Goal: Task Accomplishment & Management: Complete application form

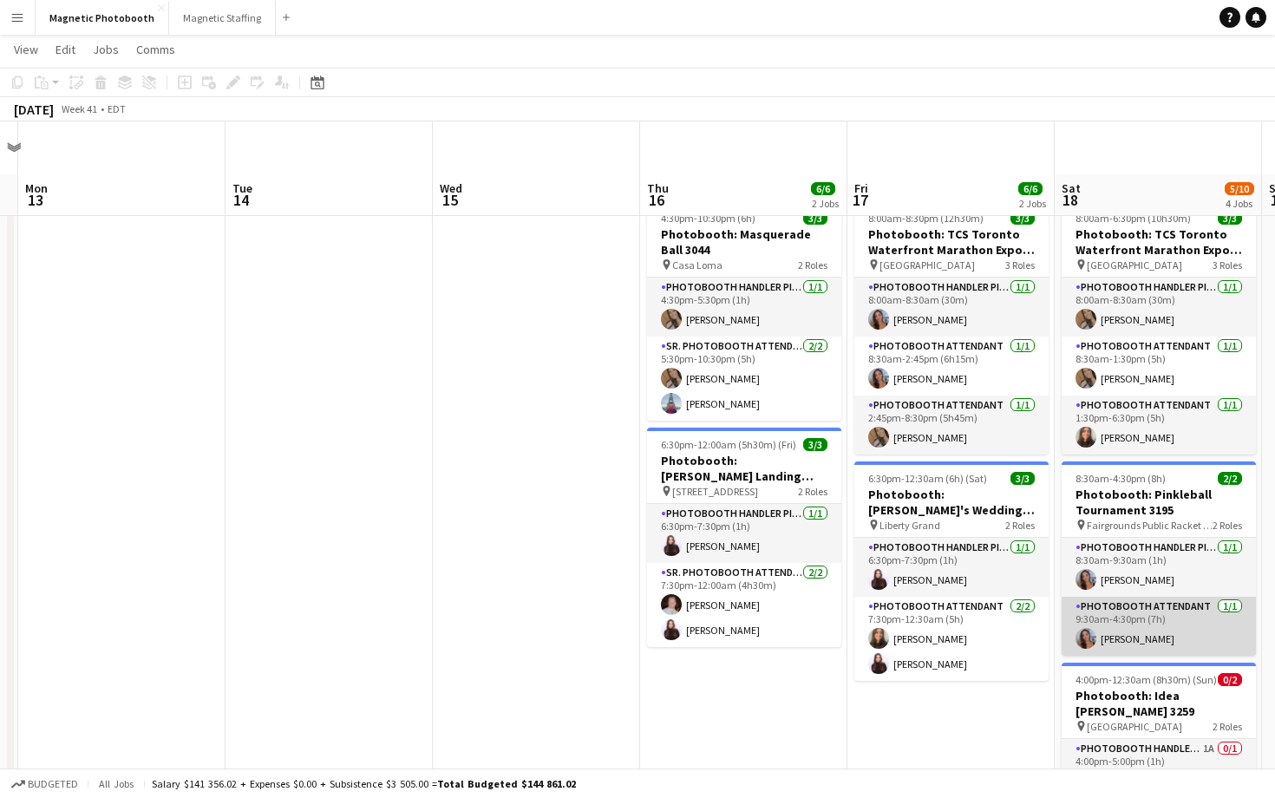
scroll to position [259, 0]
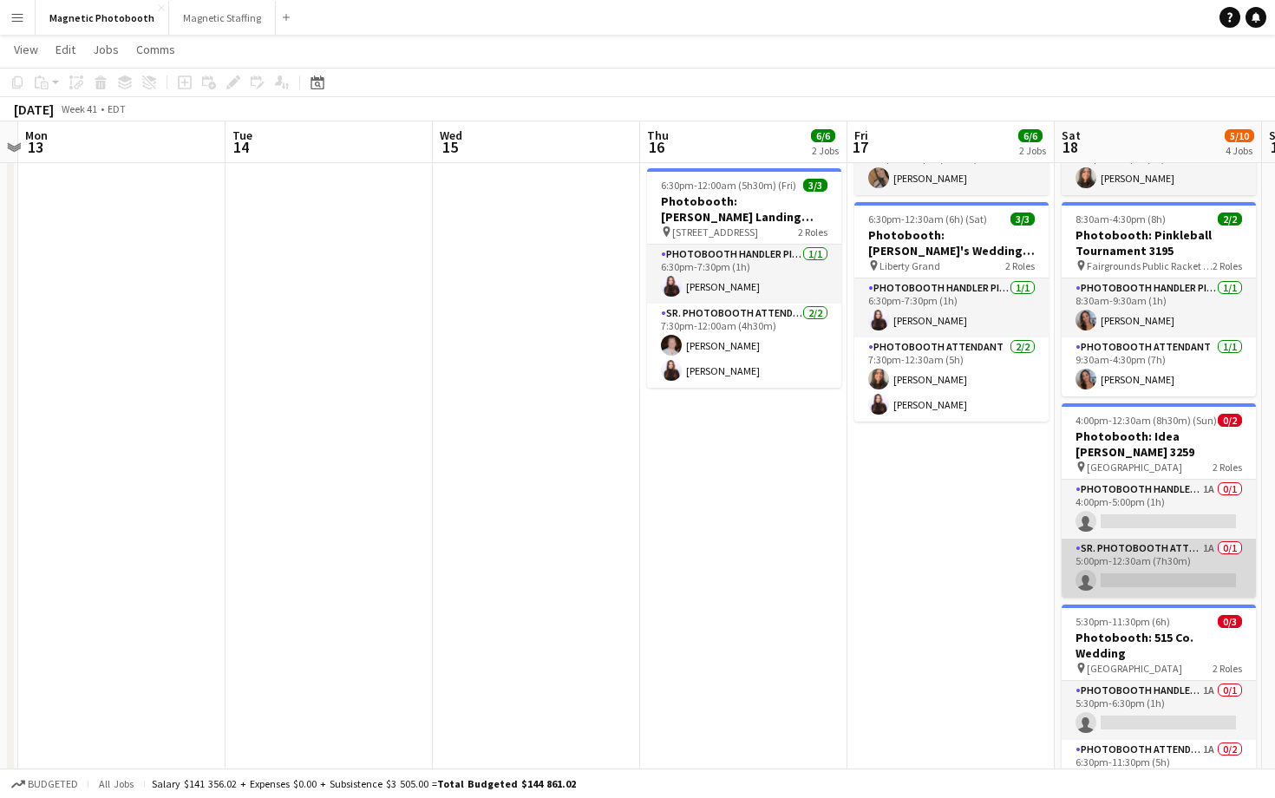
click at [1184, 582] on app-card-role "Sr. Photobooth Attendant 1A 0/1 5:00pm-12:30am (7h30m) single-neutral-actions" at bounding box center [1158, 567] width 194 height 59
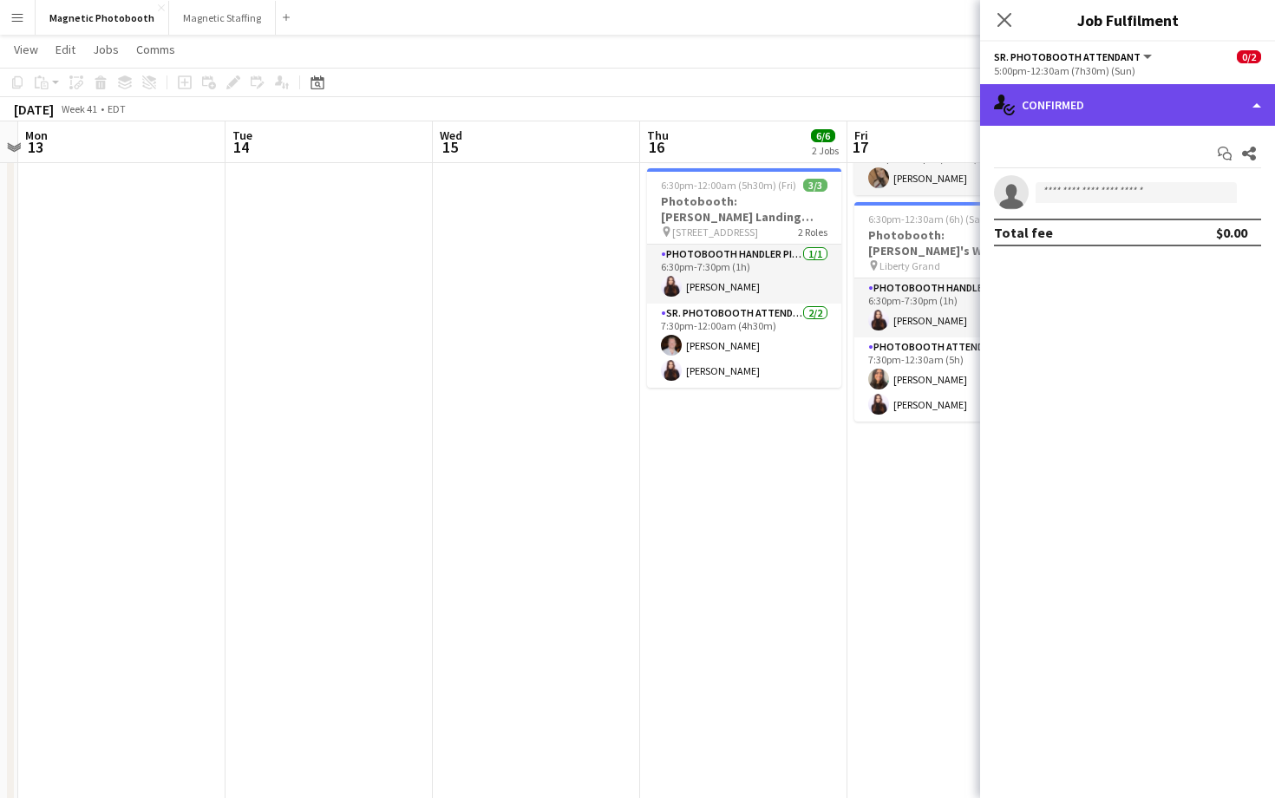
click at [1047, 88] on div "single-neutral-actions-check-2 Confirmed" at bounding box center [1127, 105] width 295 height 42
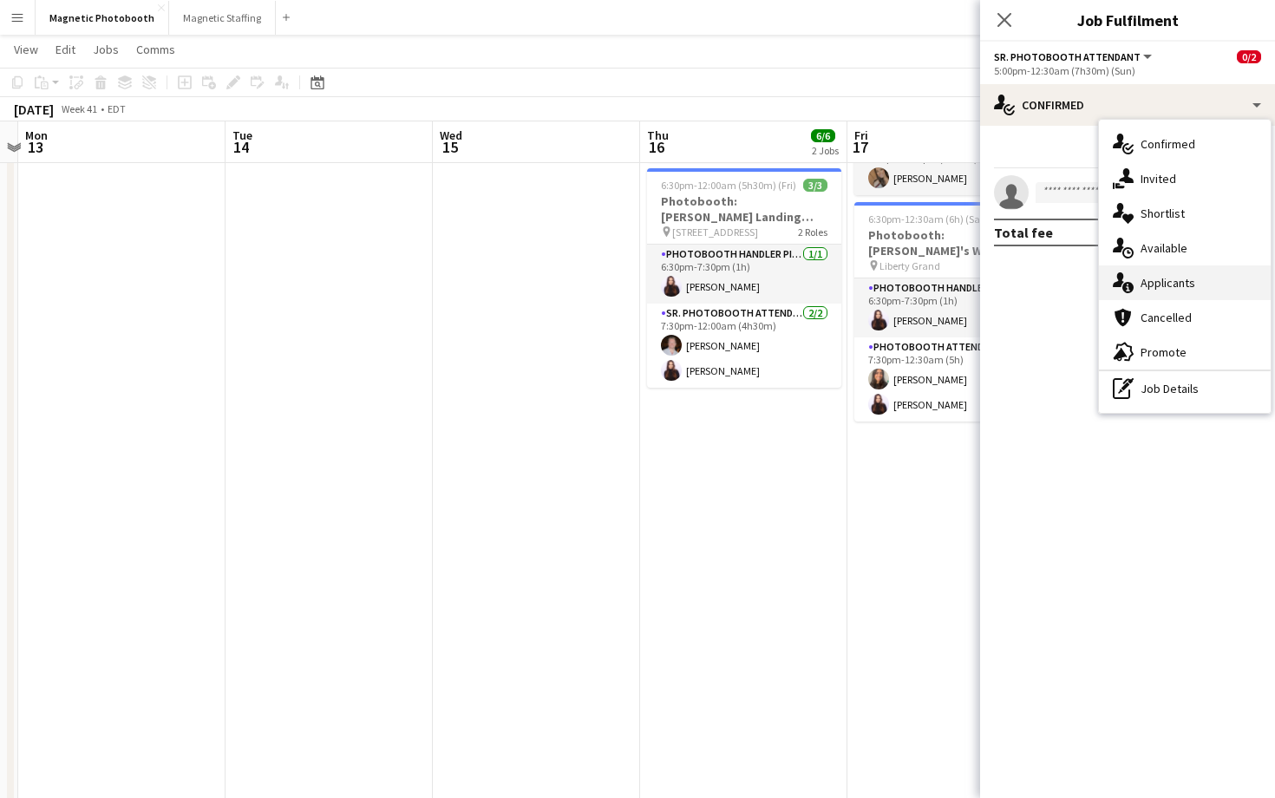
click at [1134, 292] on div "single-neutral-actions-information Applicants" at bounding box center [1185, 282] width 172 height 35
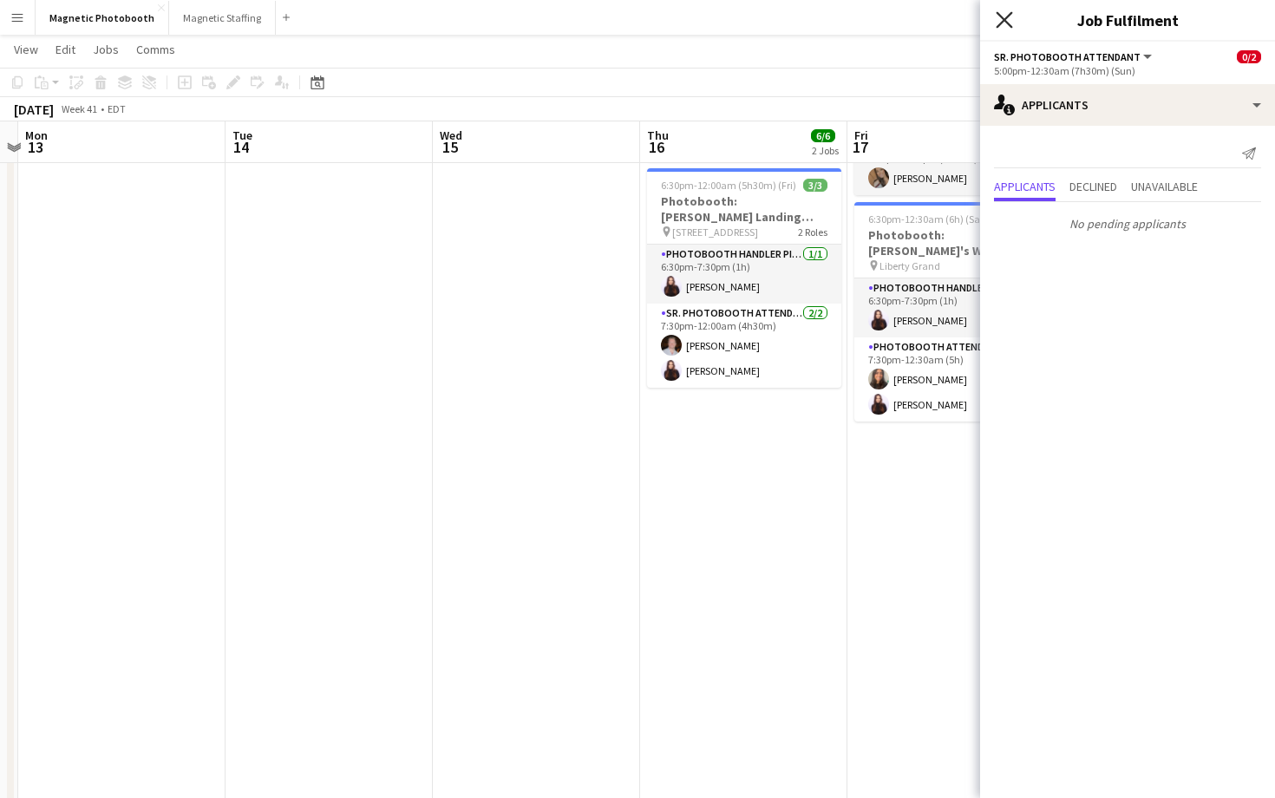
click at [1003, 21] on icon at bounding box center [1003, 19] width 16 height 16
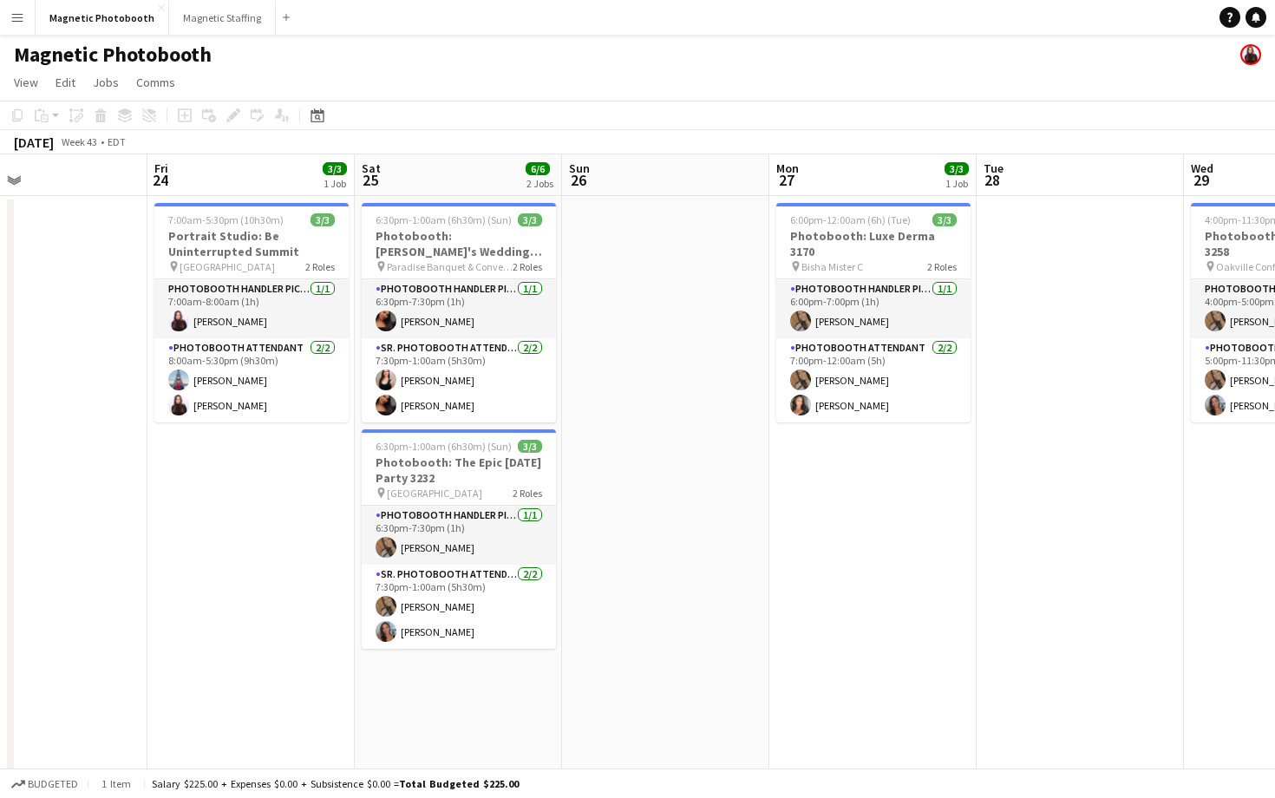
scroll to position [0, 706]
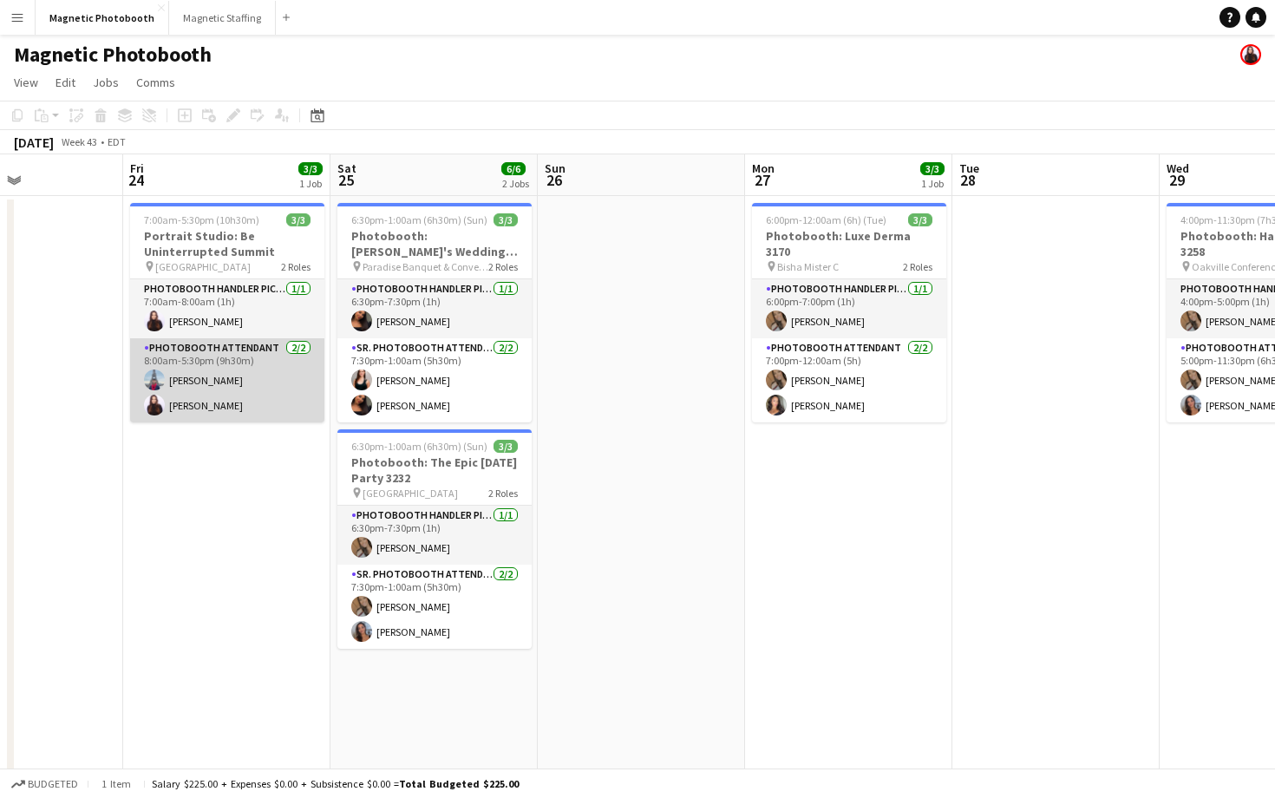
click at [217, 389] on app-card-role "Photobooth Attendant [DATE] 8:00am-5:30pm (9h30m) [PERSON_NAME] [PERSON_NAME]" at bounding box center [227, 380] width 194 height 84
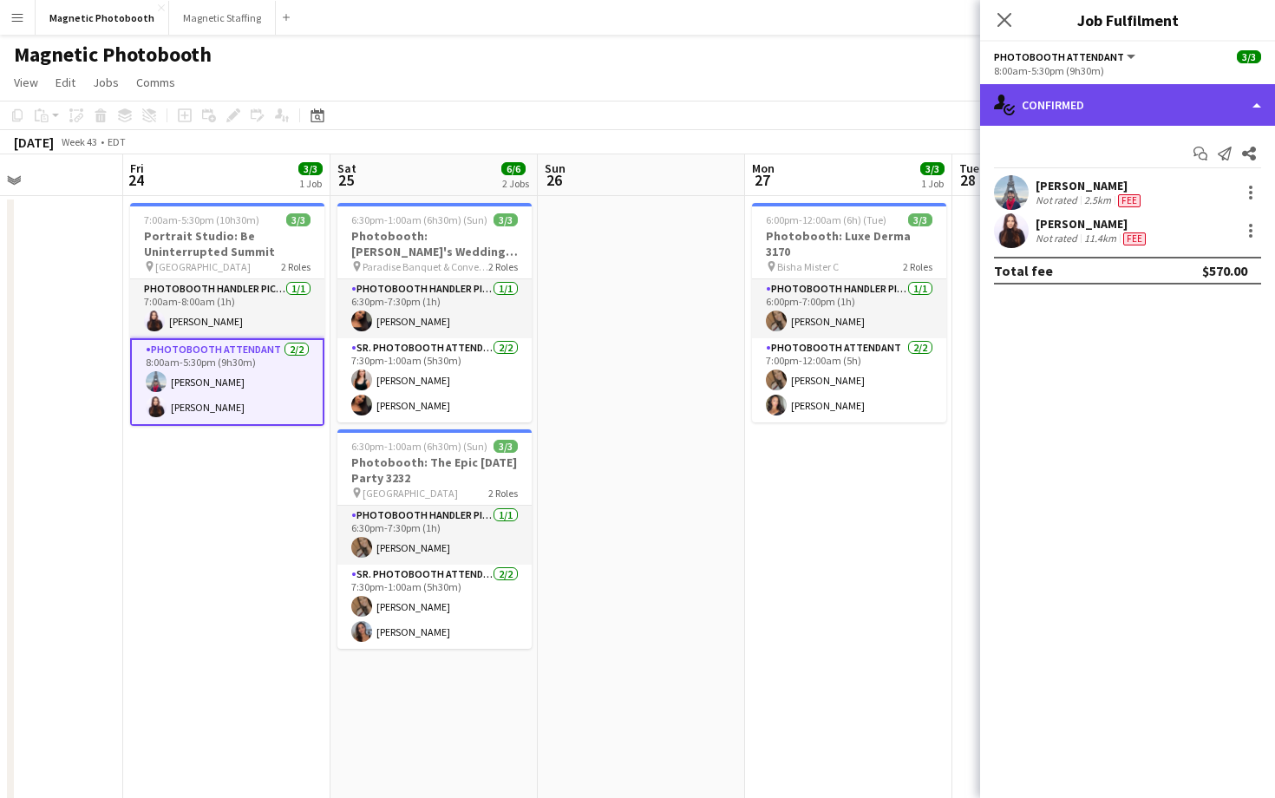
click at [1121, 97] on div "single-neutral-actions-check-2 Confirmed" at bounding box center [1127, 105] width 295 height 42
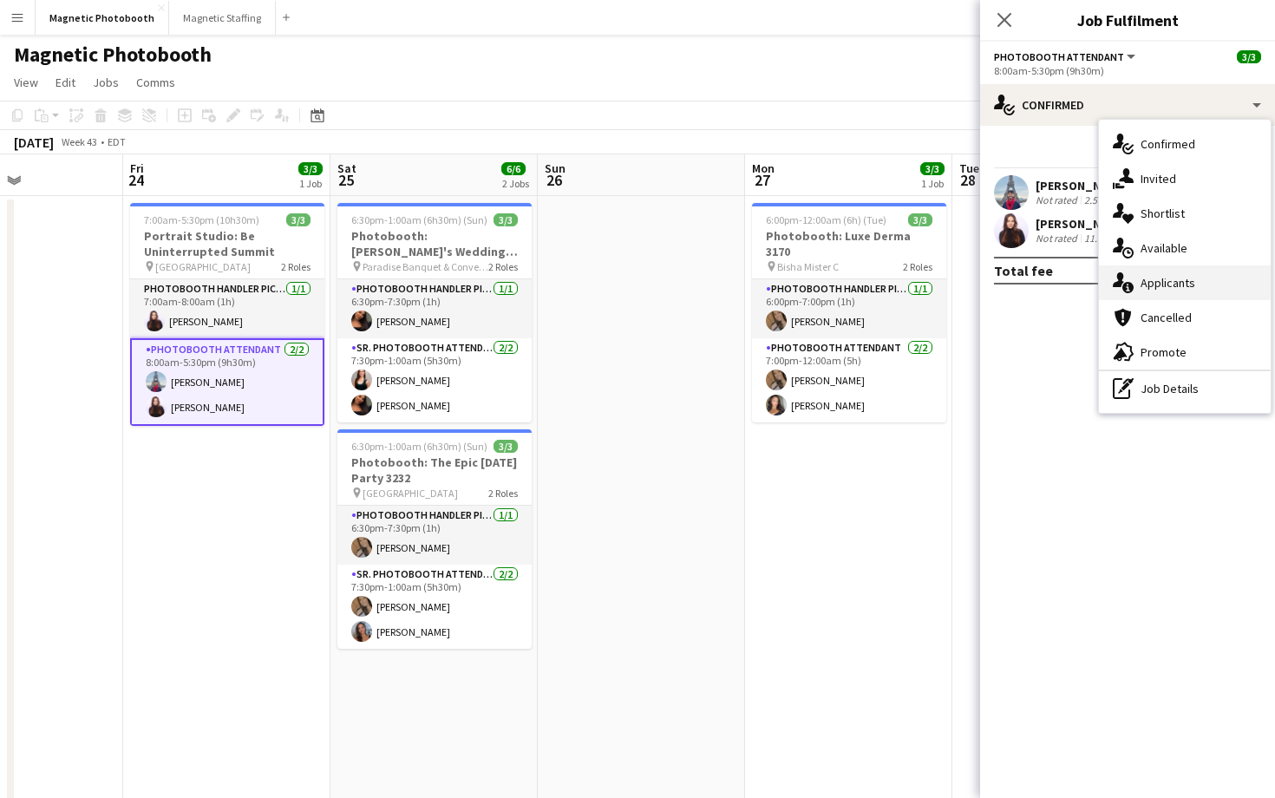
click at [1201, 286] on div "single-neutral-actions-information Applicants" at bounding box center [1185, 282] width 172 height 35
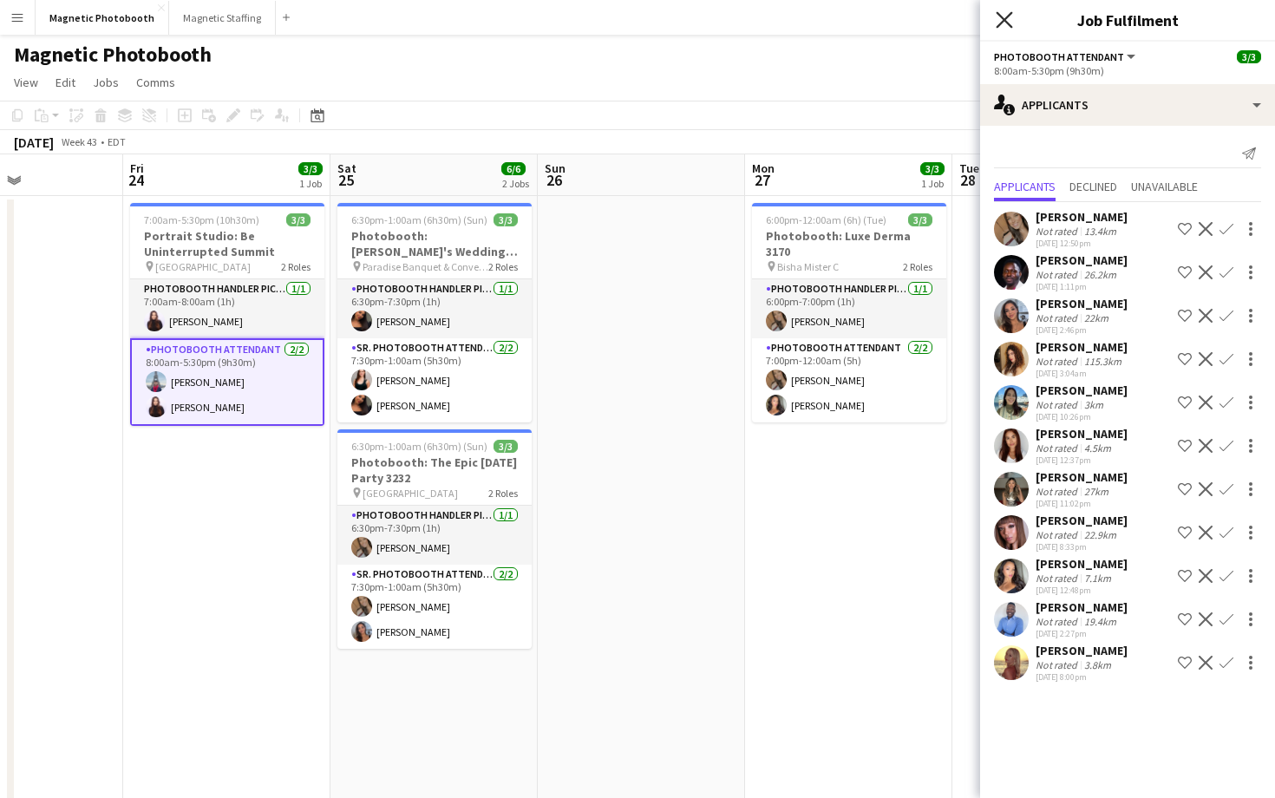
click at [1008, 27] on icon "Close pop-in" at bounding box center [1003, 19] width 16 height 16
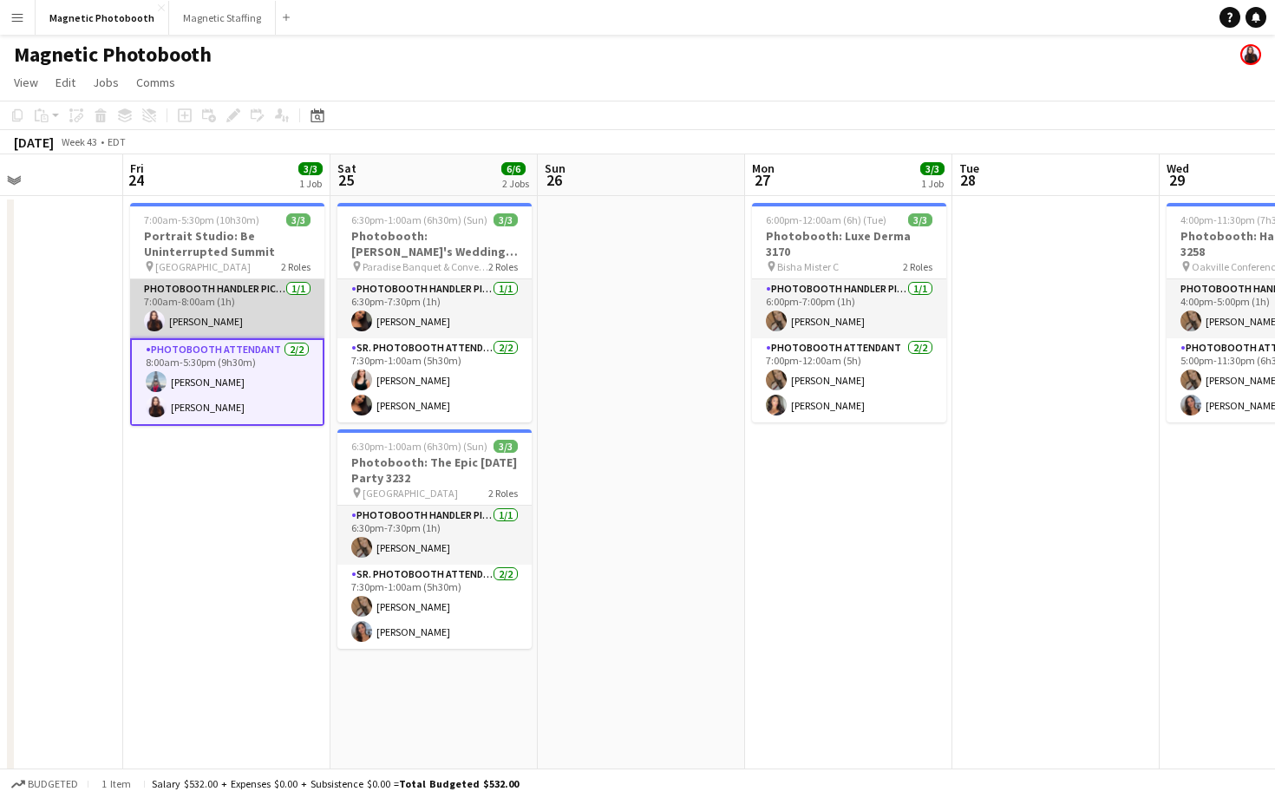
click at [297, 320] on app-card-role "Photobooth Handler Pick-Up/Drop-Off [DATE] 7:00am-8:00am (1h) [PERSON_NAME]" at bounding box center [227, 308] width 194 height 59
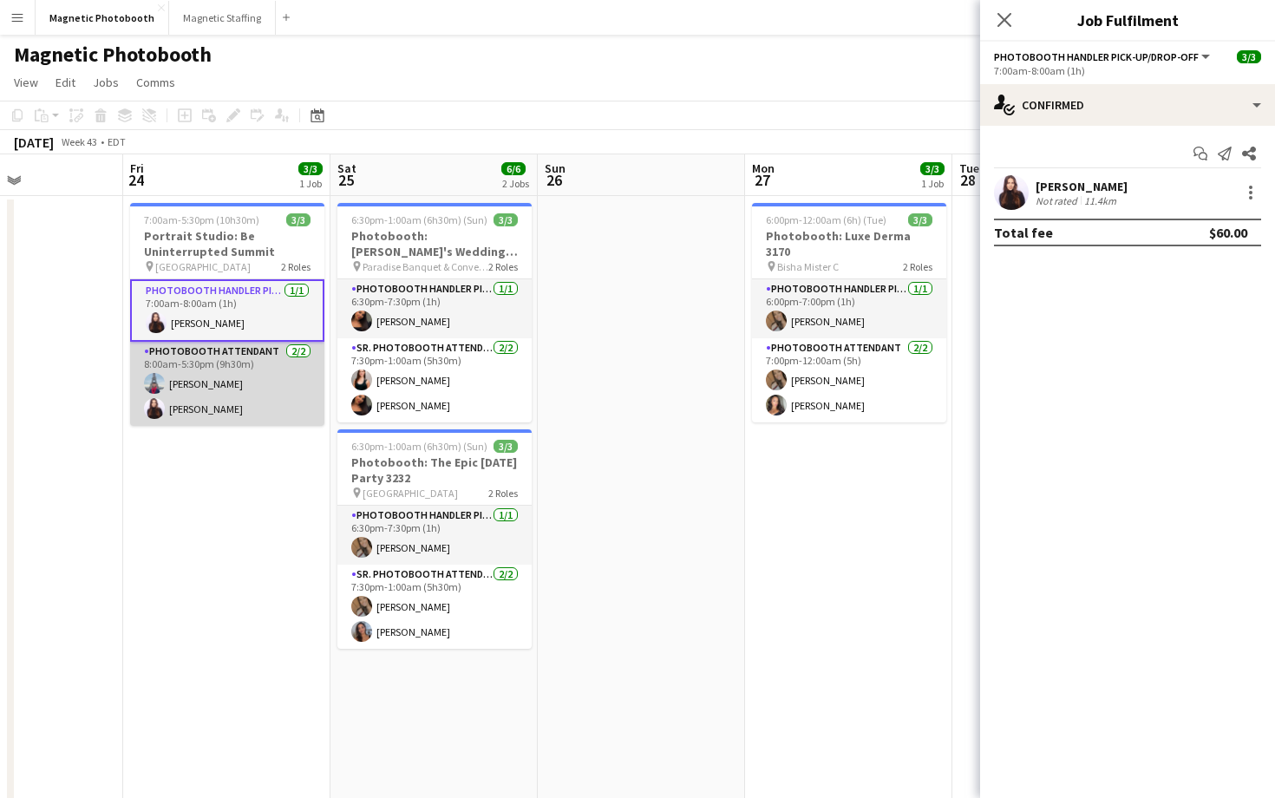
click at [305, 386] on app-card-role "Photobooth Attendant [DATE] 8:00am-5:30pm (9h30m) [PERSON_NAME] [PERSON_NAME]" at bounding box center [227, 384] width 194 height 84
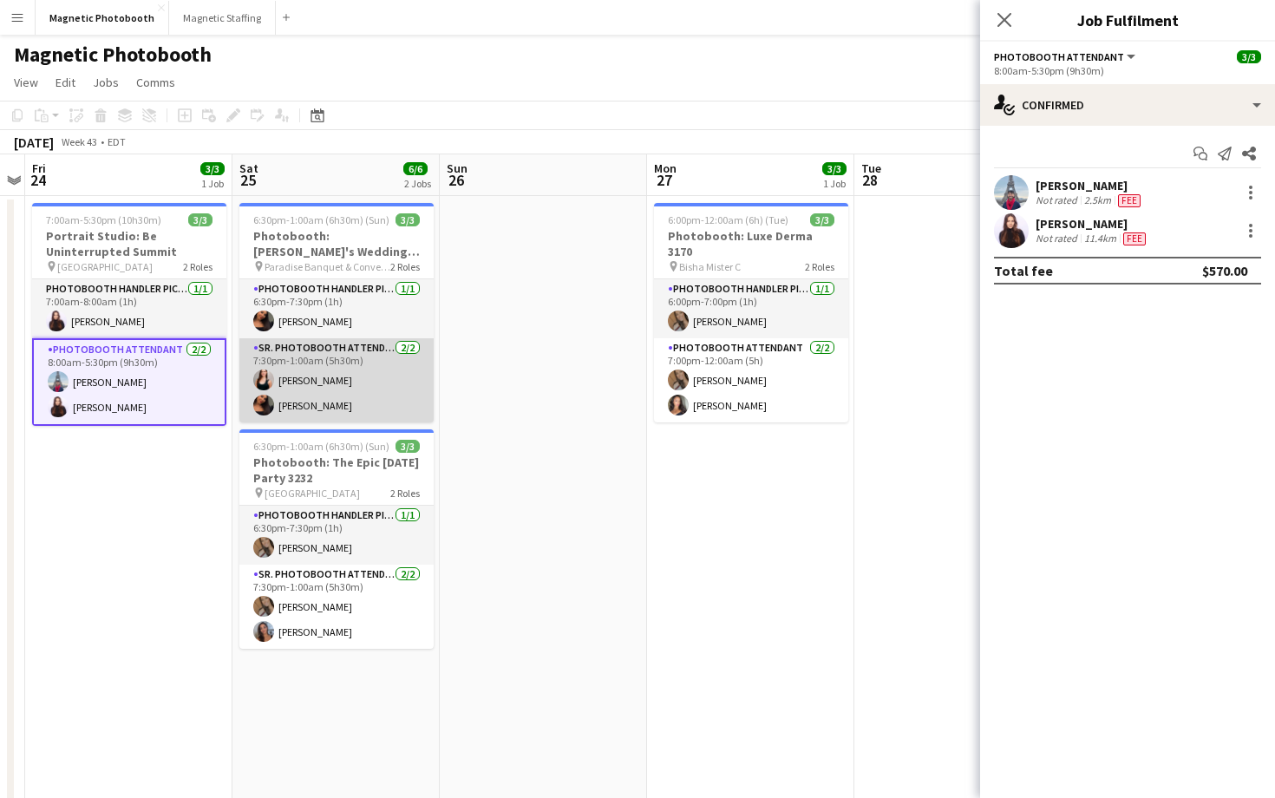
scroll to position [0, 365]
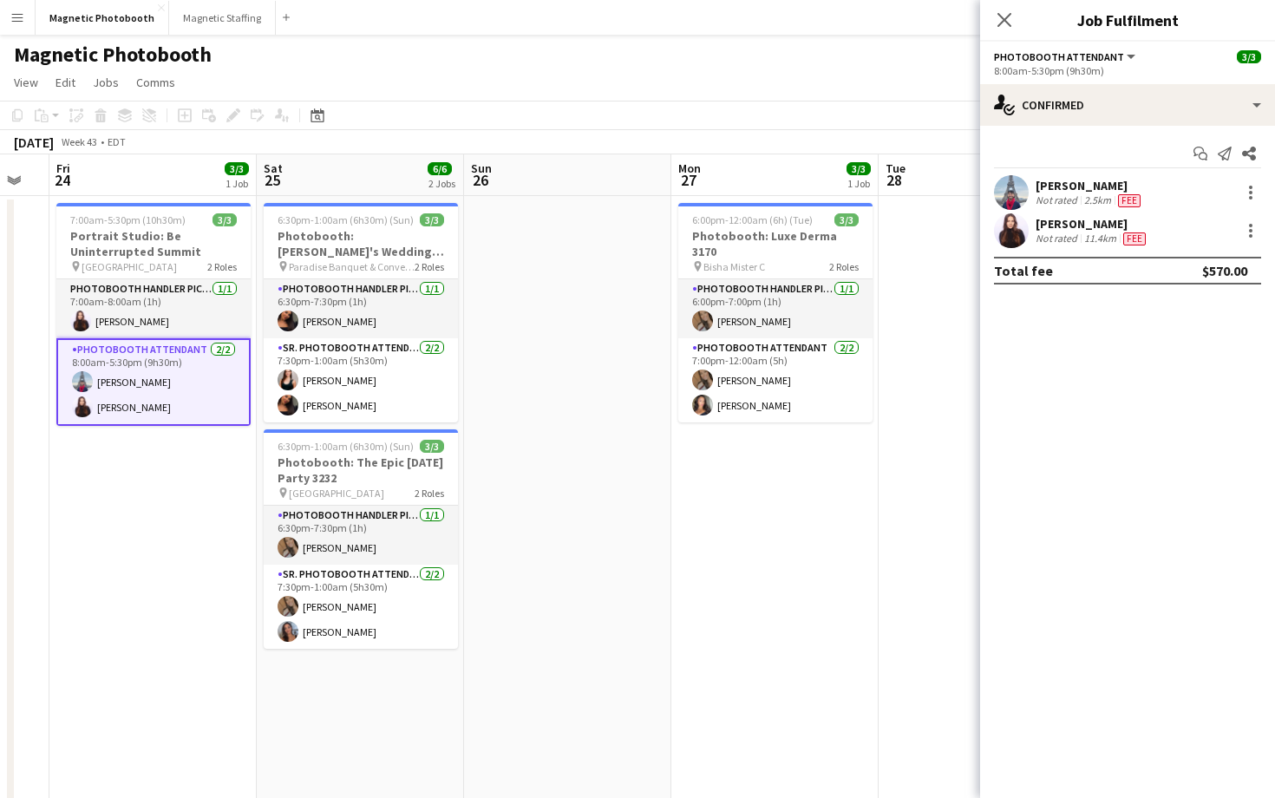
click at [954, 77] on app-page-menu "View Day view expanded Day view collapsed Month view Date picker Jump to [DATE]…" at bounding box center [637, 84] width 1275 height 33
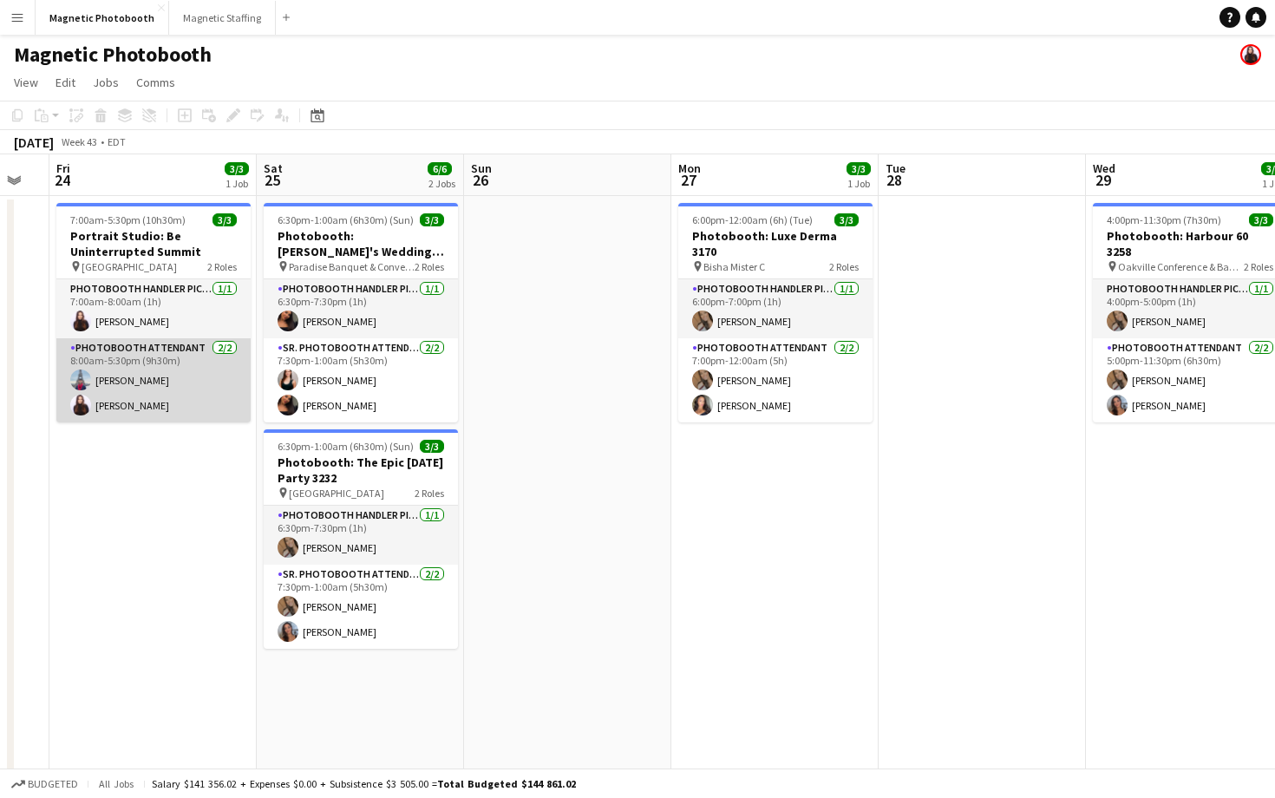
click at [195, 388] on app-card-role "Photobooth Attendant [DATE] 8:00am-5:30pm (9h30m) [PERSON_NAME] [PERSON_NAME]" at bounding box center [153, 380] width 194 height 84
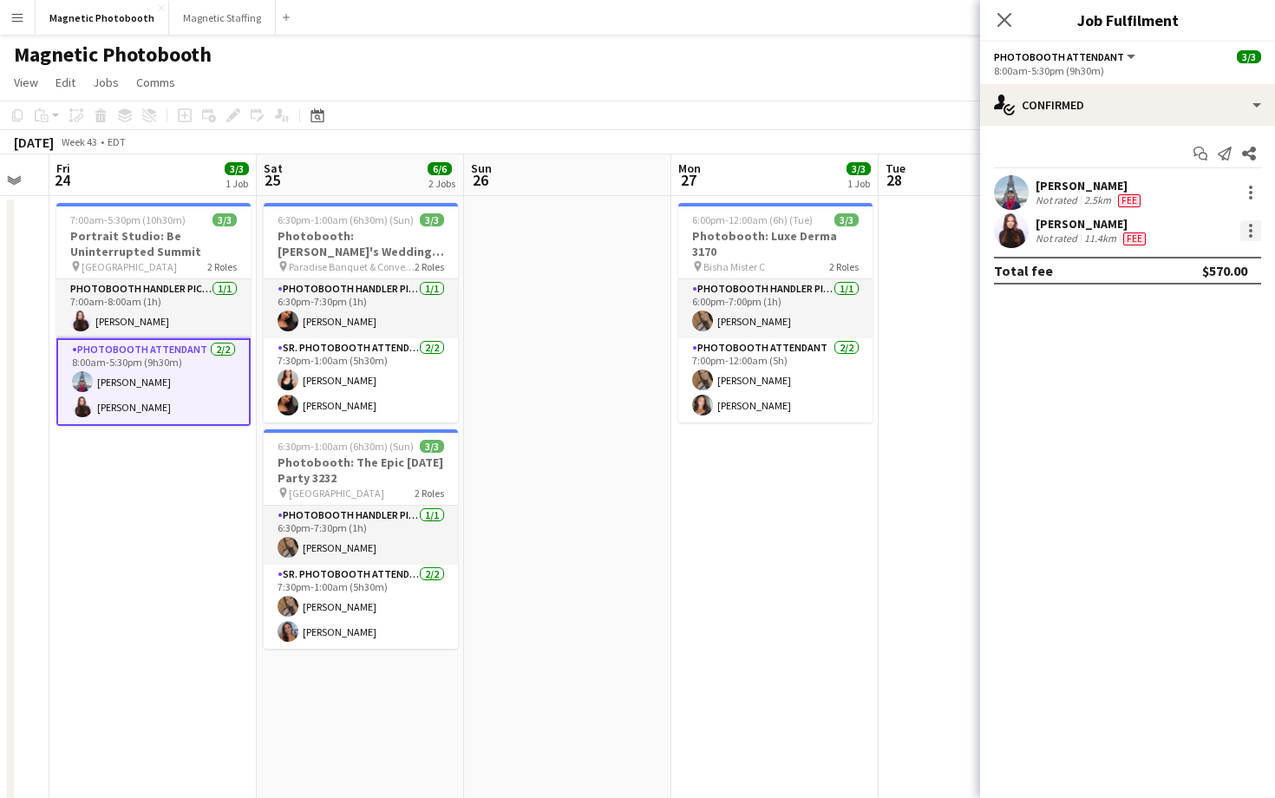
click at [1253, 232] on div at bounding box center [1250, 230] width 21 height 21
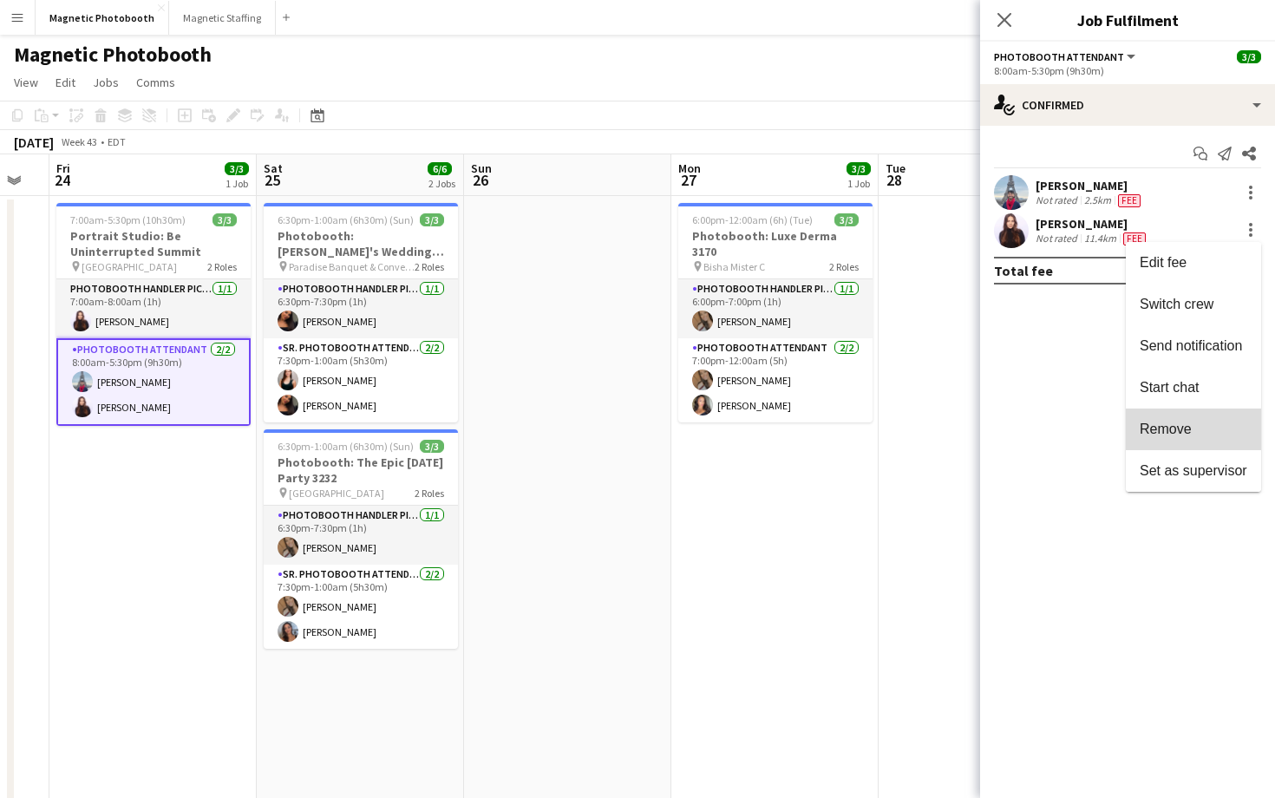
click at [1222, 434] on span "Remove" at bounding box center [1193, 429] width 108 height 16
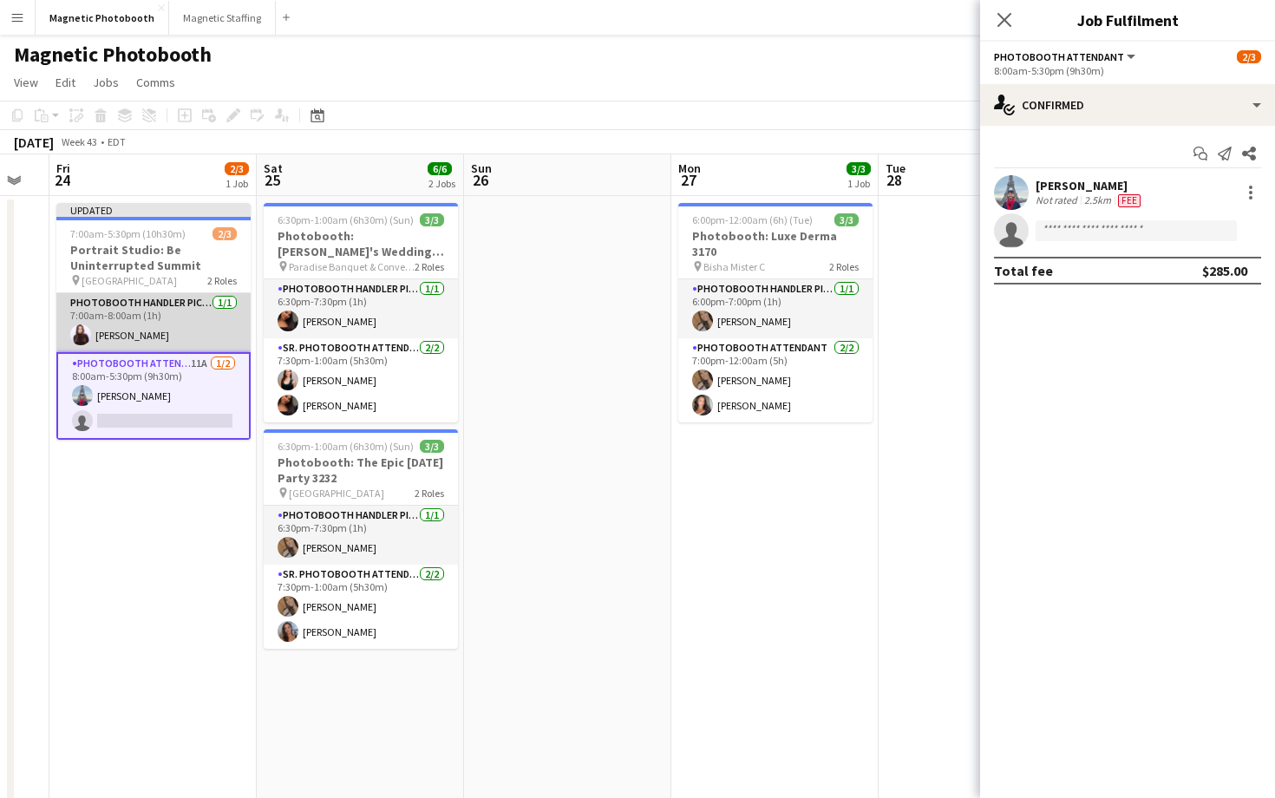
click at [161, 332] on app-card-role "Photobooth Handler Pick-Up/Drop-Off [DATE] 7:00am-8:00am (1h) [PERSON_NAME]" at bounding box center [153, 322] width 194 height 59
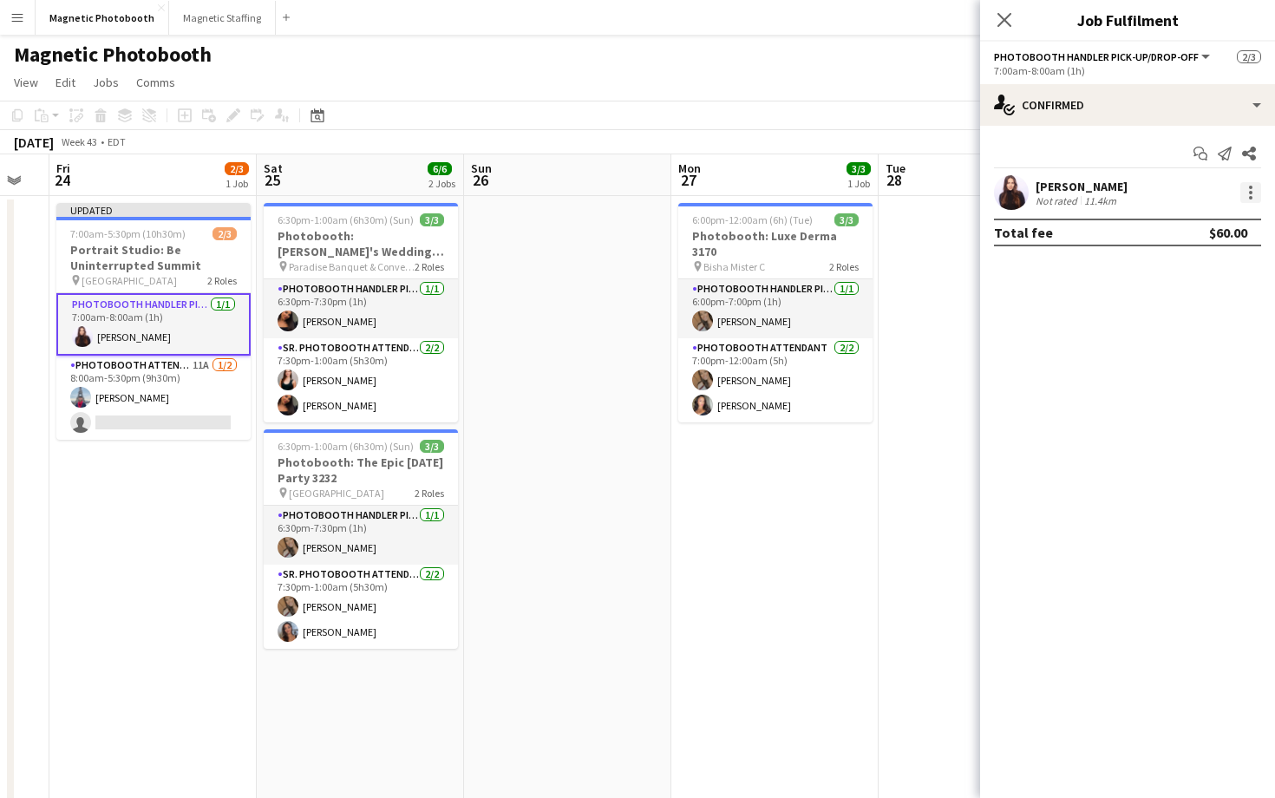
click at [1253, 192] on div at bounding box center [1250, 192] width 21 height 21
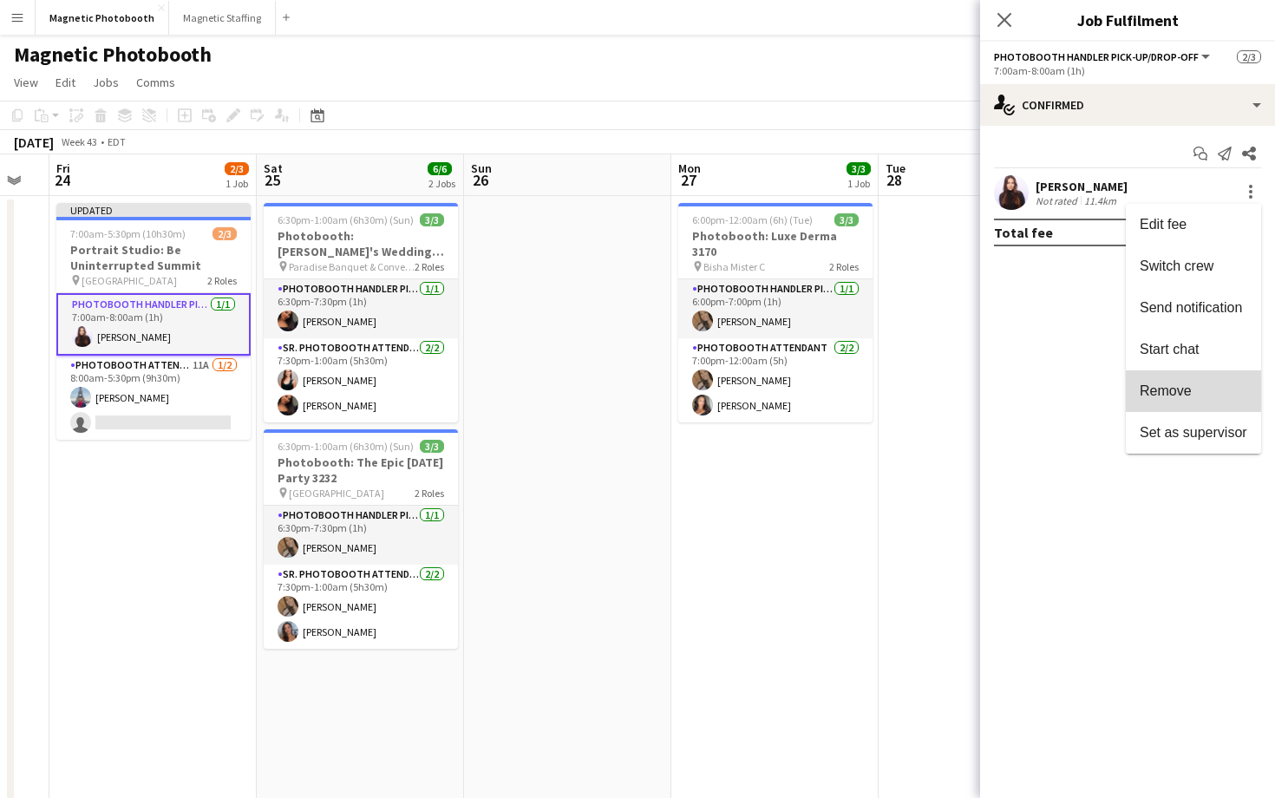
click at [1209, 391] on span "Remove" at bounding box center [1193, 391] width 108 height 16
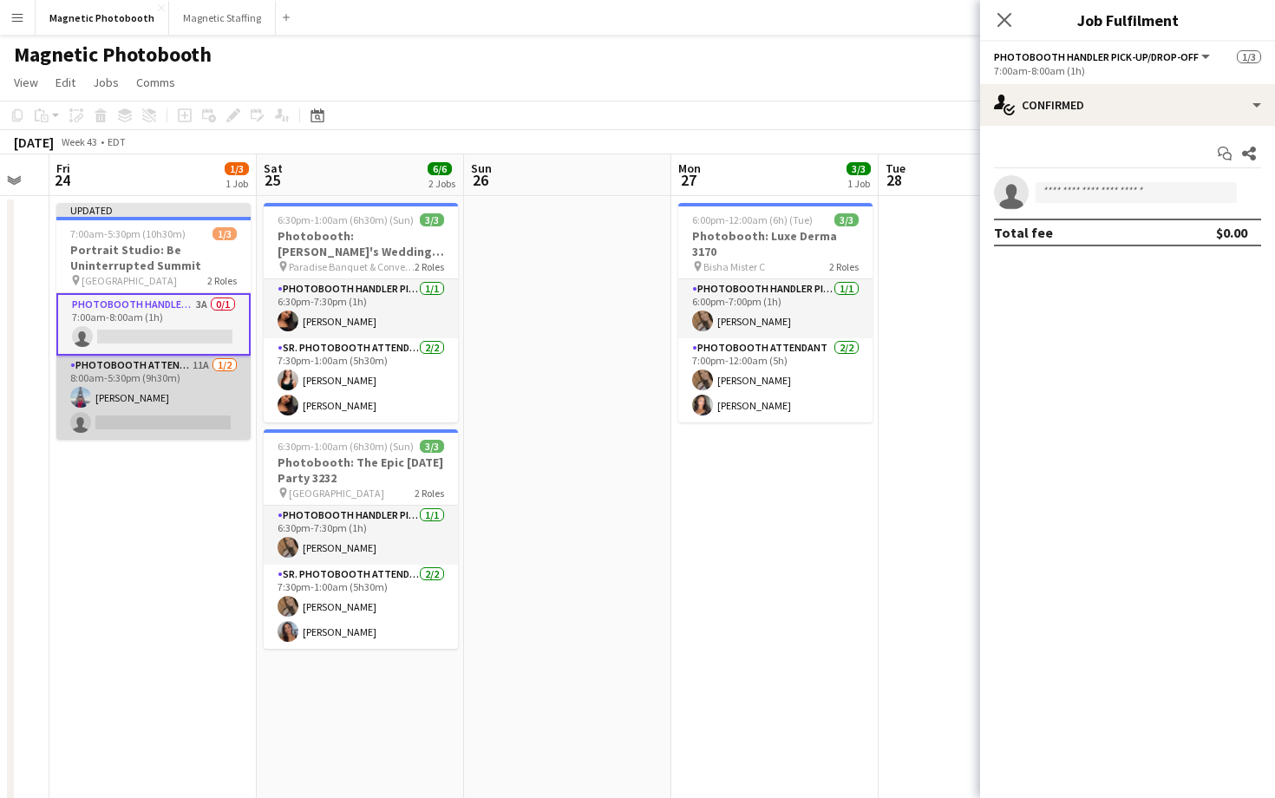
click at [208, 419] on app-card-role "Photobooth Attendant 11A [DATE] 8:00am-5:30pm (9h30m) [PERSON_NAME] single-neut…" at bounding box center [153, 397] width 194 height 84
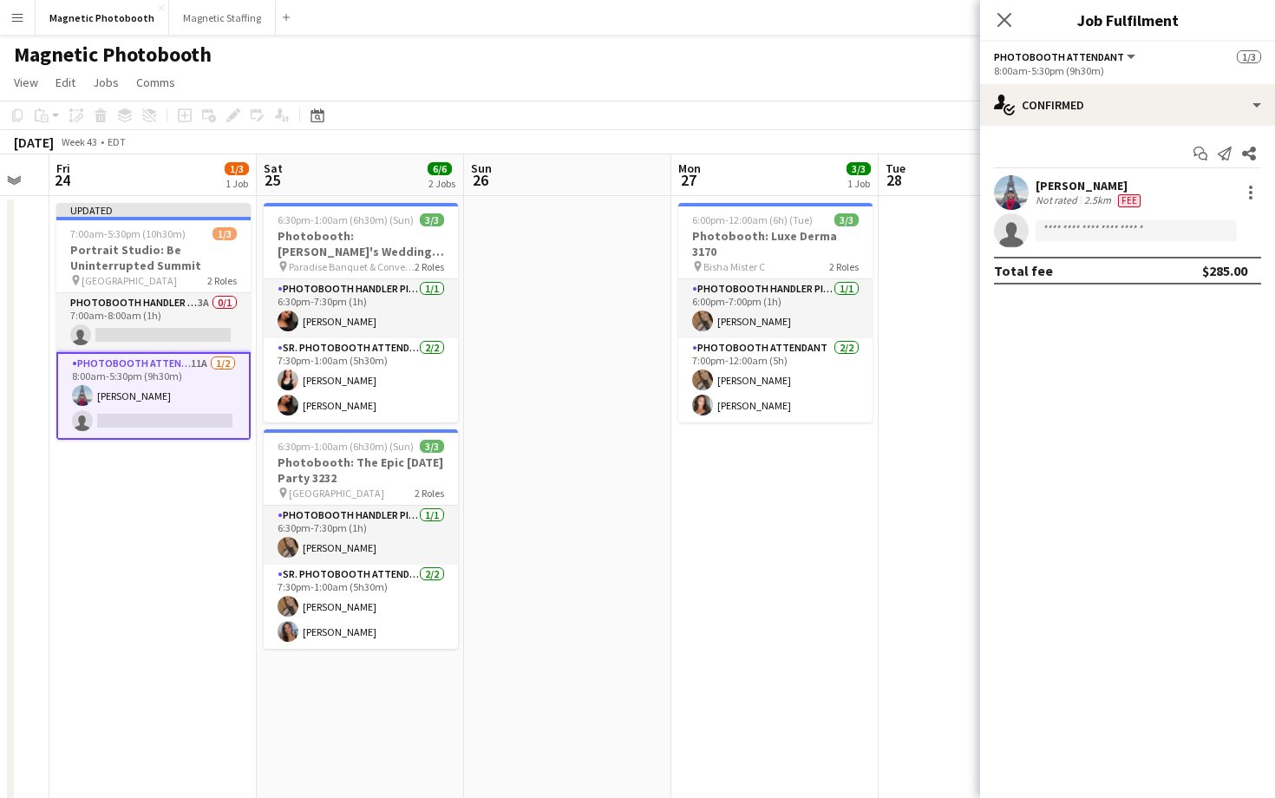
scroll to position [0, 366]
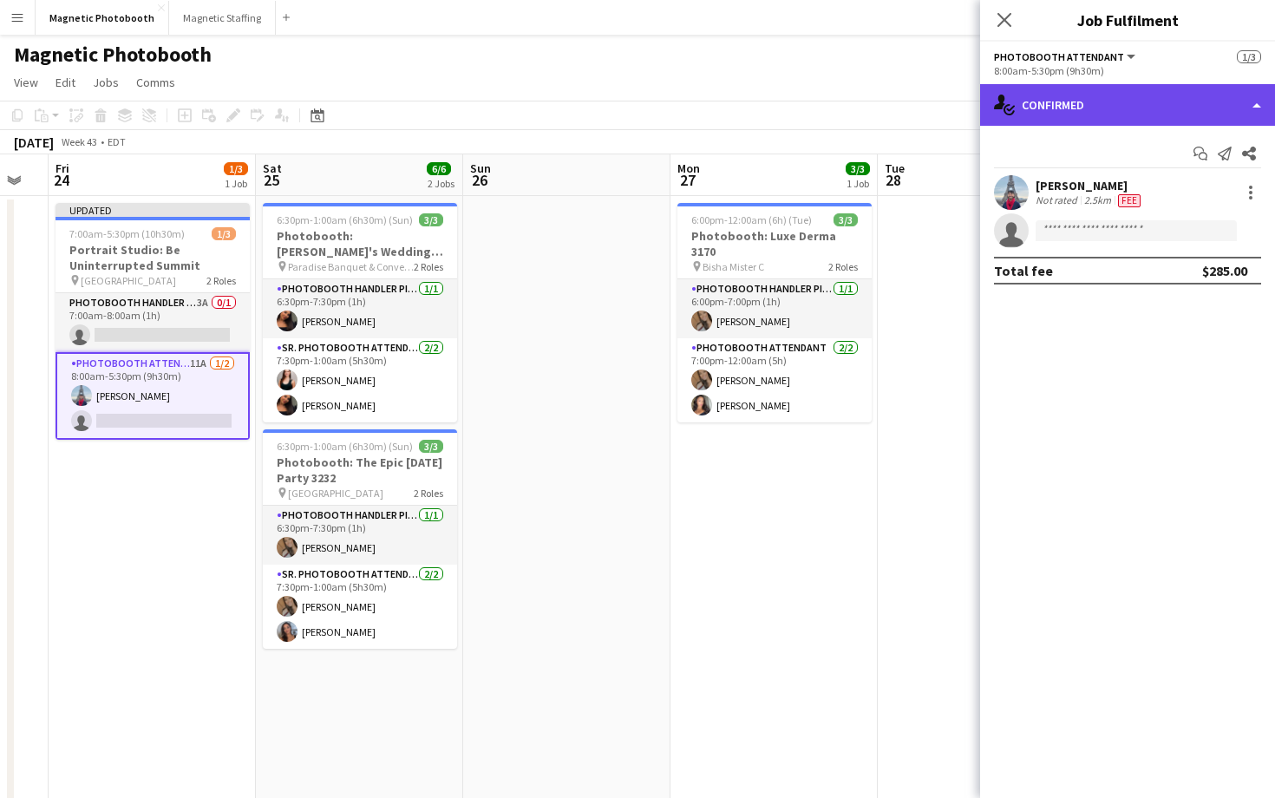
click at [1082, 114] on div "single-neutral-actions-check-2 Confirmed" at bounding box center [1127, 105] width 295 height 42
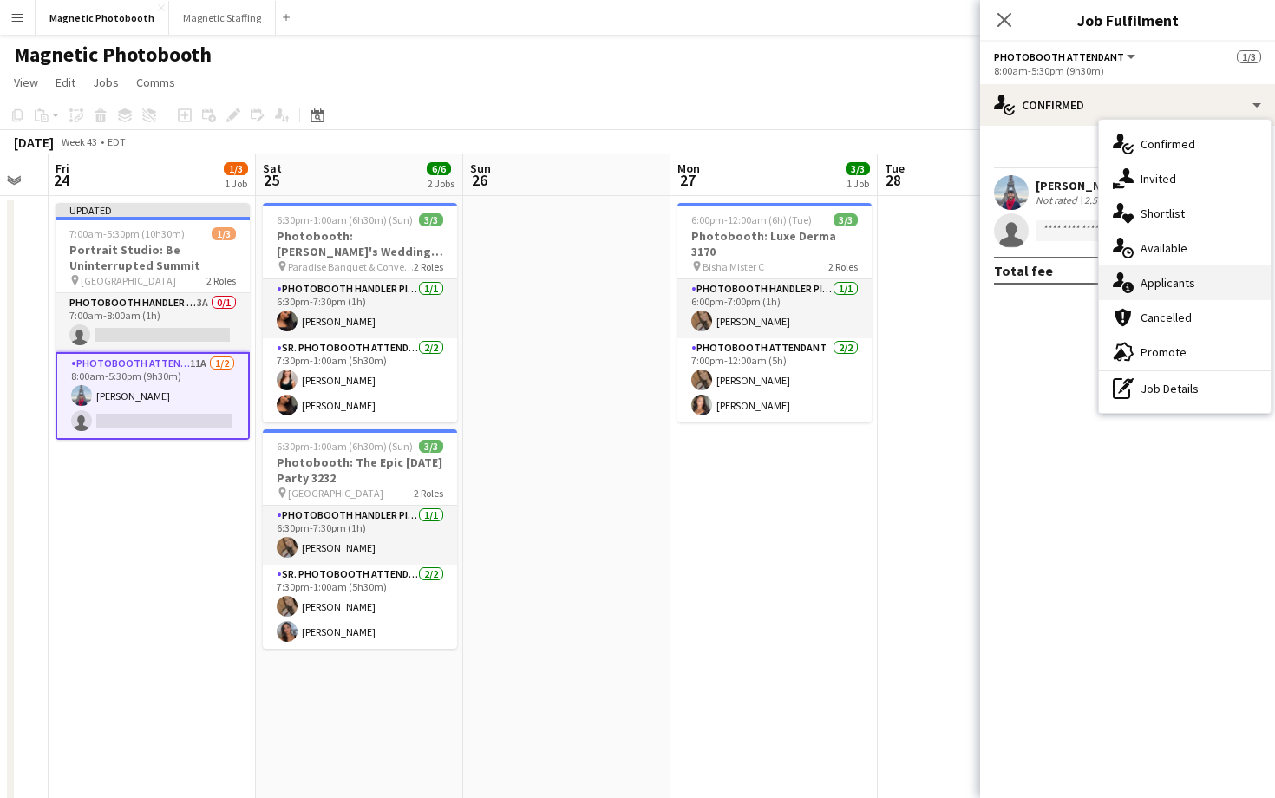
click at [1164, 283] on span "Applicants" at bounding box center [1167, 283] width 55 height 16
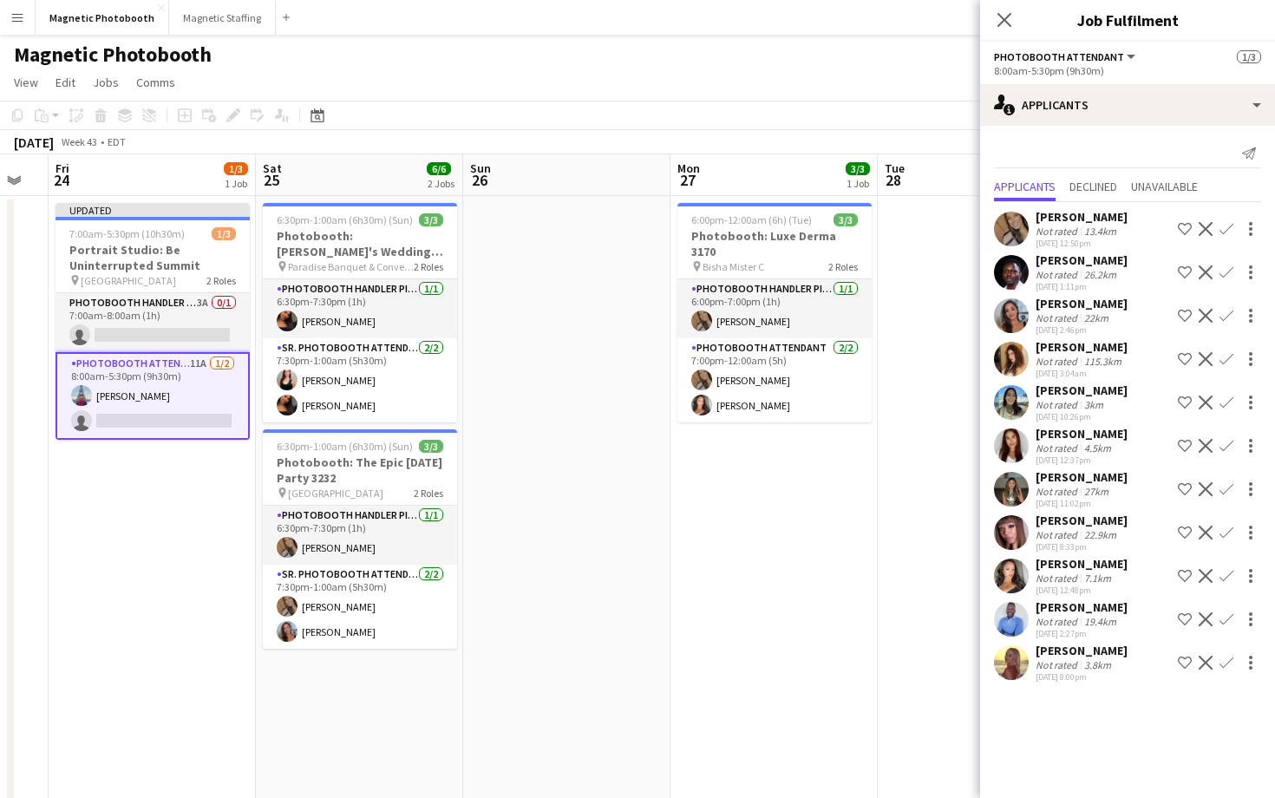
click at [1228, 225] on app-icon "Confirm" at bounding box center [1226, 229] width 14 height 14
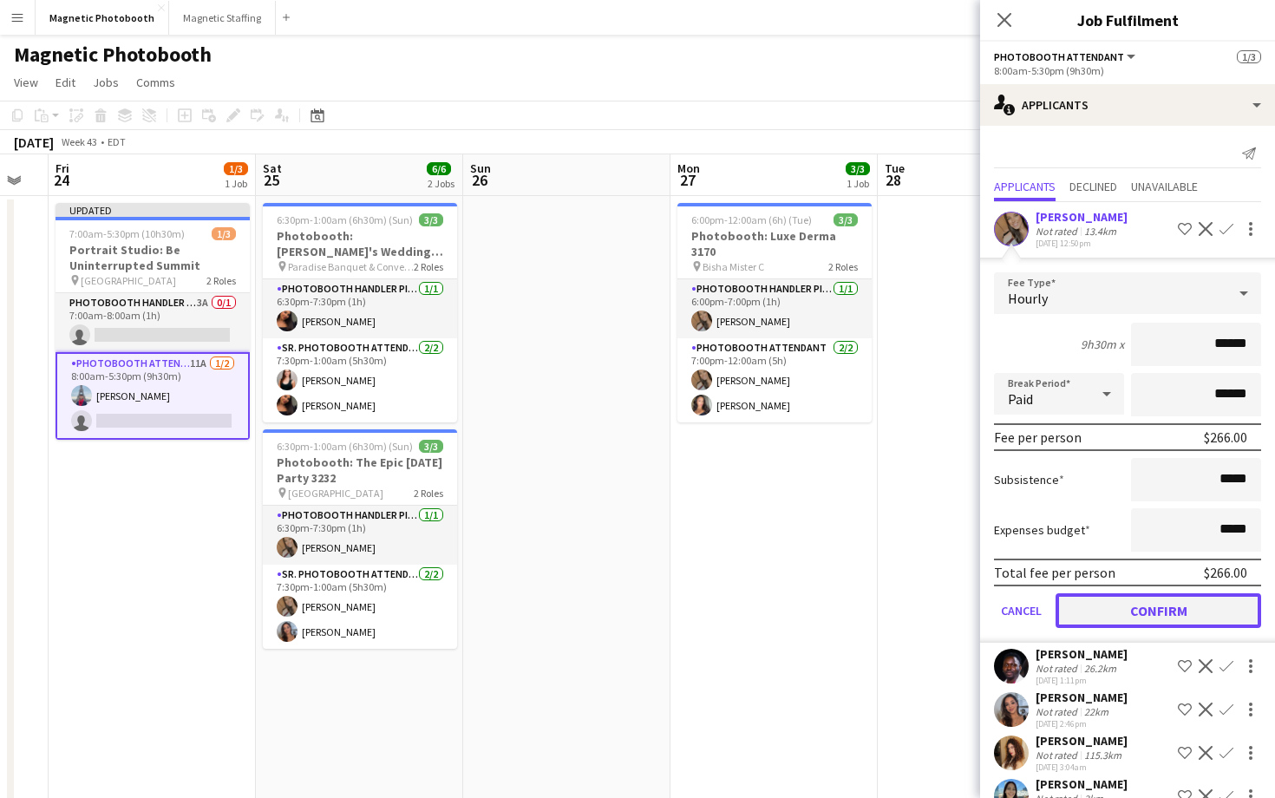
click at [1177, 600] on button "Confirm" at bounding box center [1157, 610] width 205 height 35
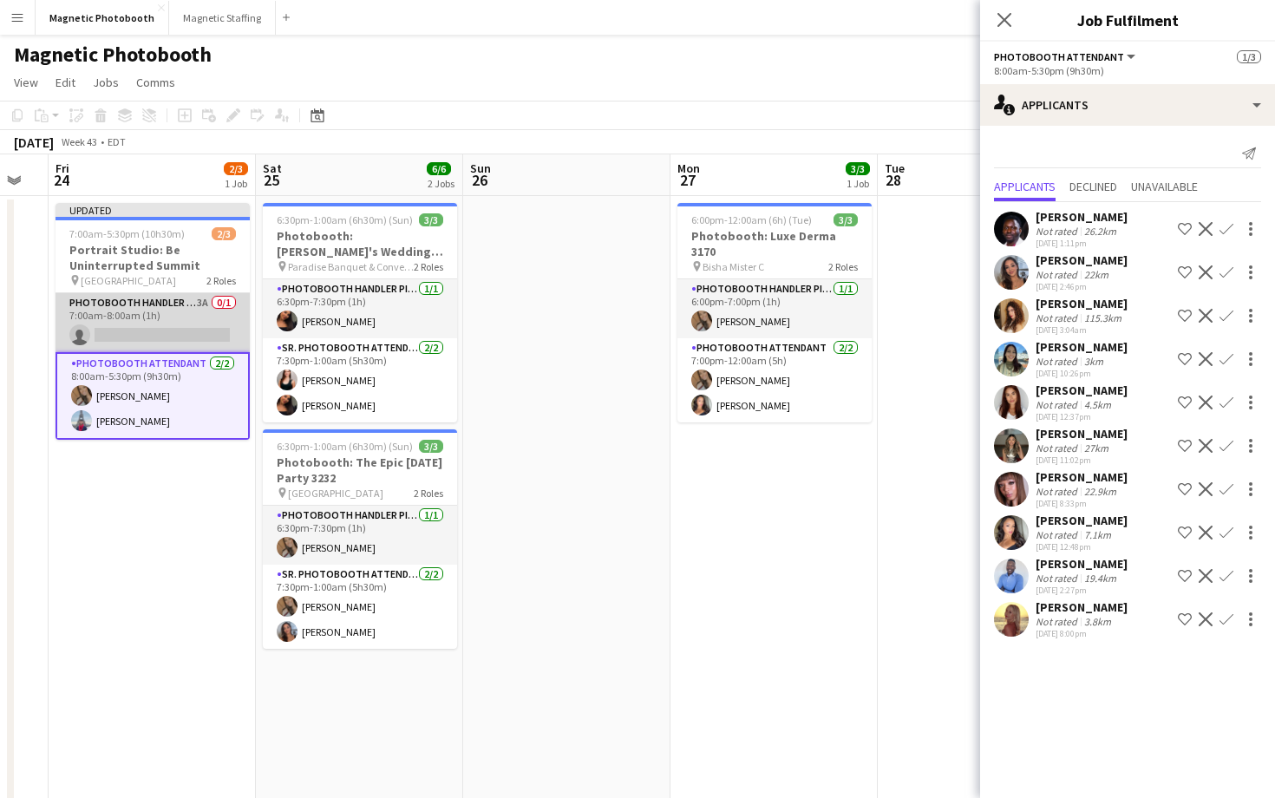
click at [204, 299] on app-card-role "Photobooth Handler Pick-Up/Drop-Off 3A 0/1 7:00am-8:00am (1h) single-neutral-ac…" at bounding box center [152, 322] width 194 height 59
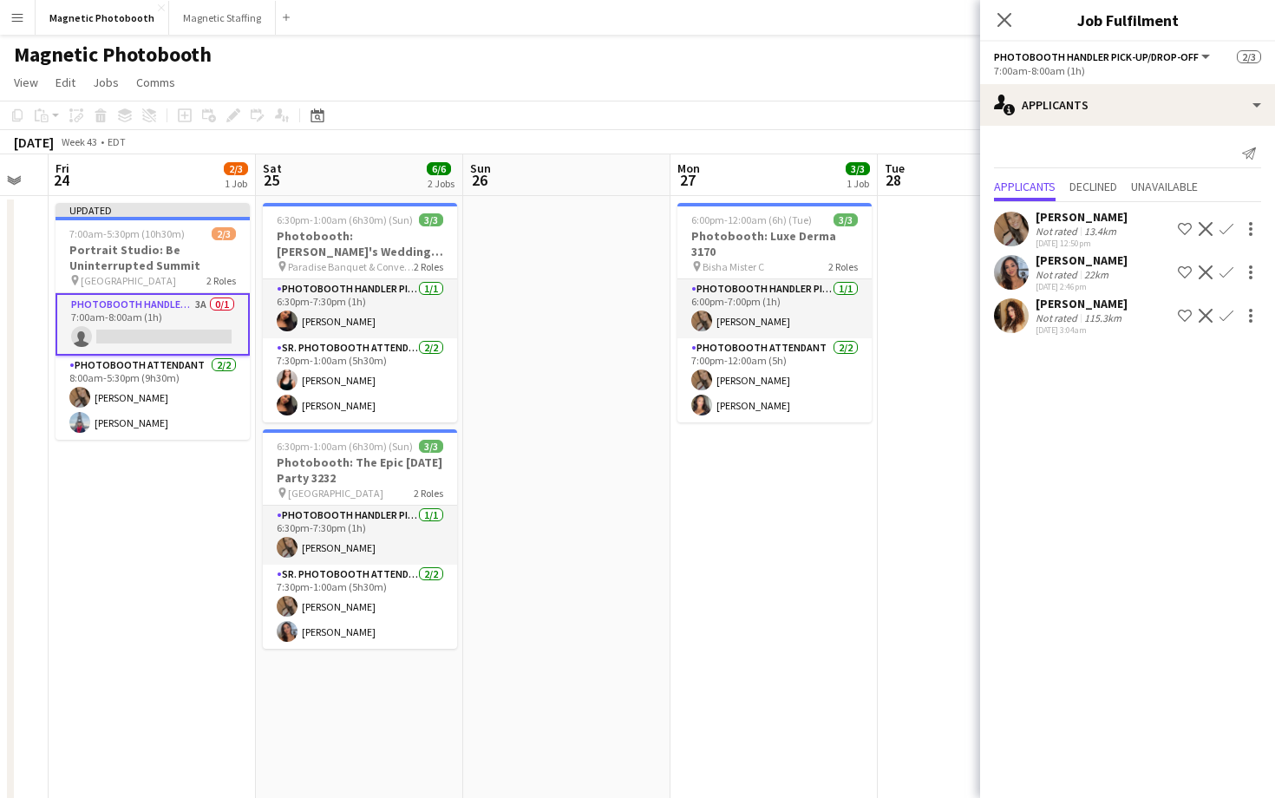
click at [1229, 225] on app-icon "Confirm" at bounding box center [1226, 229] width 14 height 14
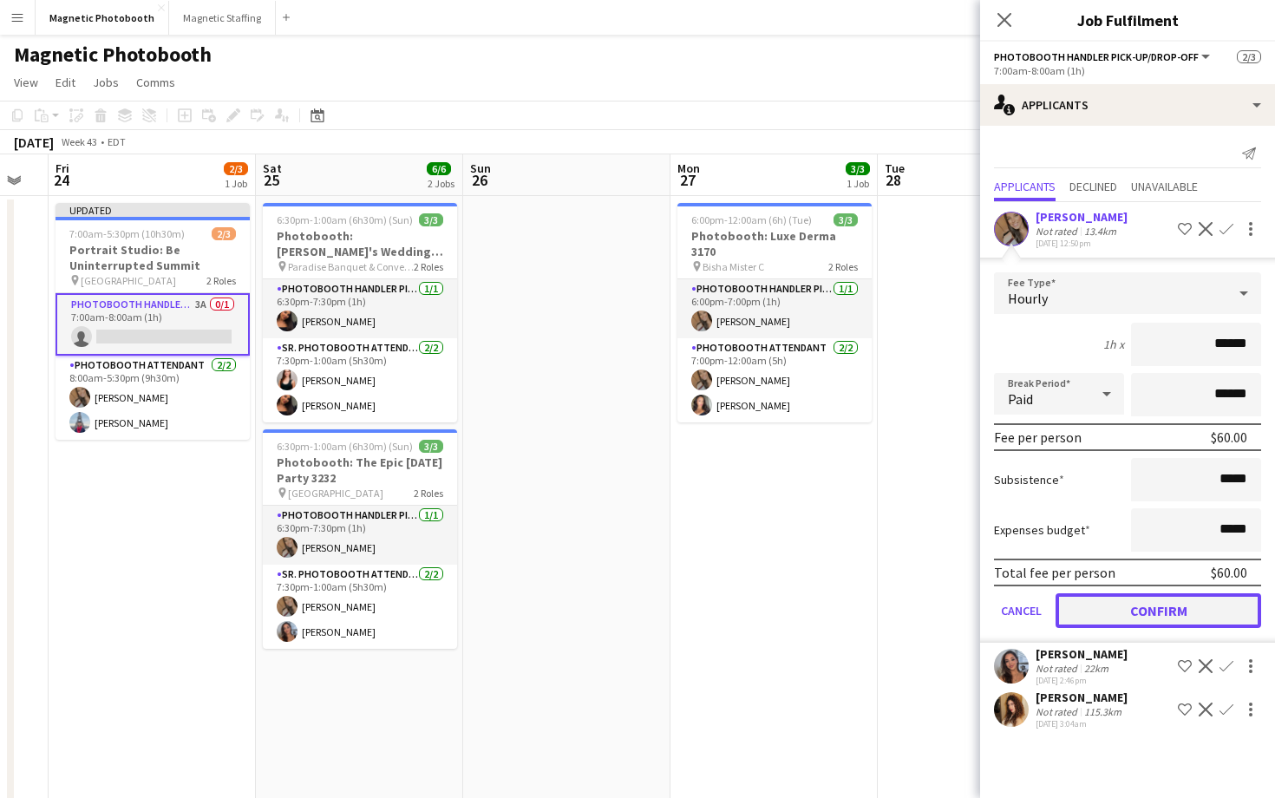
click at [1161, 614] on button "Confirm" at bounding box center [1157, 610] width 205 height 35
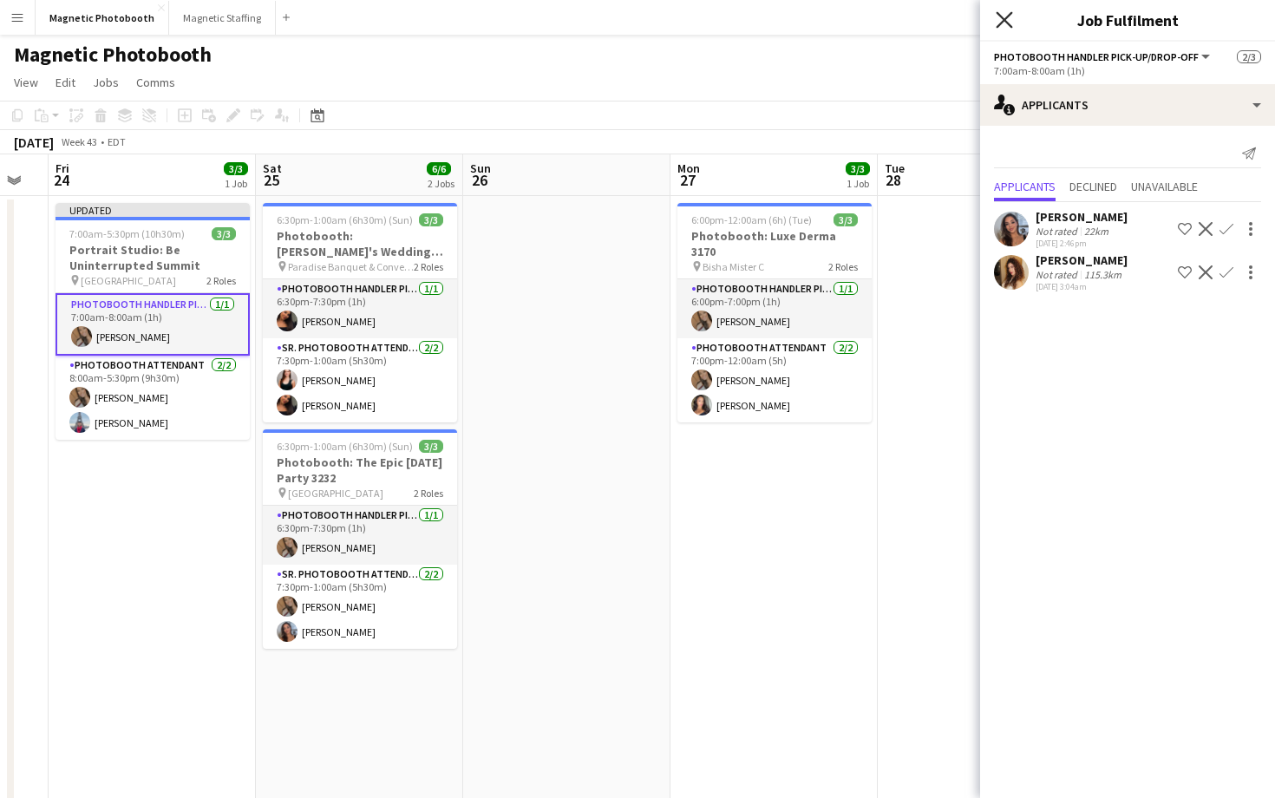
click at [1001, 18] on icon at bounding box center [1003, 19] width 16 height 16
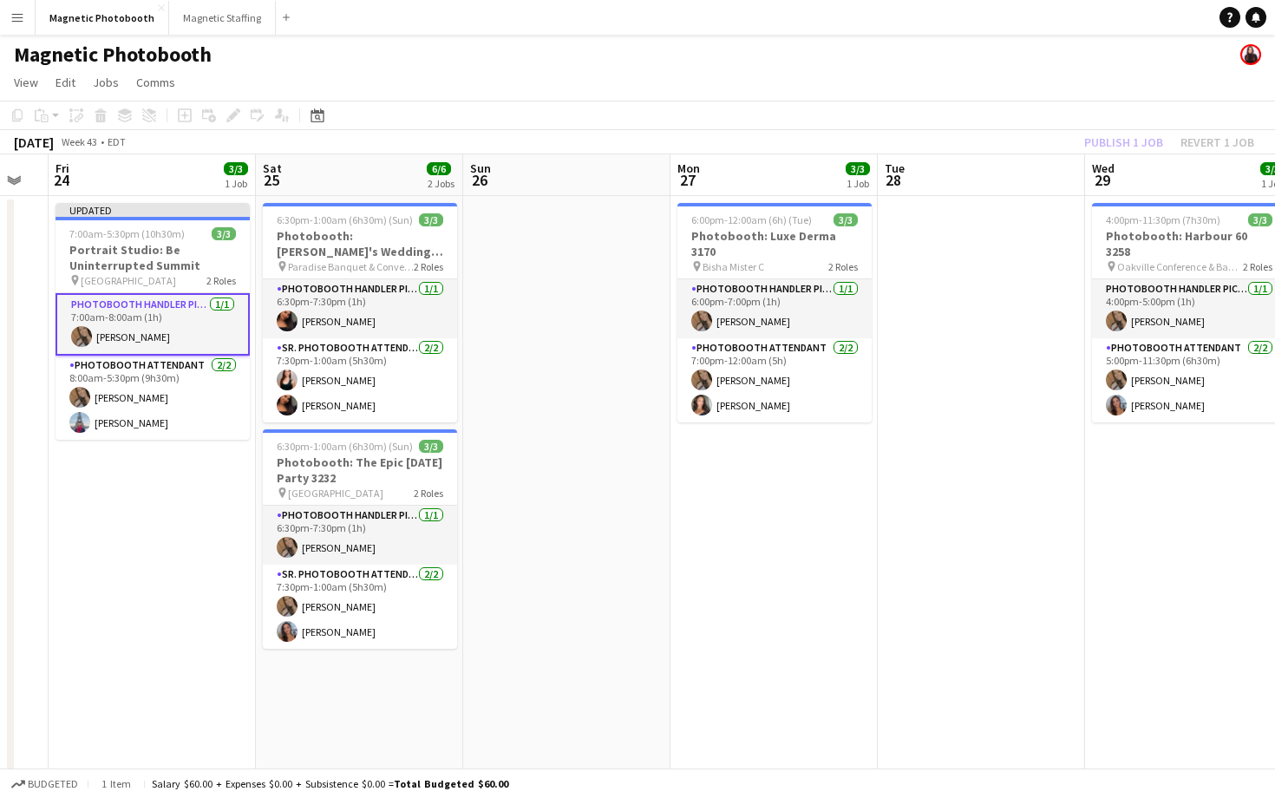
drag, startPoint x: 1001, startPoint y: 92, endPoint x: 1013, endPoint y: 92, distance: 12.1
click at [1001, 92] on app-page-menu "View Day view expanded Day view collapsed Month view Date picker Jump to [DATE]…" at bounding box center [637, 84] width 1275 height 33
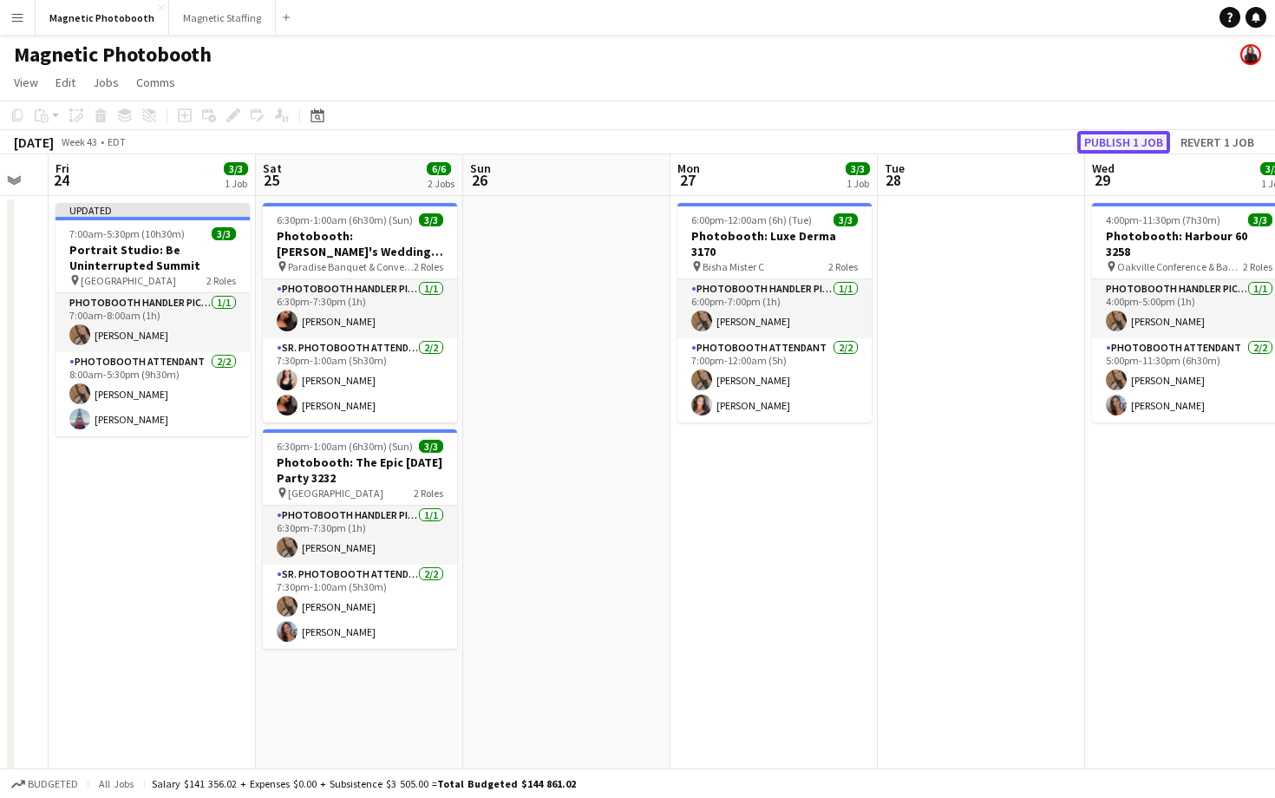
click at [1106, 146] on button "Publish 1 job" at bounding box center [1123, 142] width 93 height 23
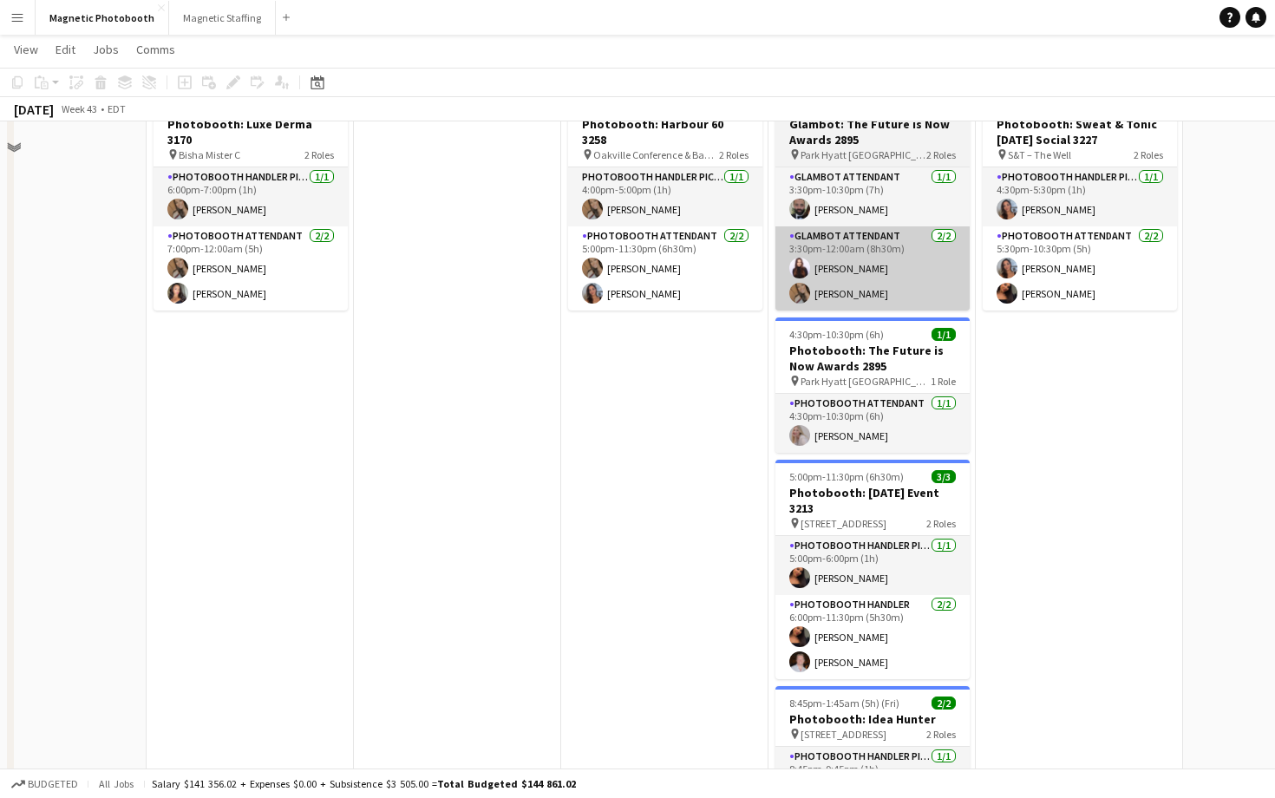
scroll to position [52, 0]
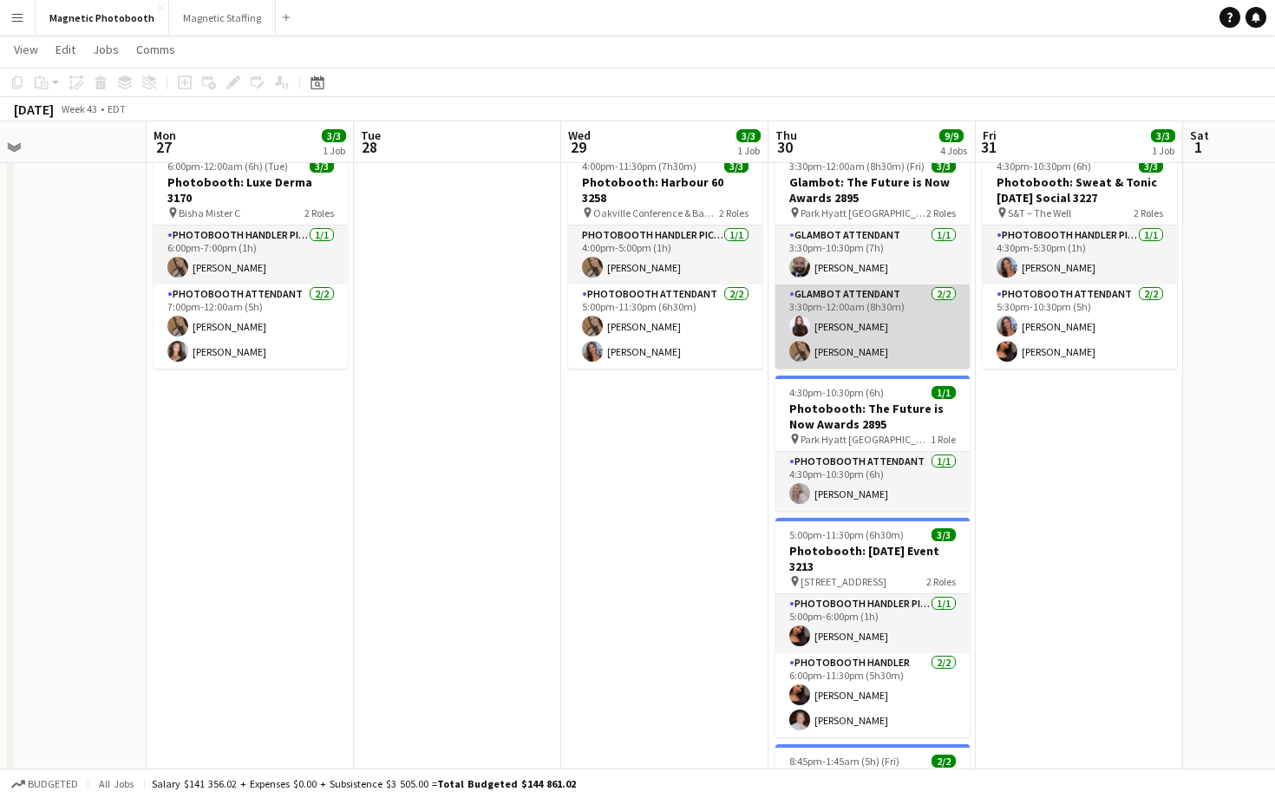
click at [916, 346] on app-card-role "Glambot Attendant [DATE] 3:30pm-12:00am (8h30m) [PERSON_NAME] [PERSON_NAME]" at bounding box center [872, 326] width 194 height 84
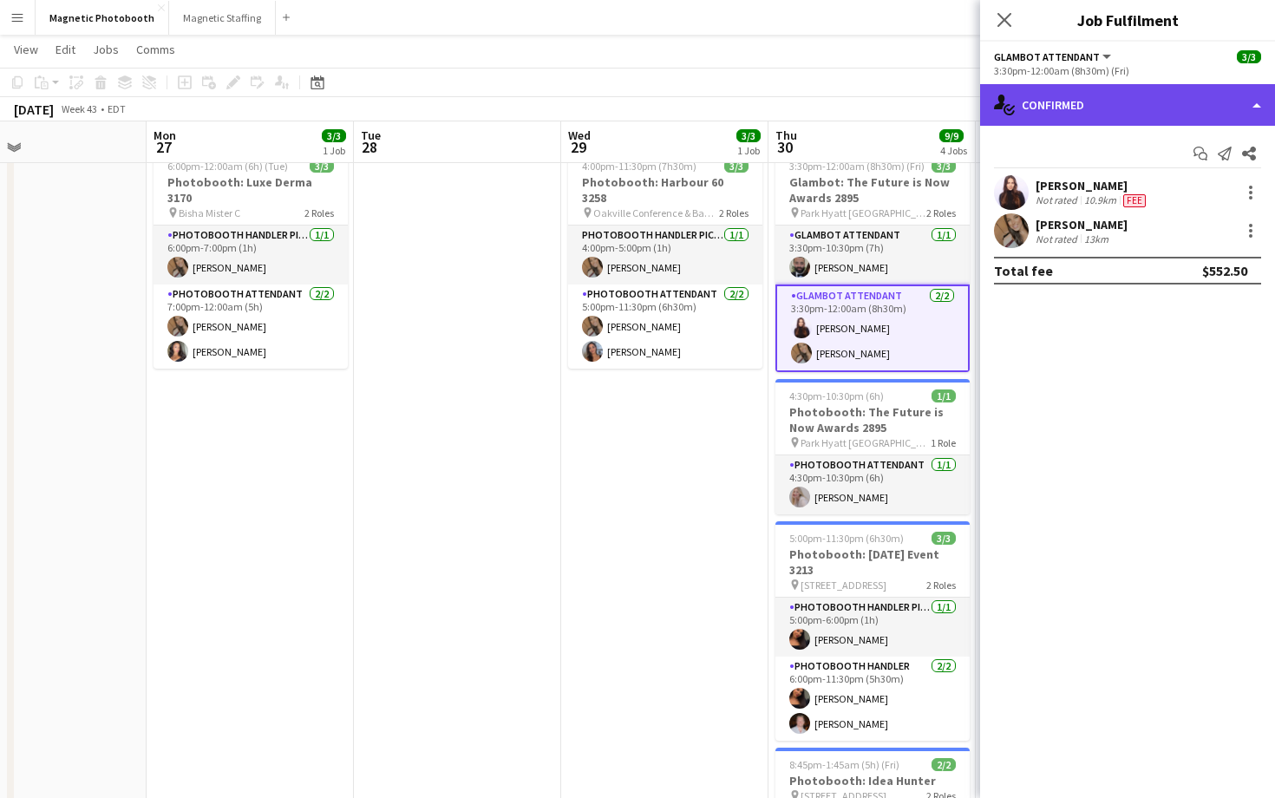
click at [1069, 101] on div "single-neutral-actions-check-2 Confirmed" at bounding box center [1127, 105] width 295 height 42
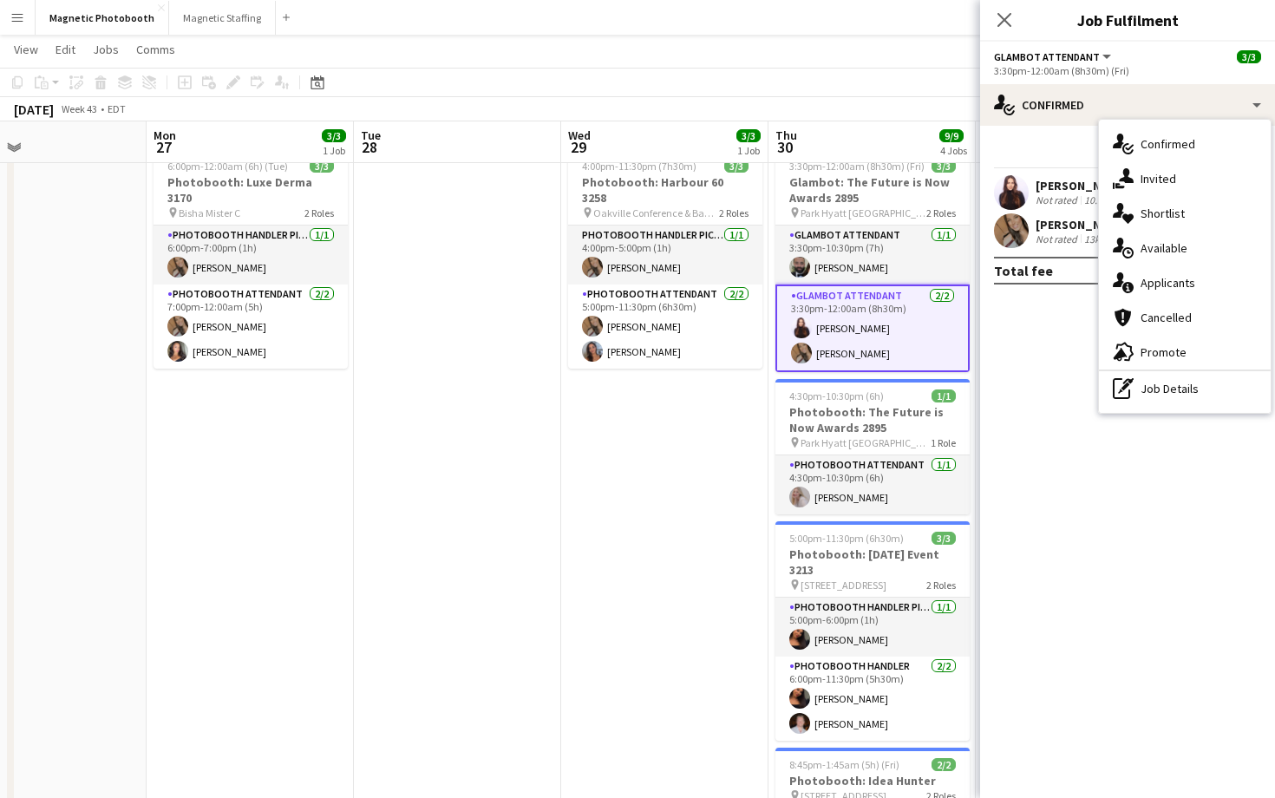
click at [1008, 353] on mat-expansion-panel "check Confirmed Start chat Send notification Share [PERSON_NAME] Not rated 10.9…" at bounding box center [1127, 462] width 295 height 672
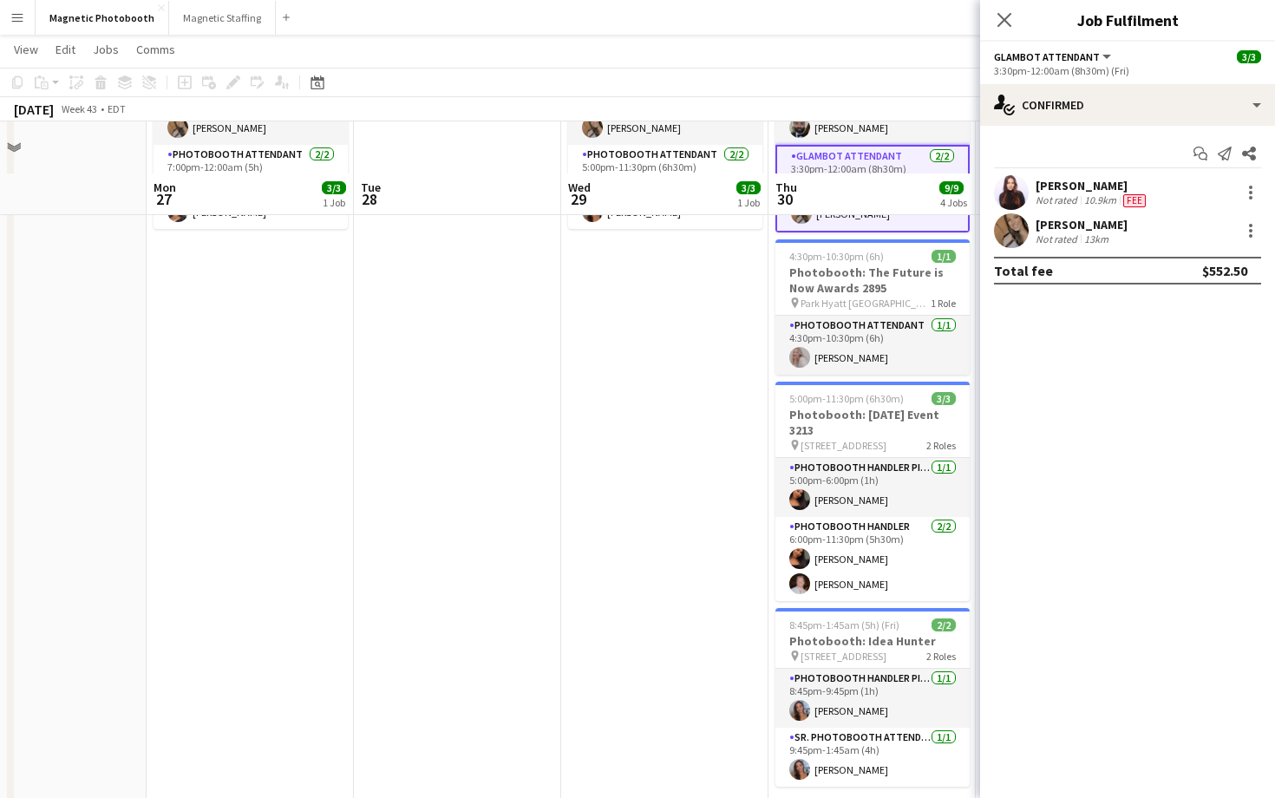
scroll to position [255, 0]
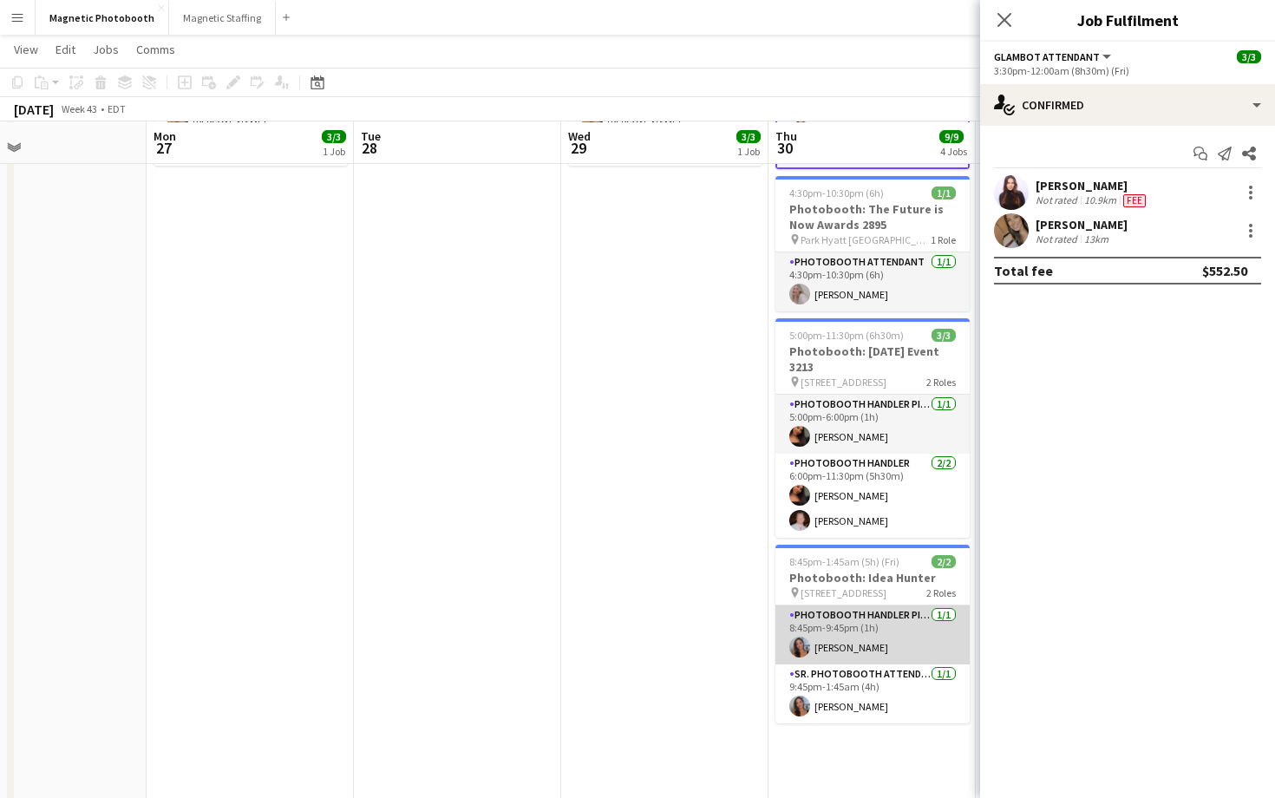
click at [927, 655] on app-card-role "Photobooth Handler Pick-Up/Drop-Off [DATE] 8:45pm-9:45pm (1h) [PERSON_NAME]" at bounding box center [872, 634] width 194 height 59
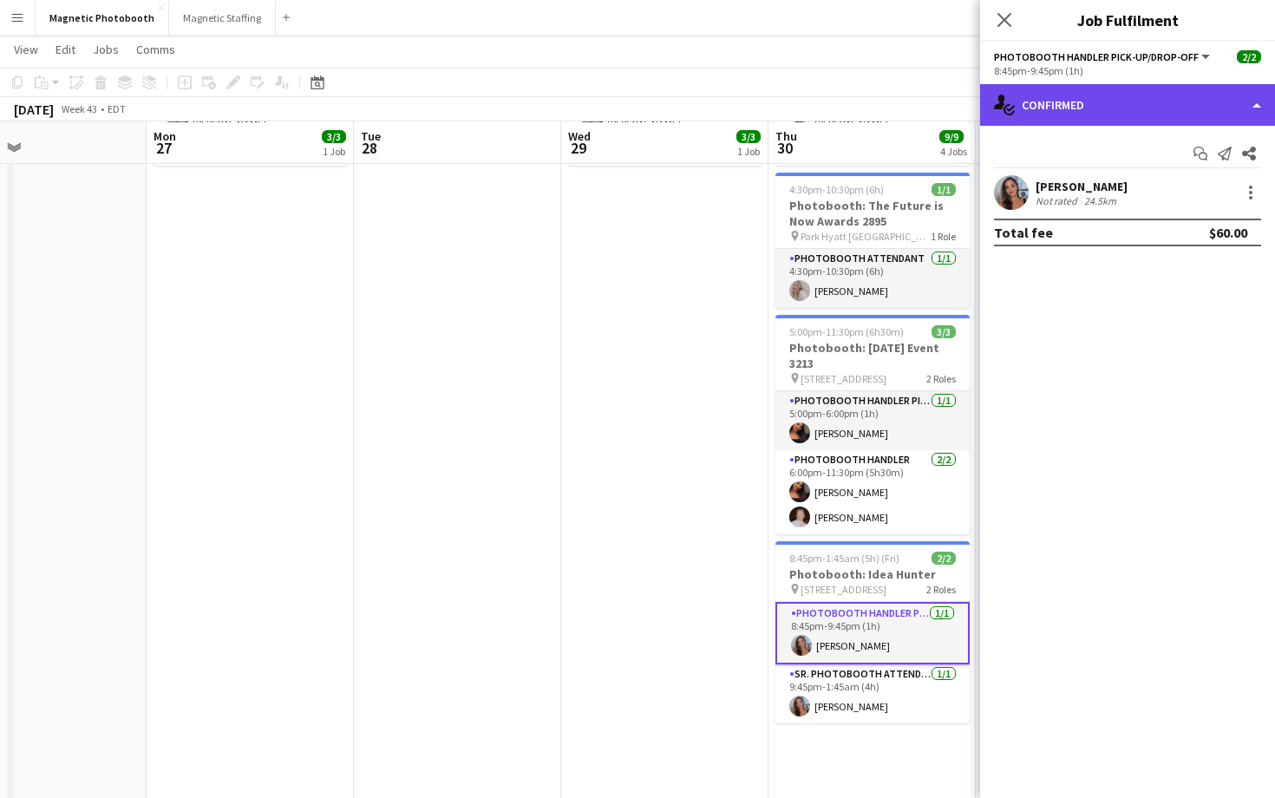
click at [1096, 103] on div "single-neutral-actions-check-2 Confirmed" at bounding box center [1127, 105] width 295 height 42
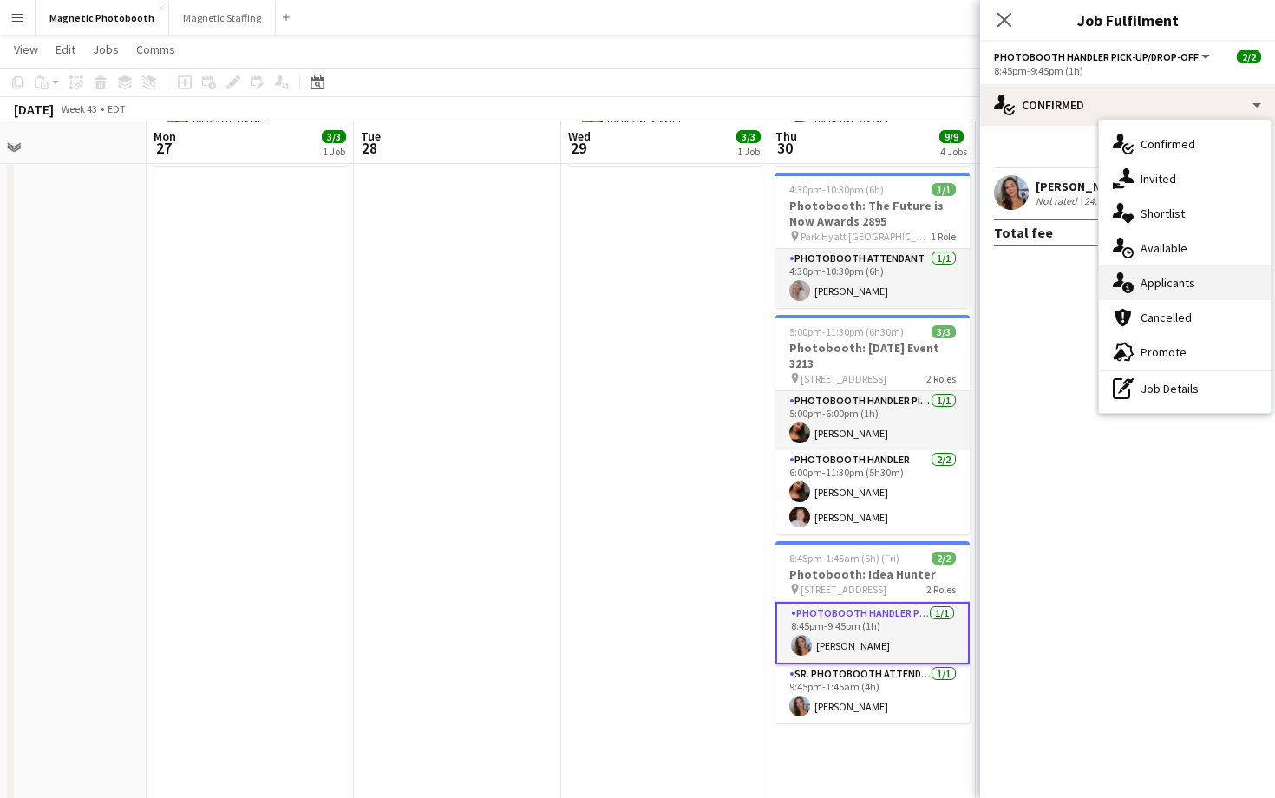
click at [1155, 278] on span "Applicants" at bounding box center [1167, 283] width 55 height 16
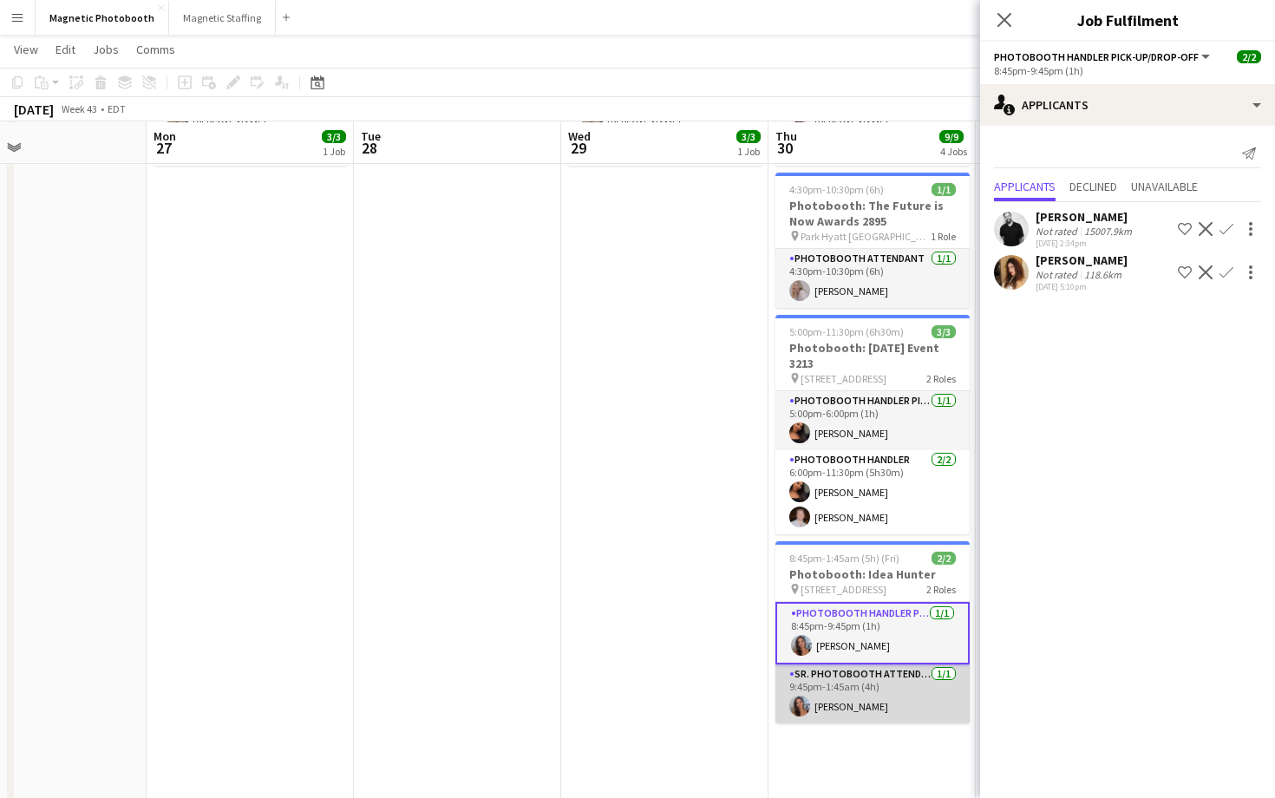
click at [924, 700] on app-card-role "Sr. Photobooth Attendant [DATE] 9:45pm-1:45am (4h) [PERSON_NAME]" at bounding box center [872, 693] width 194 height 59
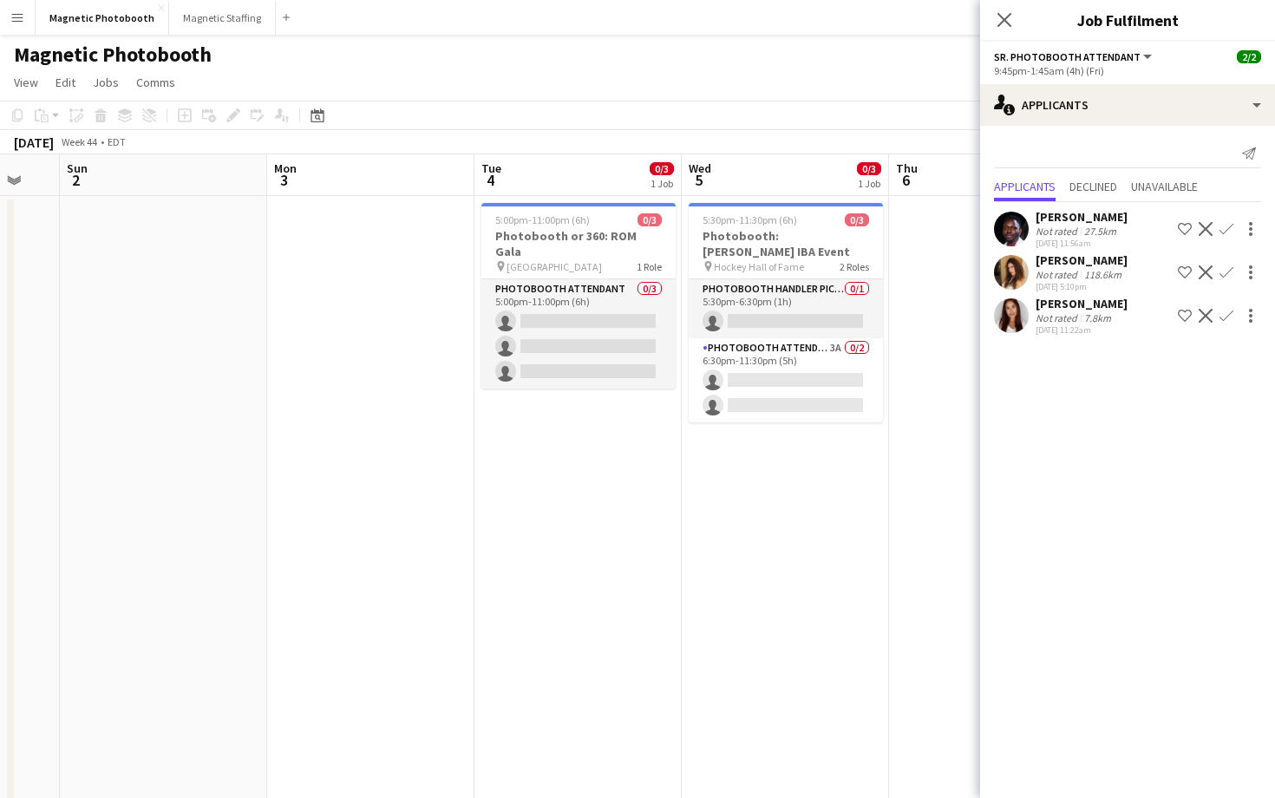
scroll to position [0, 833]
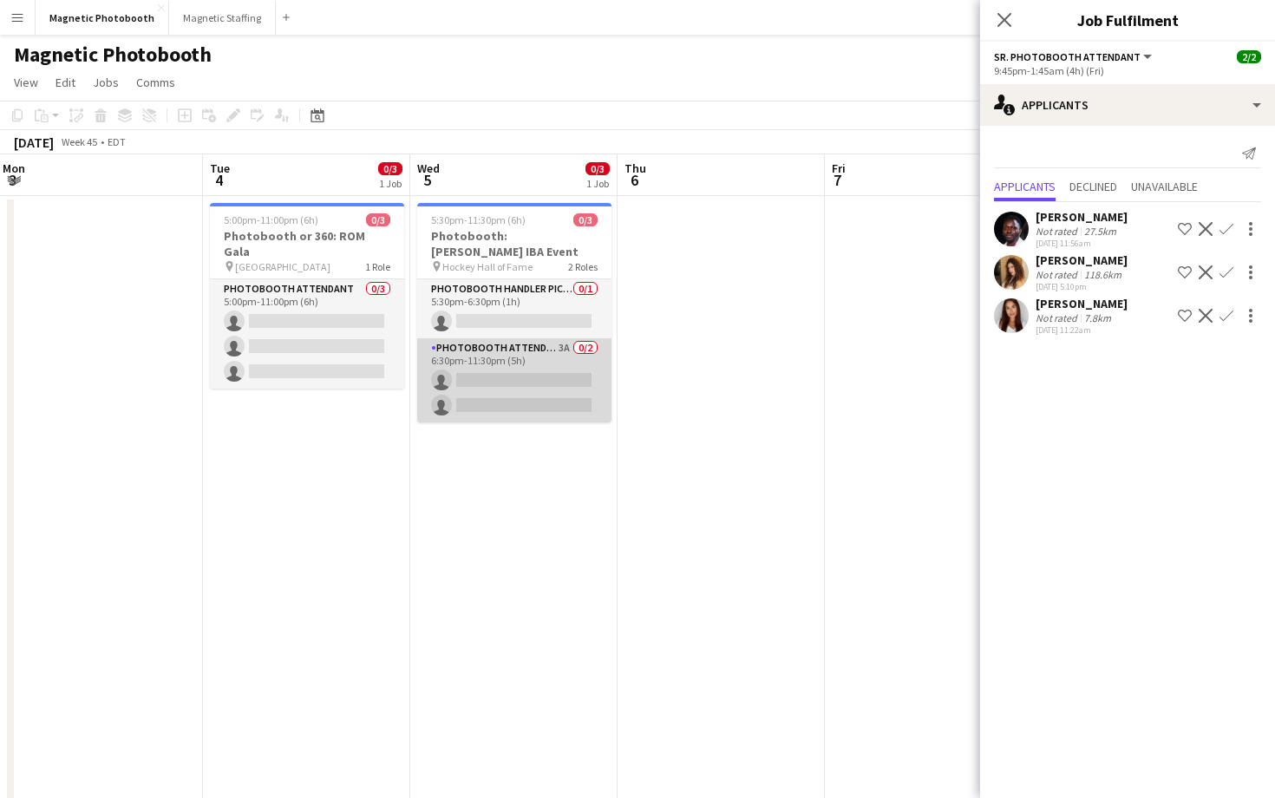
click at [571, 388] on app-card-role "Photobooth Attendant 3A 0/2 6:30pm-11:30pm (5h) single-neutral-actions single-n…" at bounding box center [514, 380] width 194 height 84
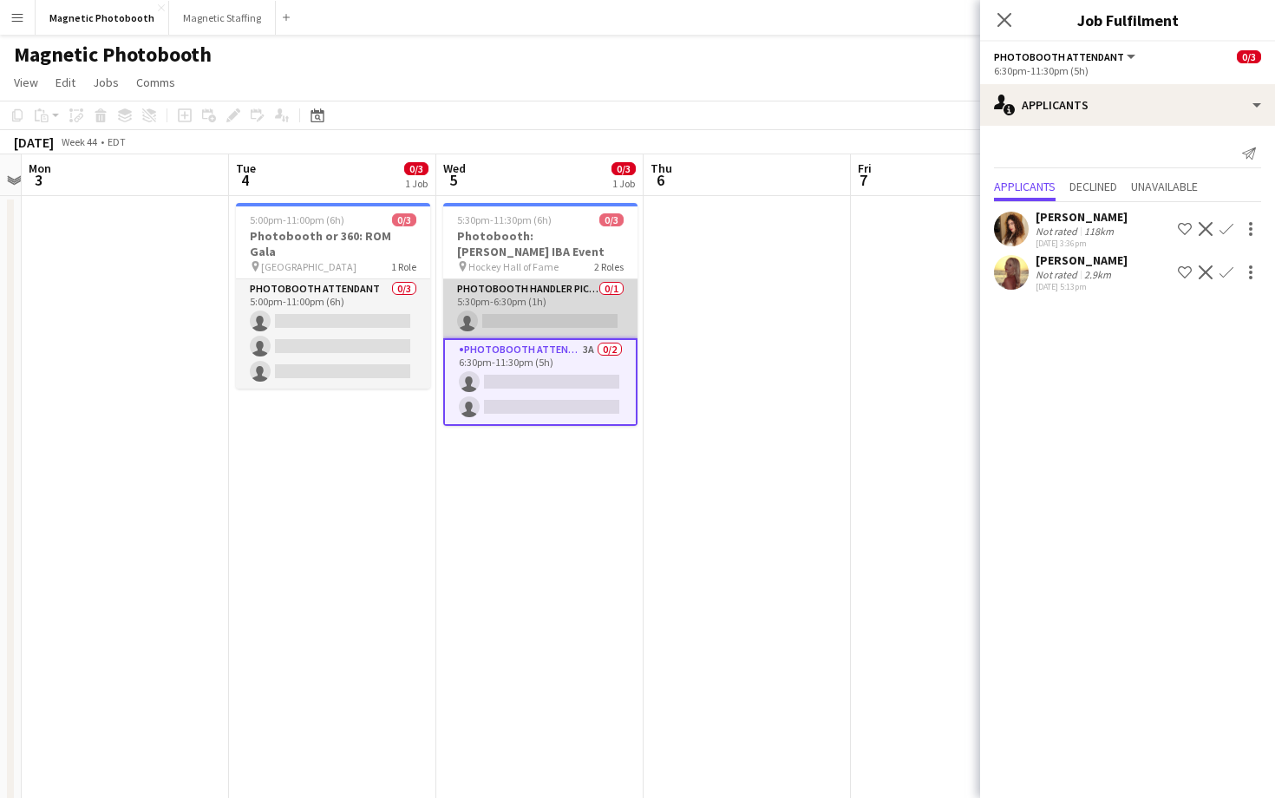
click at [535, 297] on app-card-role "Photobooth Handler Pick-Up/Drop-Off 0/1 5:30pm-6:30pm (1h) single-neutral-actio…" at bounding box center [540, 308] width 194 height 59
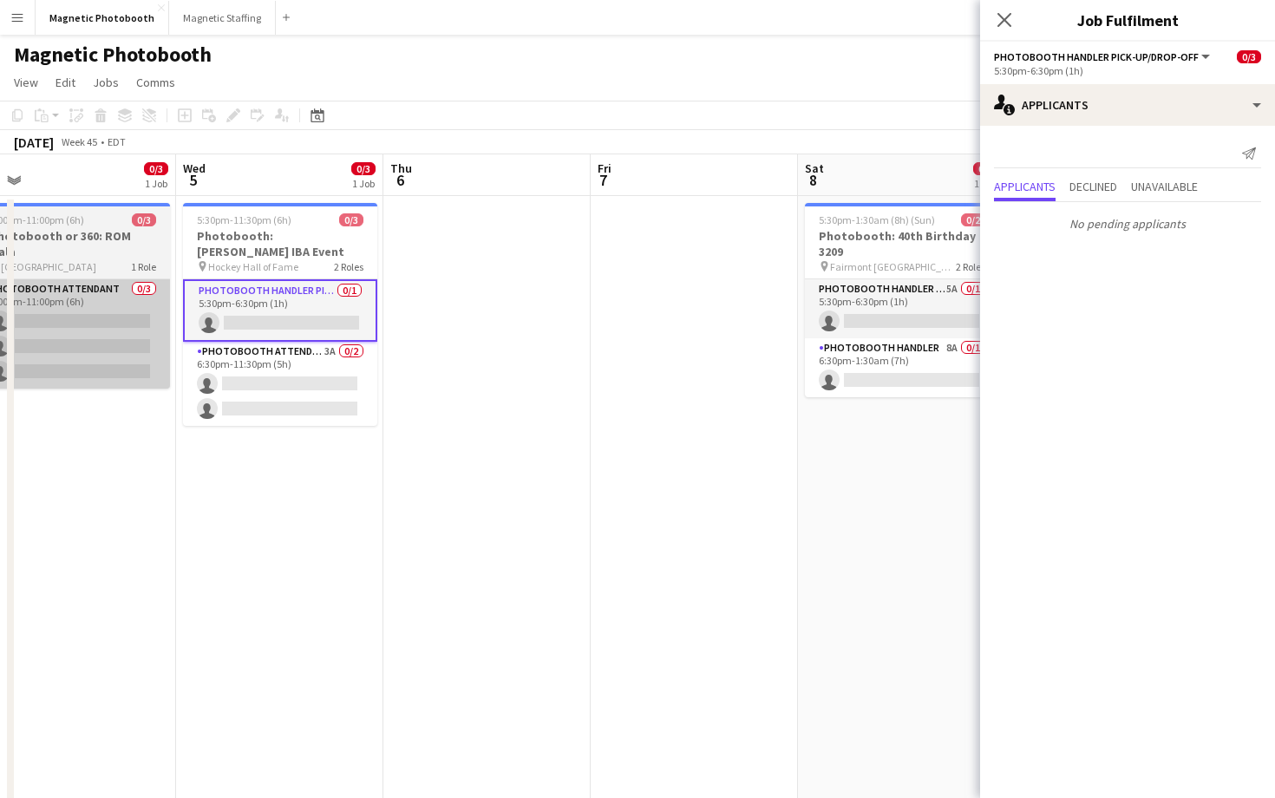
scroll to position [0, 640]
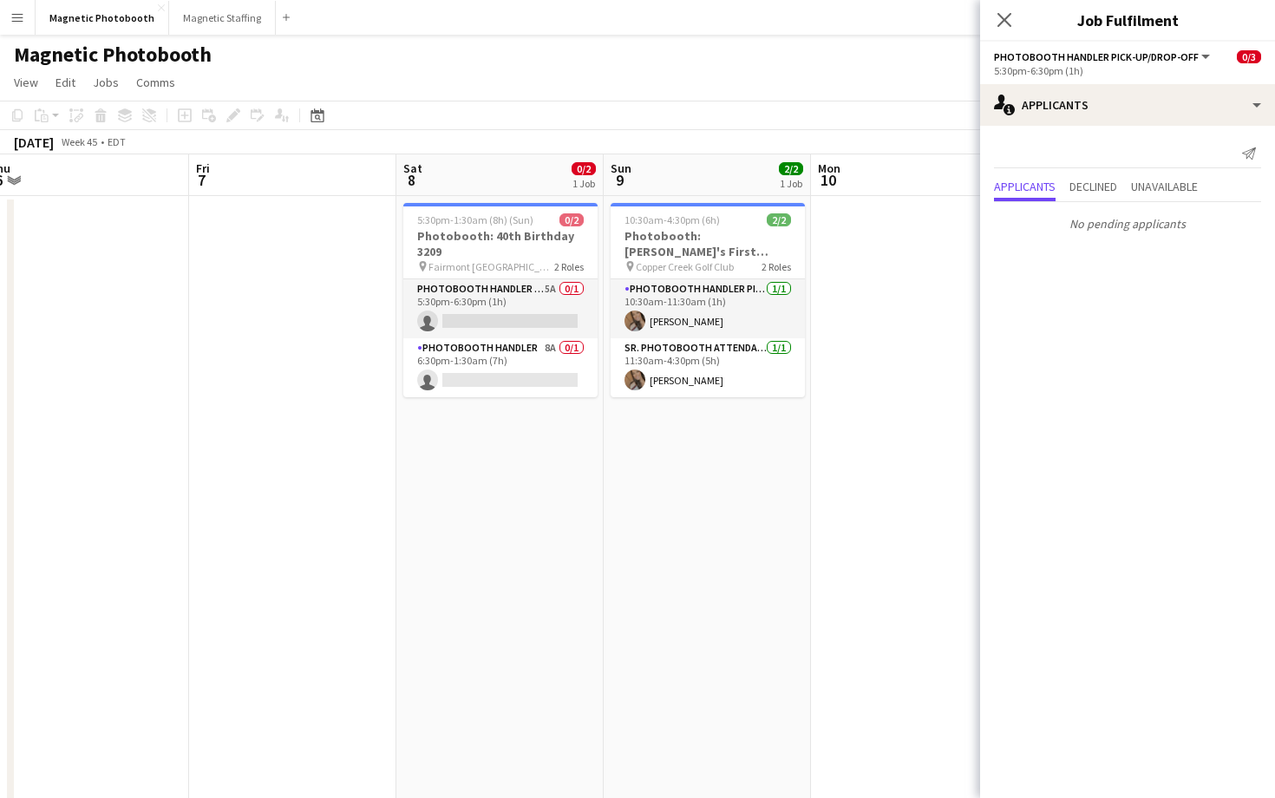
click at [537, 343] on app-card-role "Photobooth Handler 8A 0/1 6:30pm-1:30am (7h) single-neutral-actions" at bounding box center [500, 367] width 194 height 59
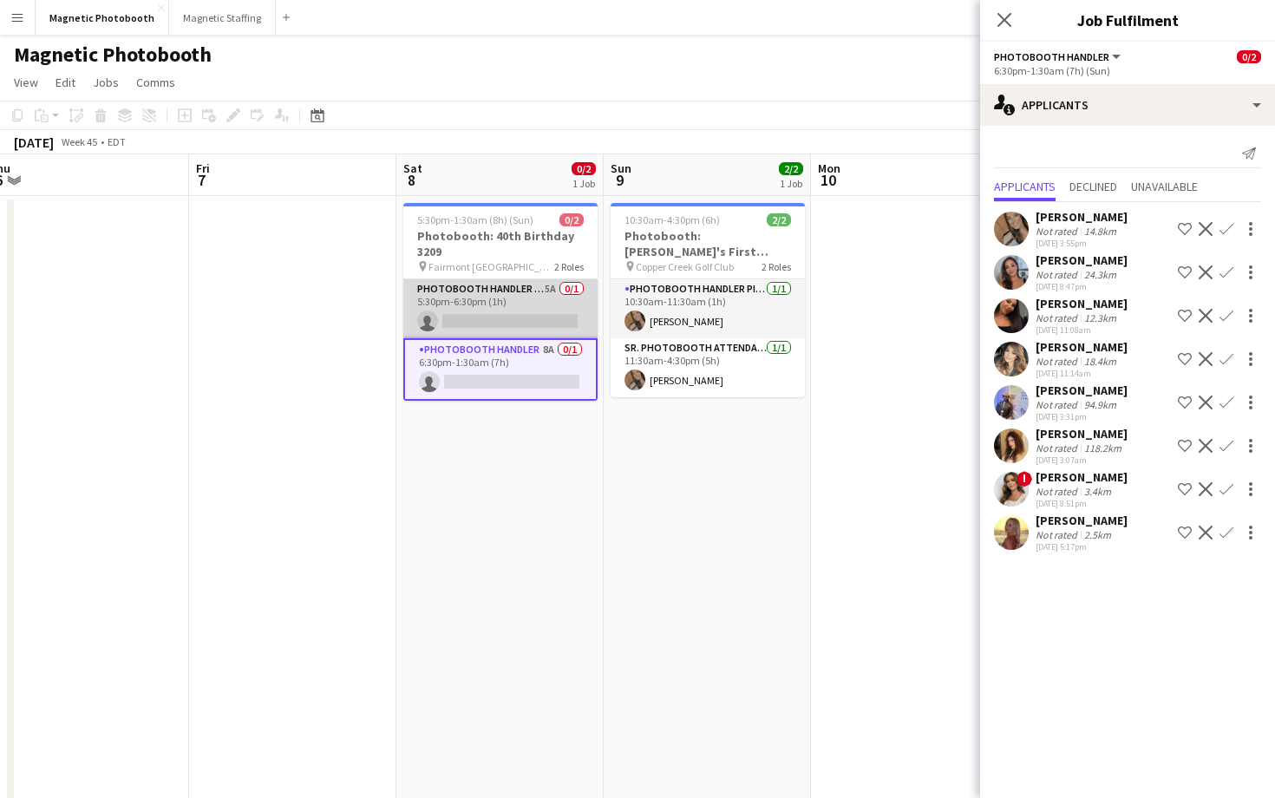
click at [538, 310] on app-card-role "Photobooth Handler Pick-Up/Drop-Off 5A 0/1 5:30pm-6:30pm (1h) single-neutral-ac…" at bounding box center [500, 308] width 194 height 59
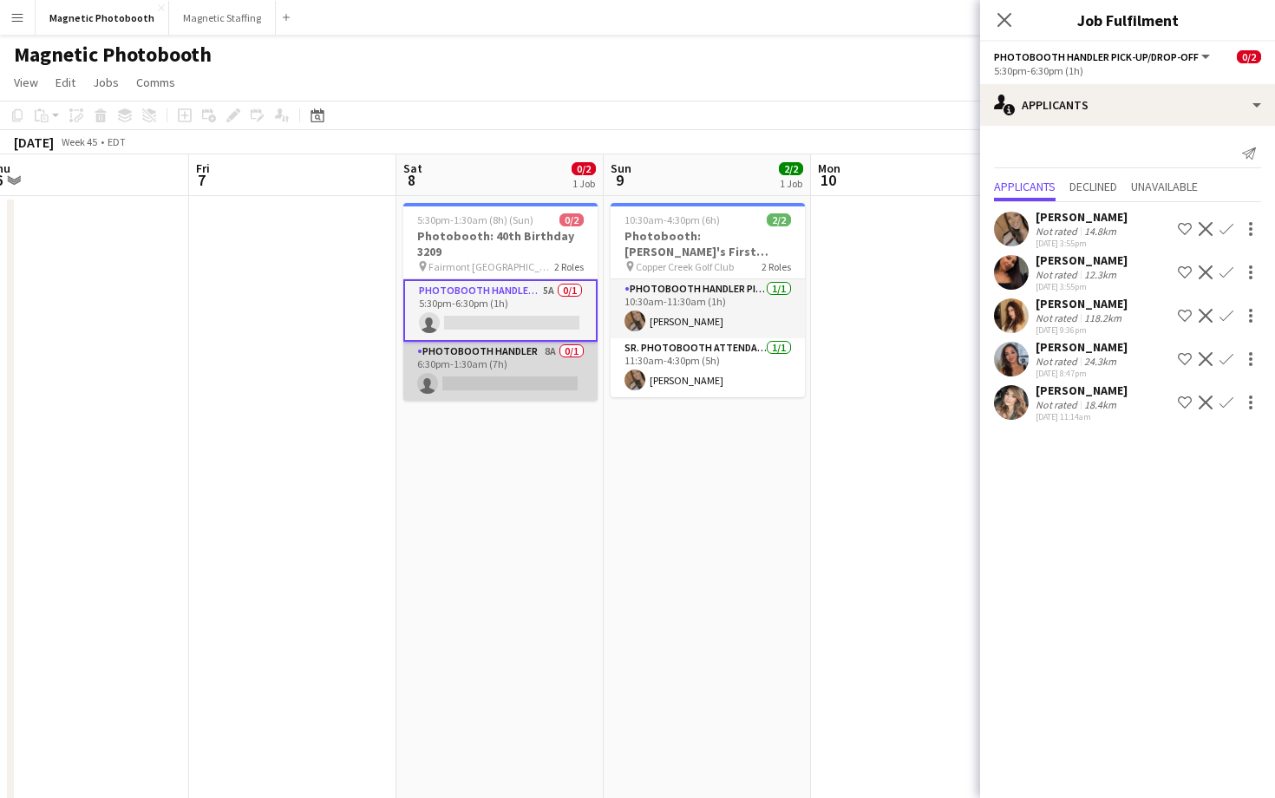
click at [530, 371] on app-card-role "Photobooth Handler 8A 0/1 6:30pm-1:30am (7h) single-neutral-actions" at bounding box center [500, 371] width 194 height 59
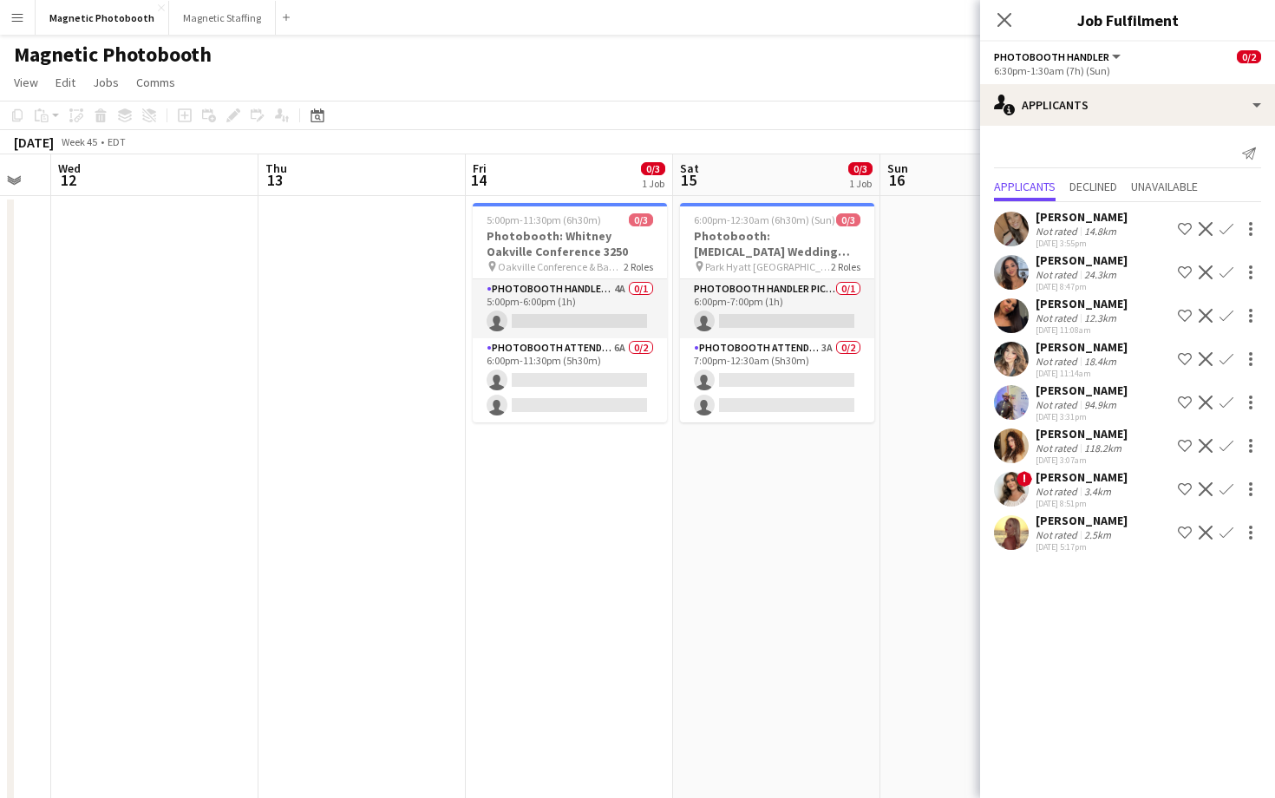
scroll to position [0, 813]
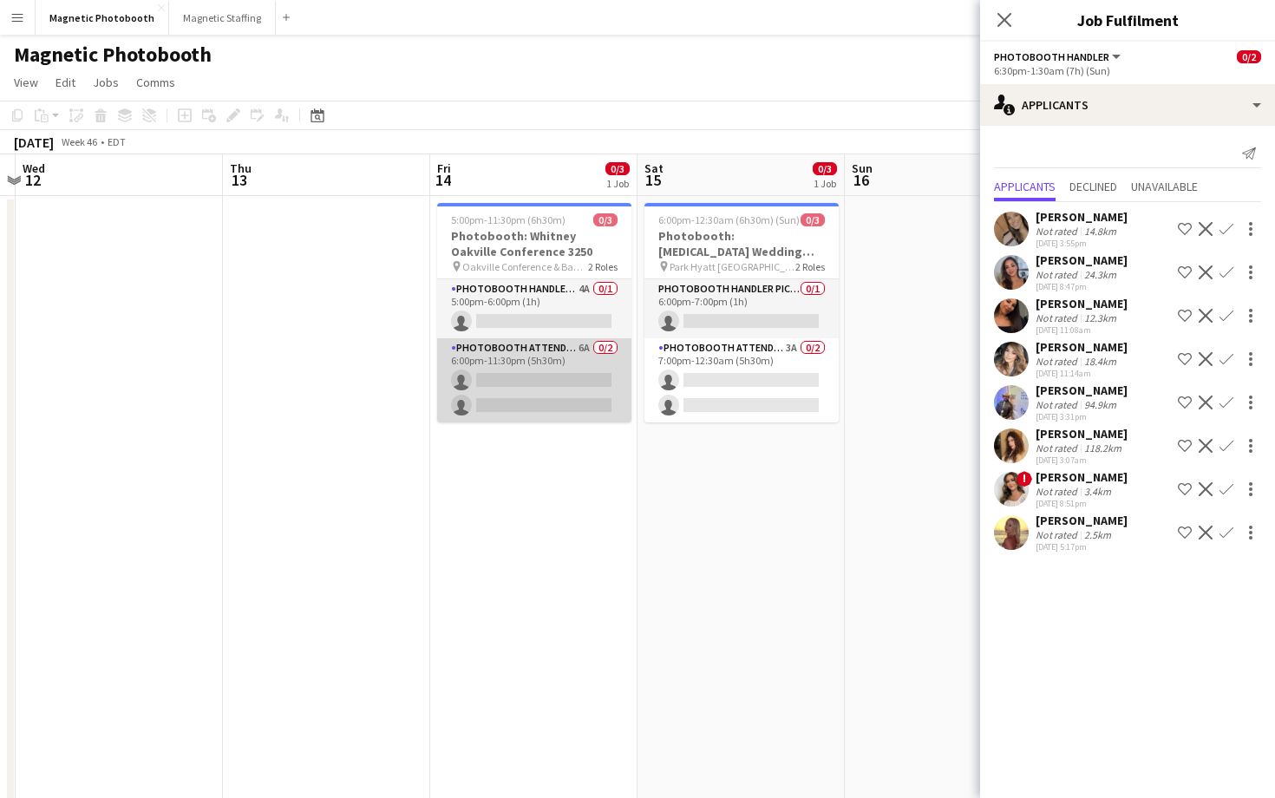
click at [530, 371] on app-card-role "Photobooth Attendant 6A 0/2 6:00pm-11:30pm (5h30m) single-neutral-actions singl…" at bounding box center [534, 380] width 194 height 84
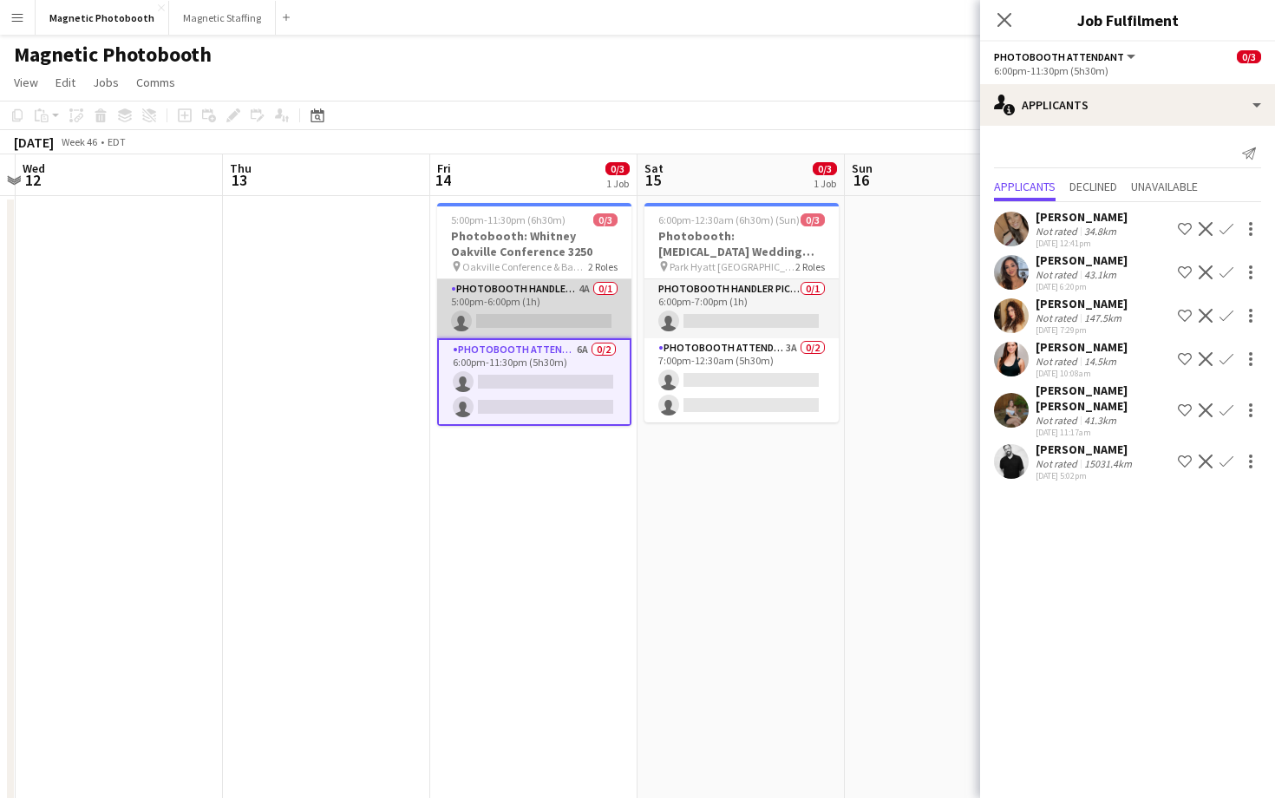
click at [543, 321] on app-card-role "Photobooth Handler Pick-Up/Drop-Off 4A 0/1 5:00pm-6:00pm (1h) single-neutral-ac…" at bounding box center [534, 308] width 194 height 59
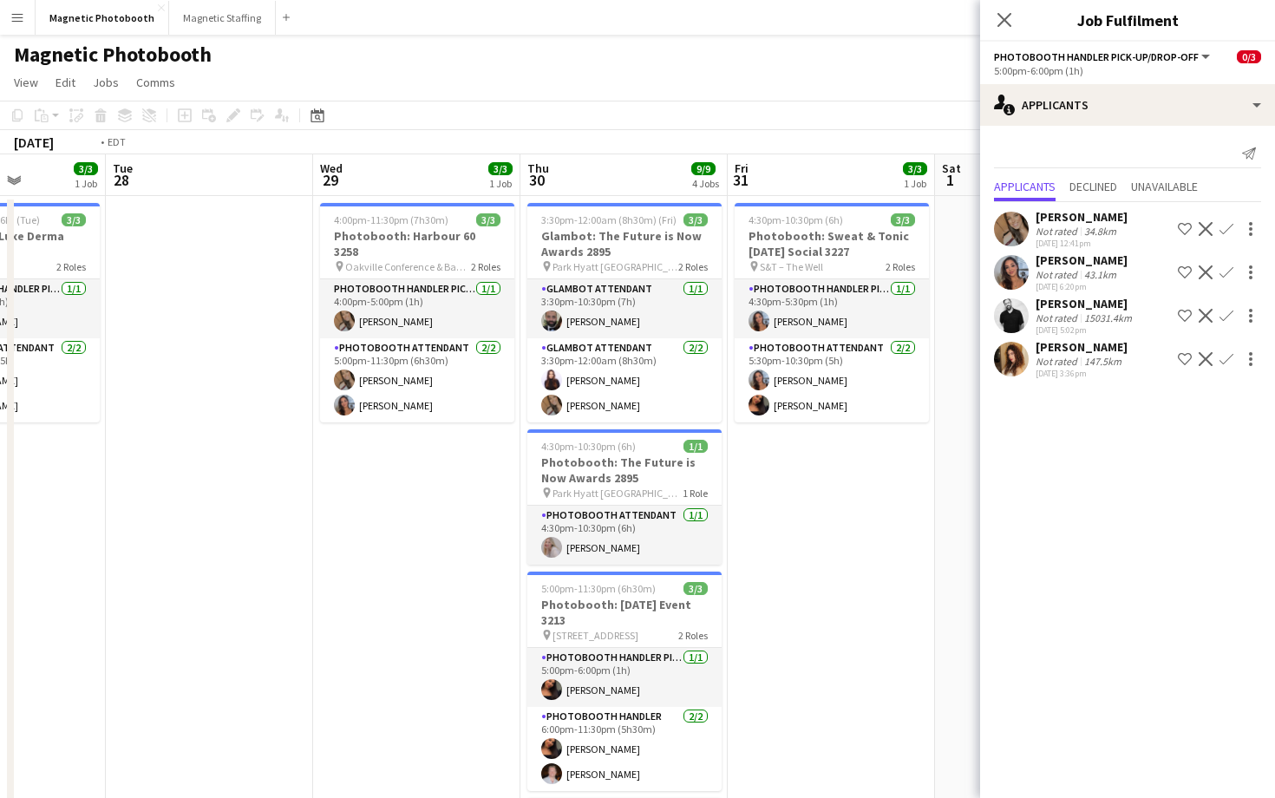
scroll to position [0, 356]
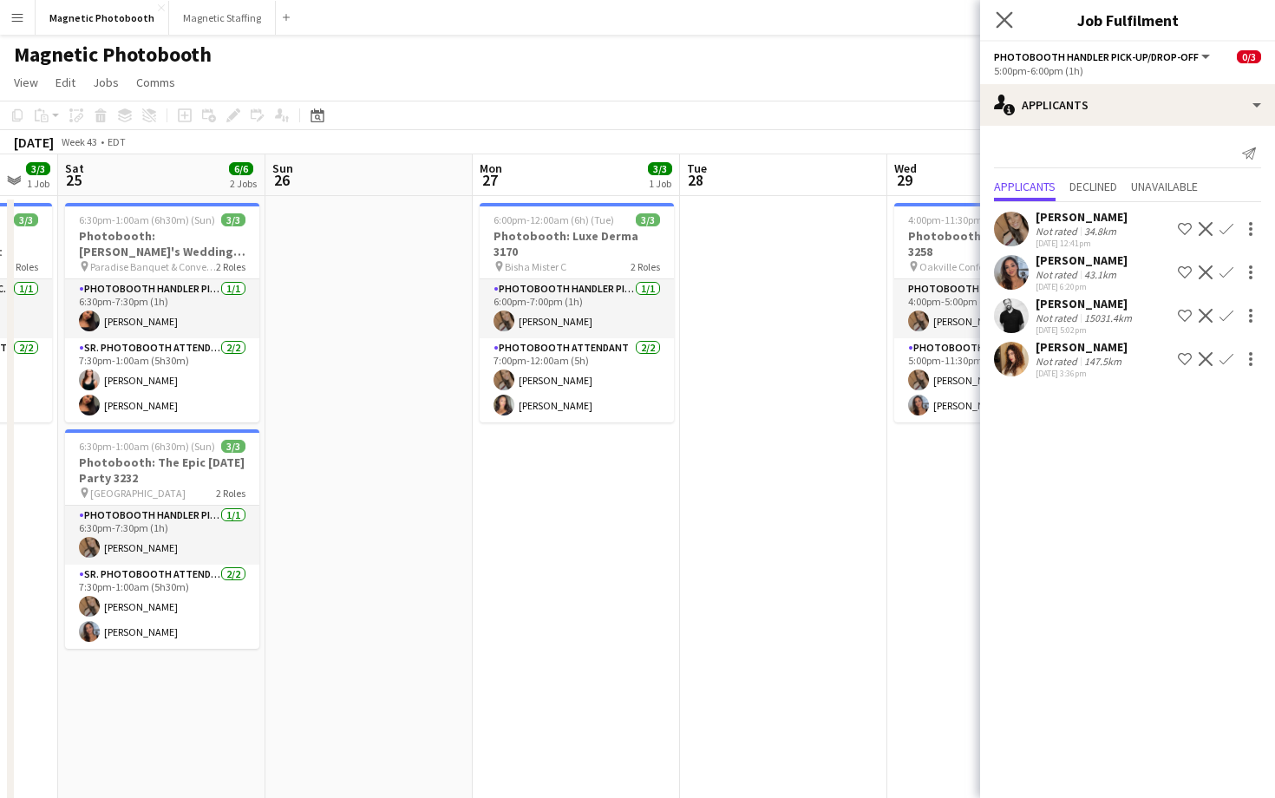
click at [1007, 10] on app-icon "Close pop-in" at bounding box center [1004, 20] width 25 height 25
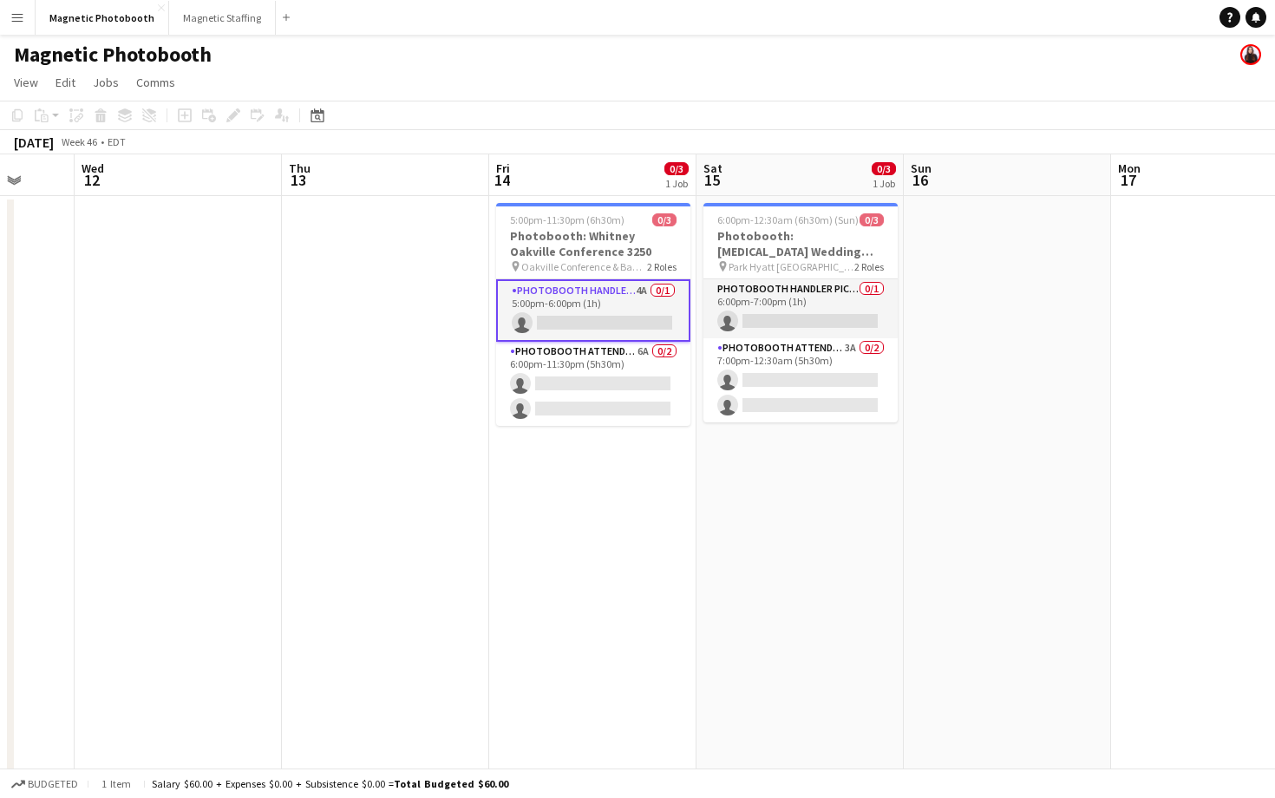
scroll to position [0, 770]
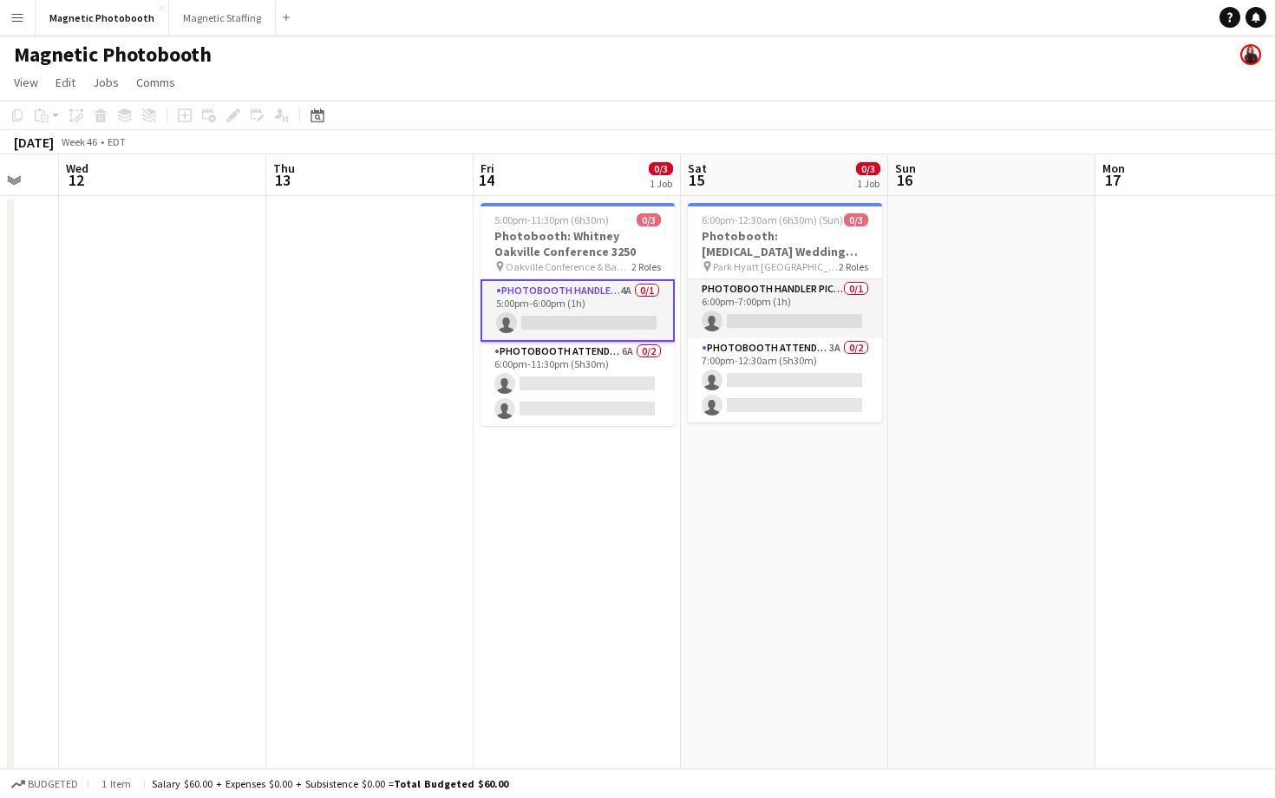
click at [348, 315] on app-date-cell at bounding box center [369, 660] width 207 height 929
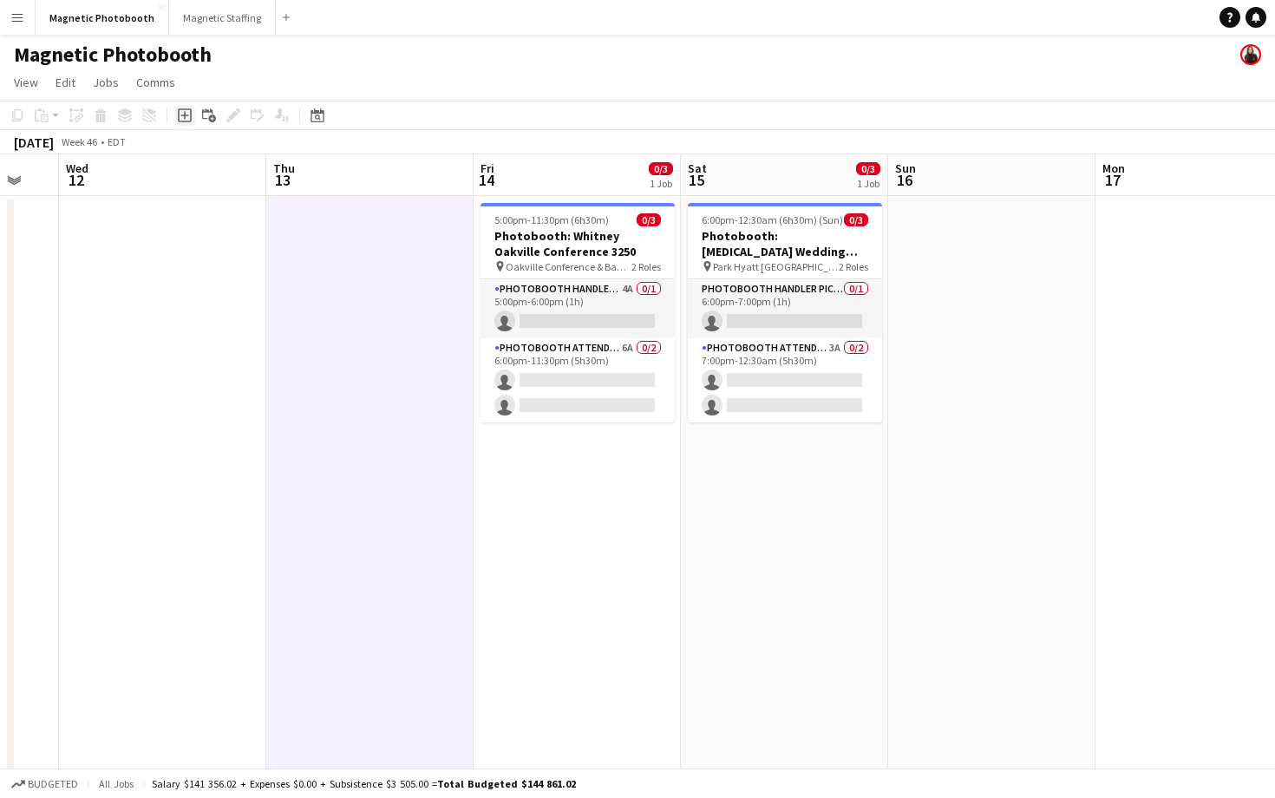
click at [182, 108] on icon "Add job" at bounding box center [185, 115] width 14 height 14
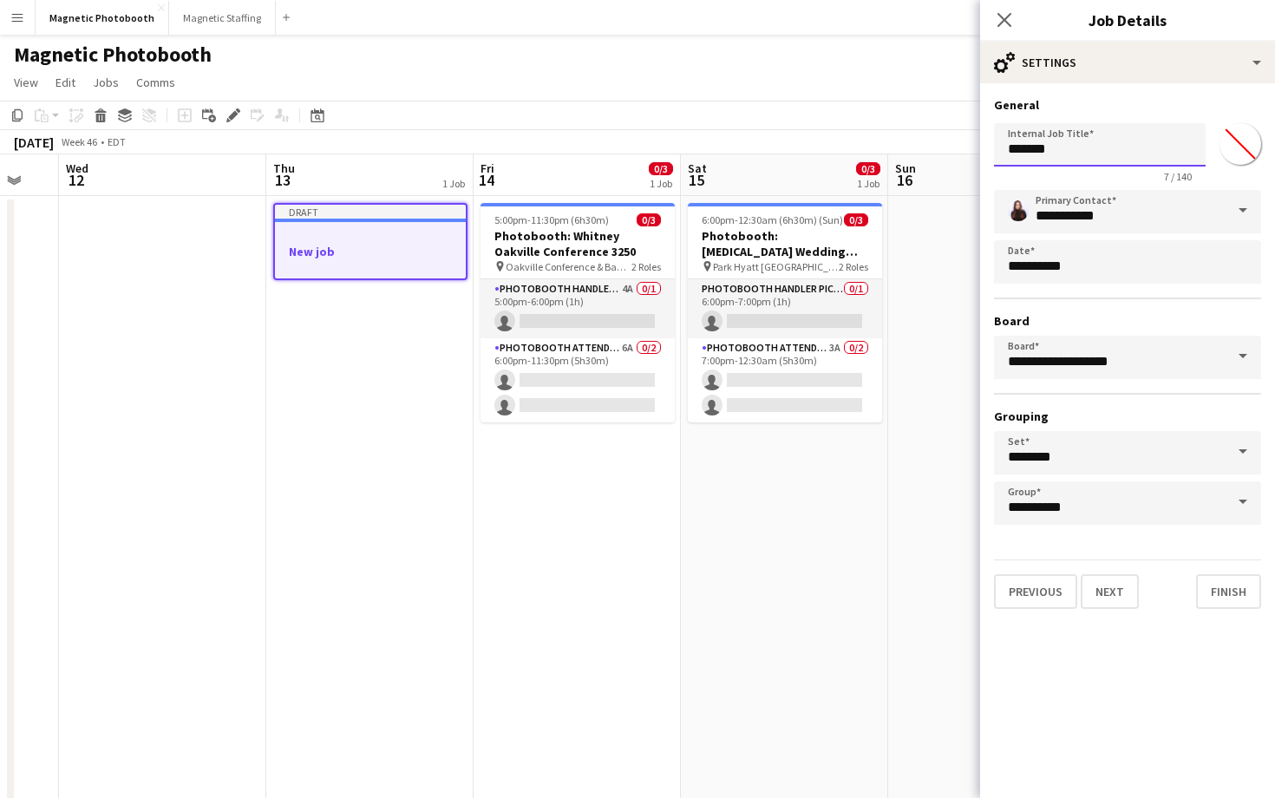
click at [1021, 146] on input "*******" at bounding box center [1100, 144] width 212 height 43
paste input "**********"
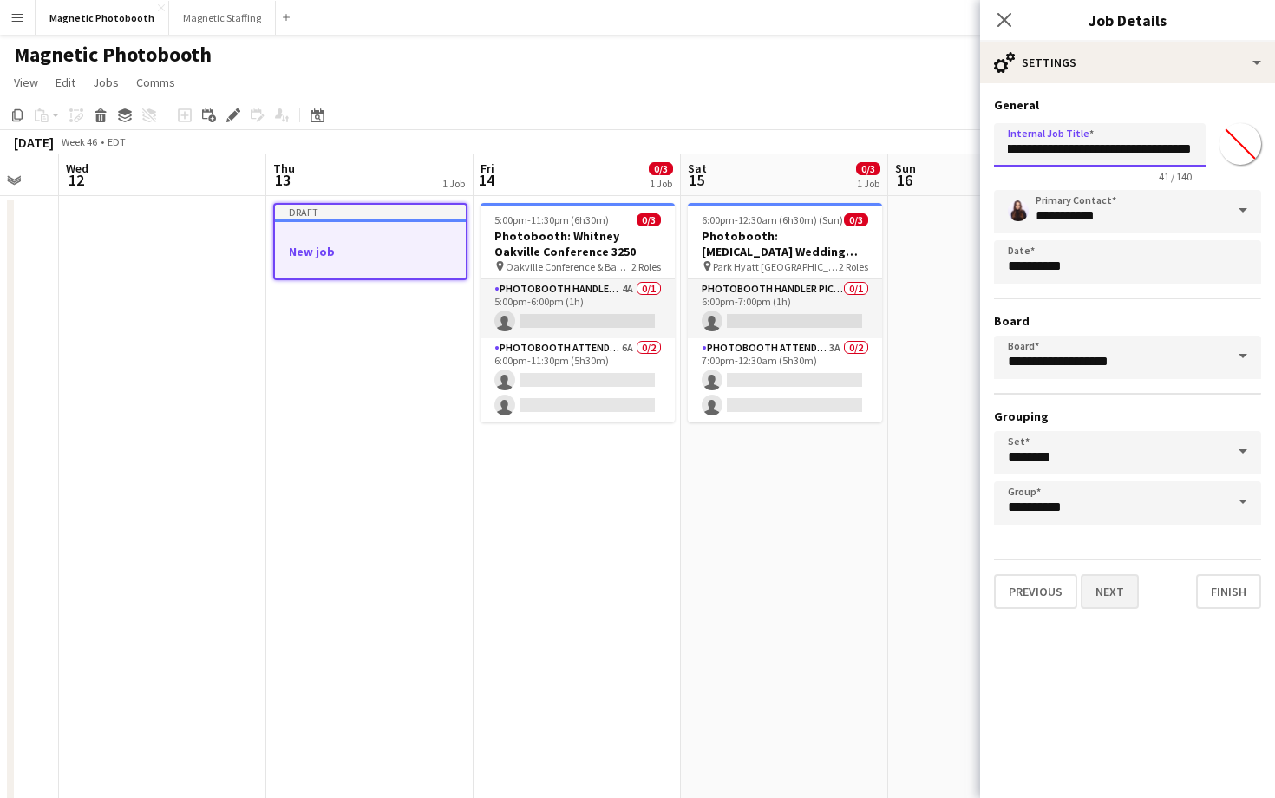
type input "**********"
click at [1111, 596] on button "Next" at bounding box center [1109, 591] width 58 height 35
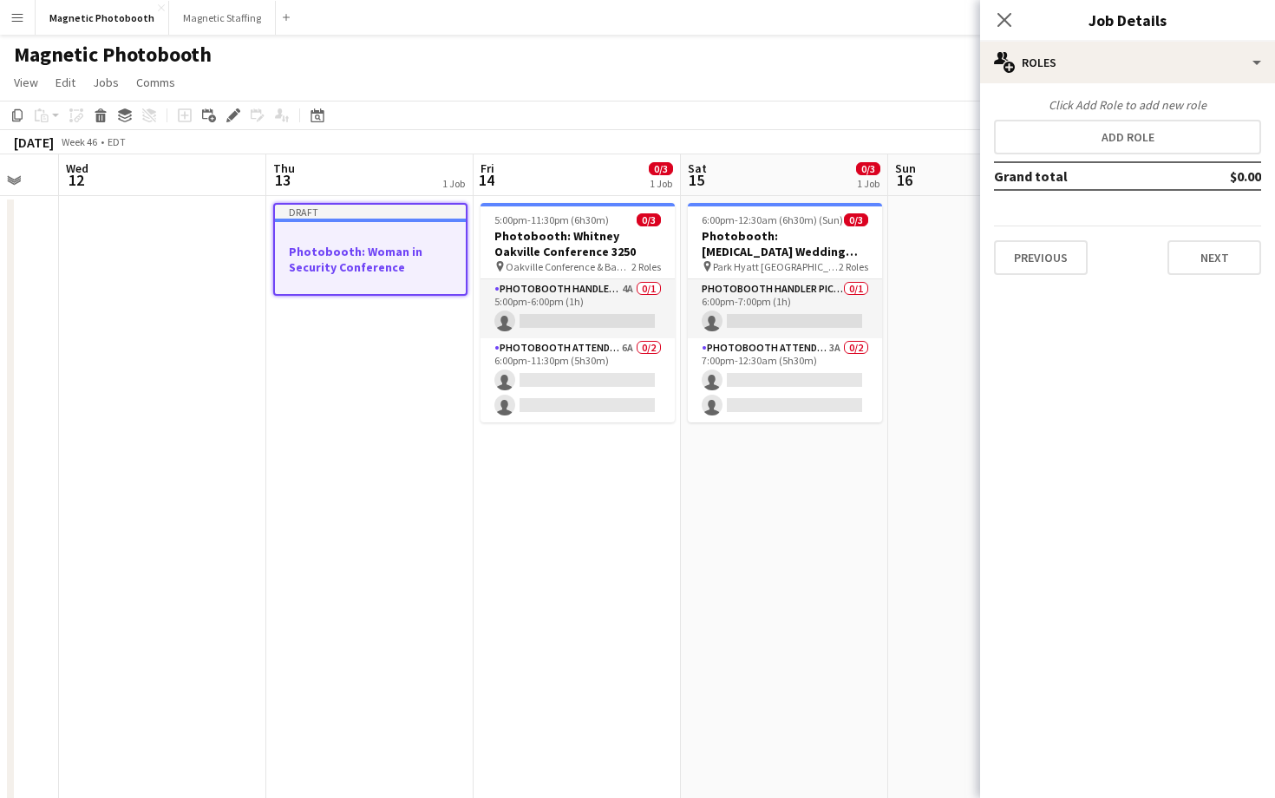
scroll to position [0, 0]
click at [1082, 139] on button "Add role" at bounding box center [1127, 137] width 267 height 35
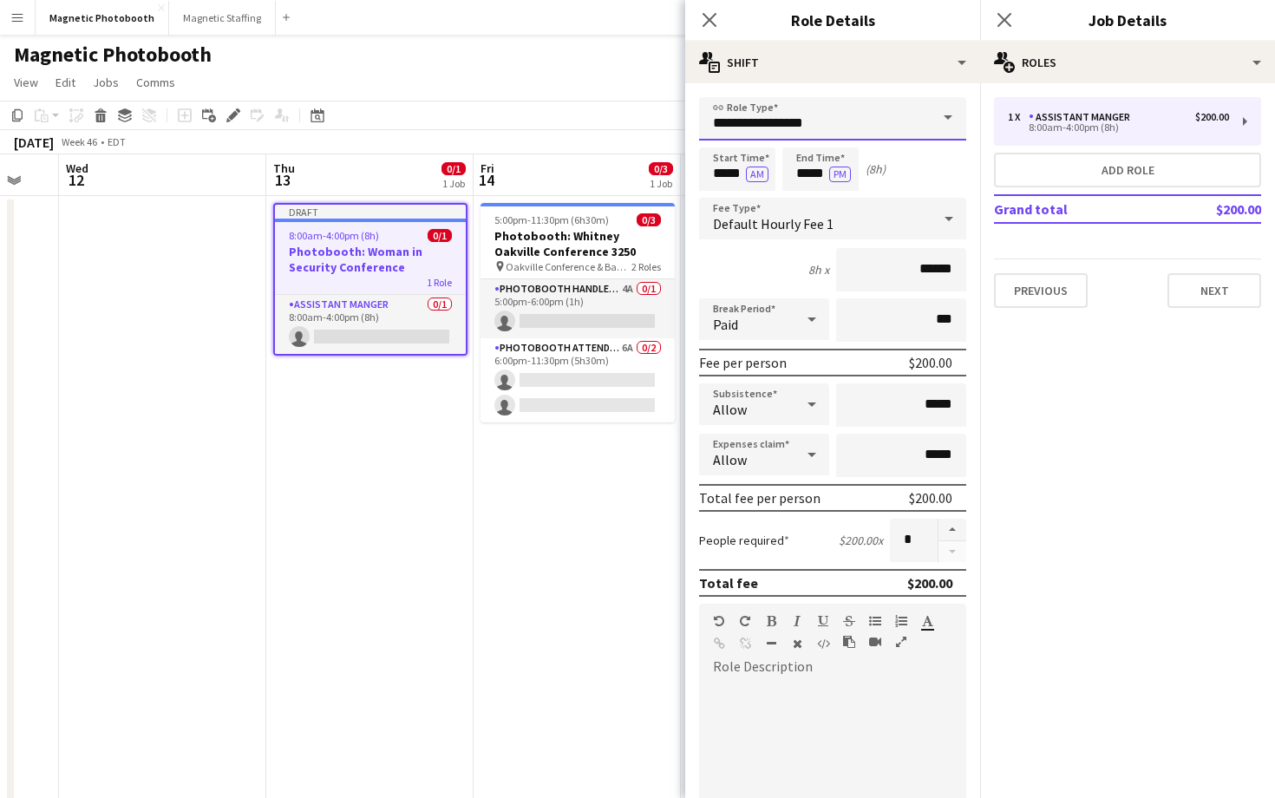
click at [885, 134] on input "**********" at bounding box center [832, 118] width 267 height 43
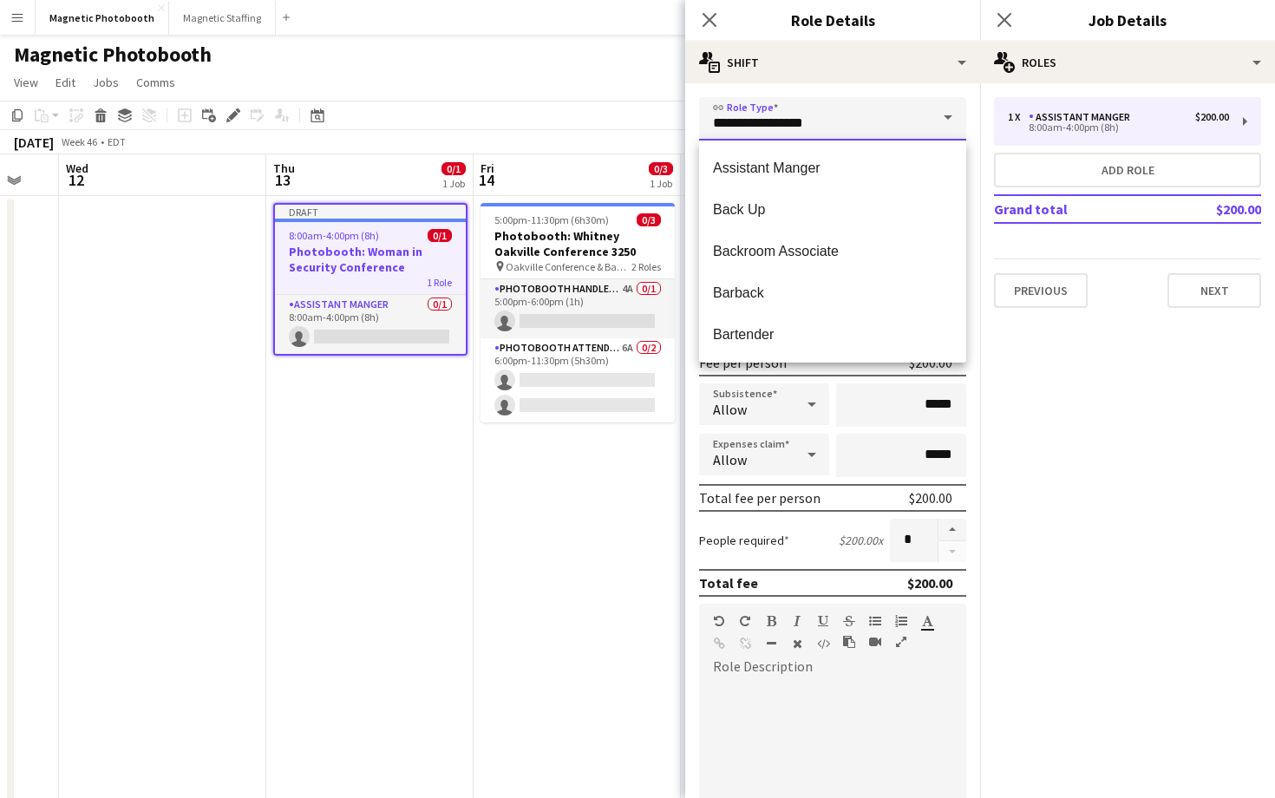
click at [885, 134] on input "**********" at bounding box center [832, 118] width 267 height 43
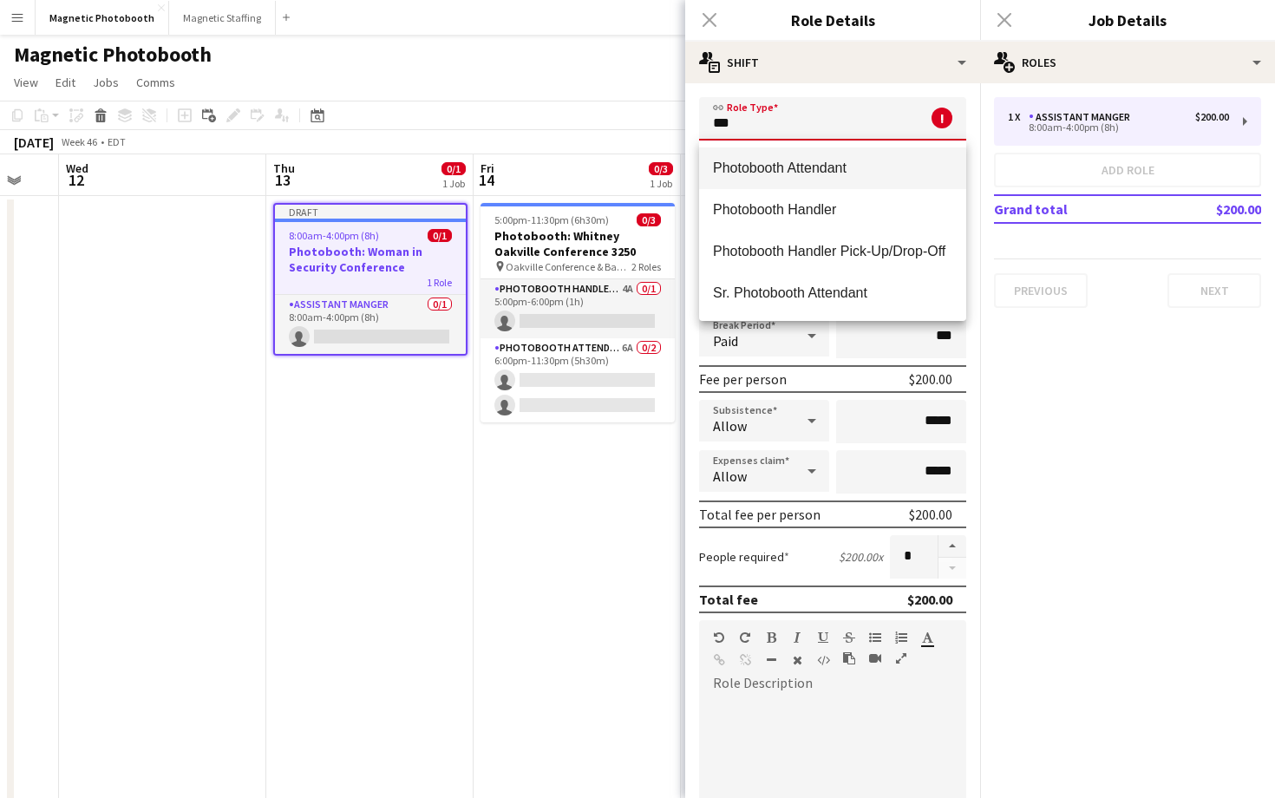
click at [878, 177] on mat-option "Photobooth Attendant" at bounding box center [832, 168] width 267 height 42
type input "**********"
type input "******"
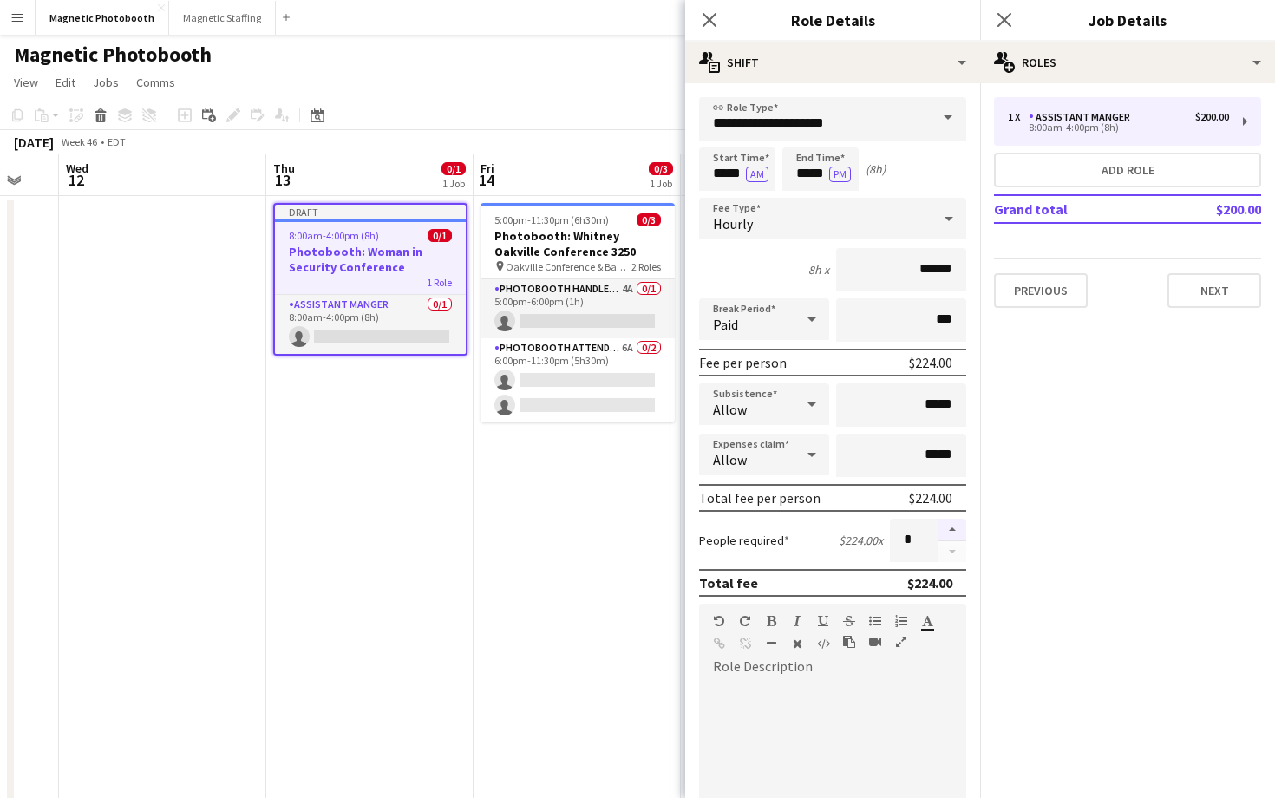
click at [956, 532] on button "button" at bounding box center [952, 530] width 28 height 23
type input "*"
click at [721, 176] on input "*****" at bounding box center [737, 168] width 76 height 43
click at [721, 197] on div at bounding box center [719, 199] width 35 height 17
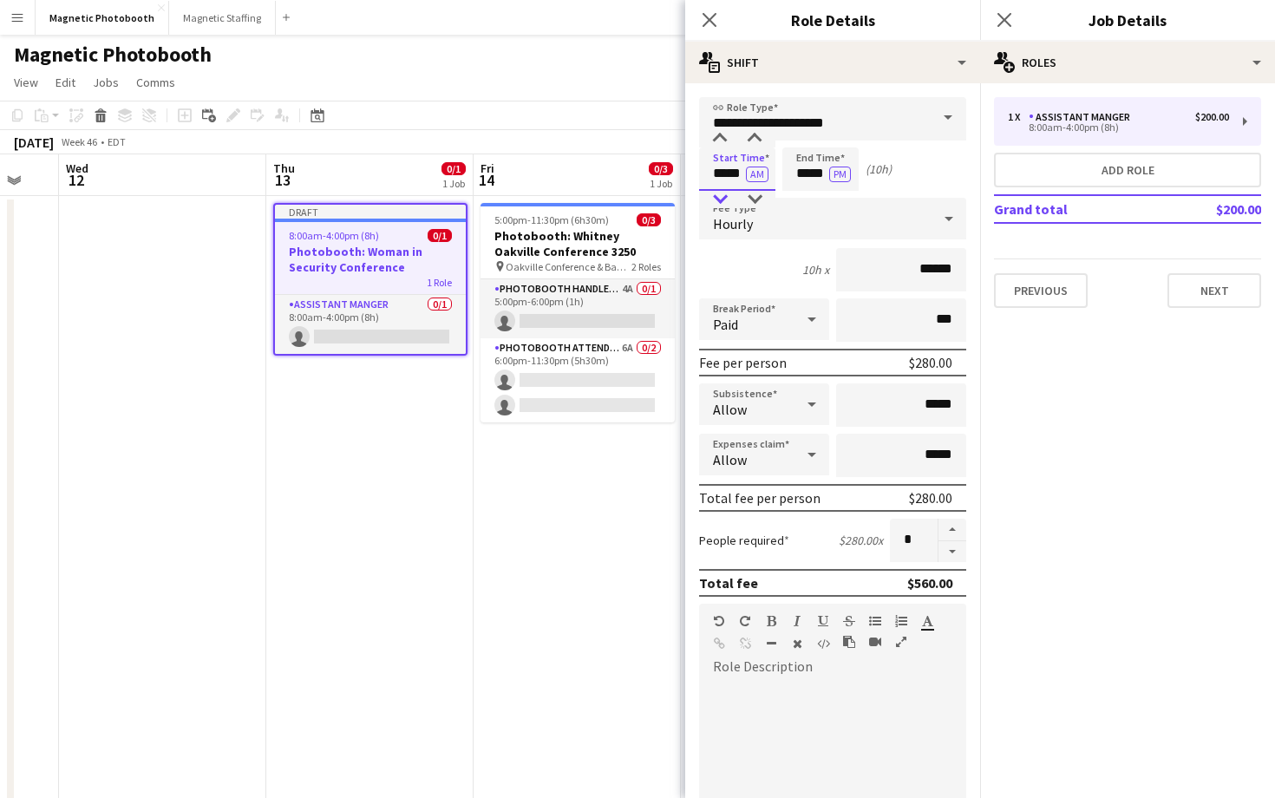
click at [721, 197] on div at bounding box center [719, 199] width 35 height 17
click at [719, 142] on div at bounding box center [719, 138] width 35 height 17
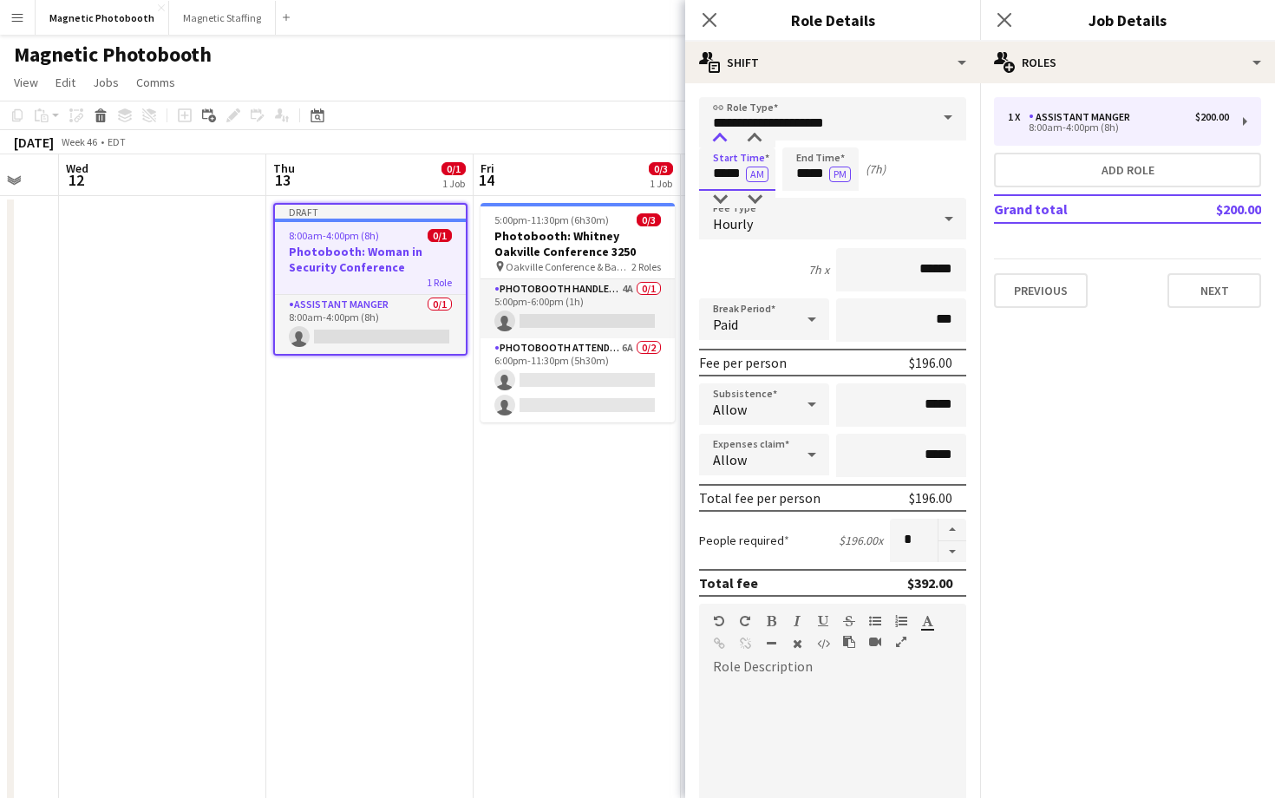
type input "*****"
click at [719, 142] on div at bounding box center [719, 138] width 35 height 17
click at [808, 179] on input "*****" at bounding box center [820, 168] width 76 height 43
click at [807, 136] on div at bounding box center [803, 138] width 35 height 17
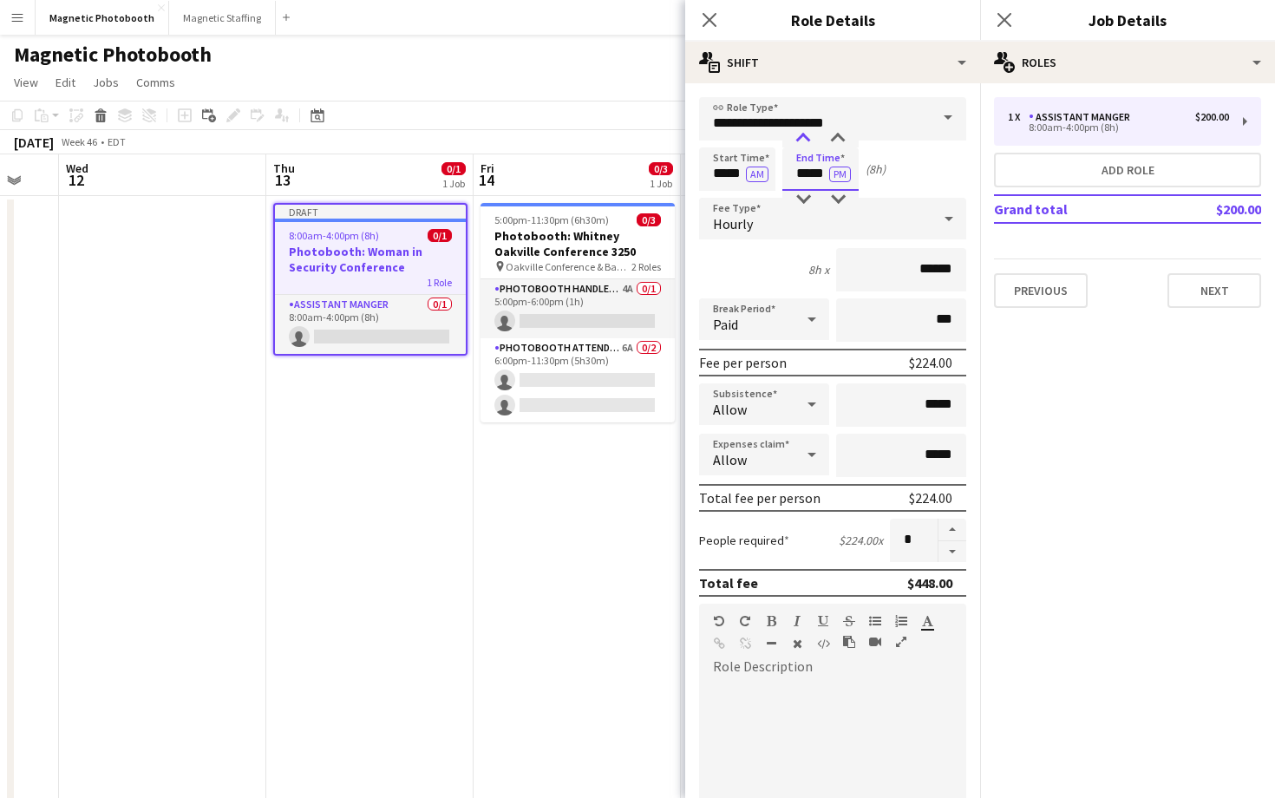
click at [807, 136] on div at bounding box center [803, 138] width 35 height 17
type input "*****"
click at [805, 204] on div at bounding box center [803, 199] width 35 height 17
click at [836, 673] on div at bounding box center [832, 779] width 267 height 220
paste div
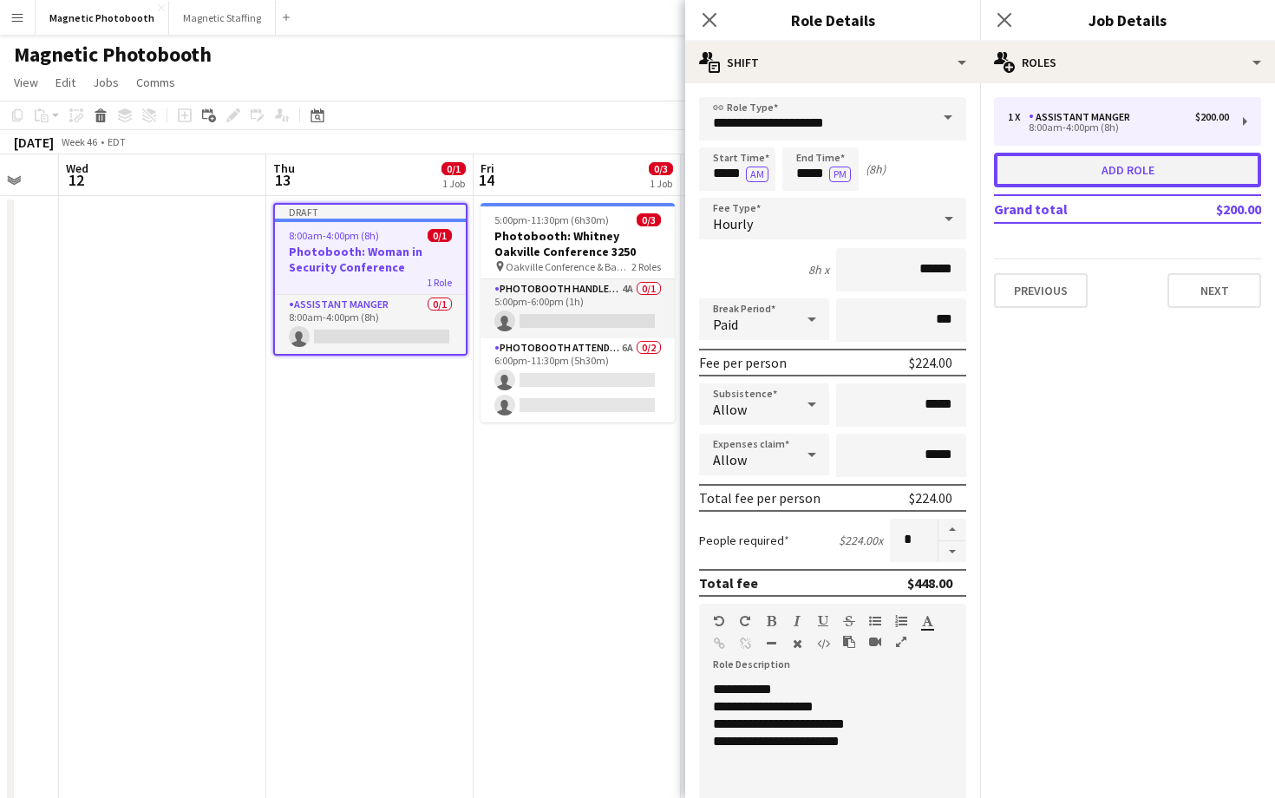
click at [1066, 170] on button "Add role" at bounding box center [1127, 170] width 267 height 35
type input "**********"
type input "*****"
type input "******"
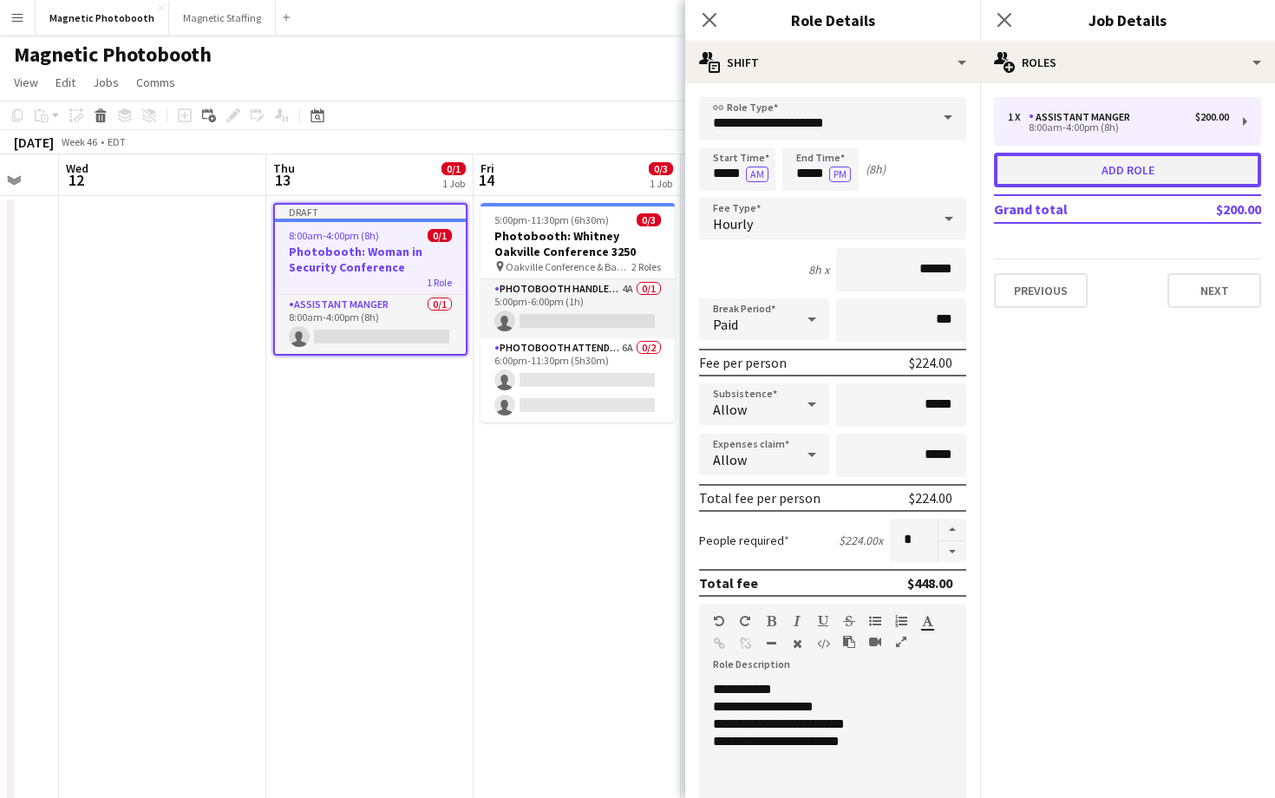
type input "*"
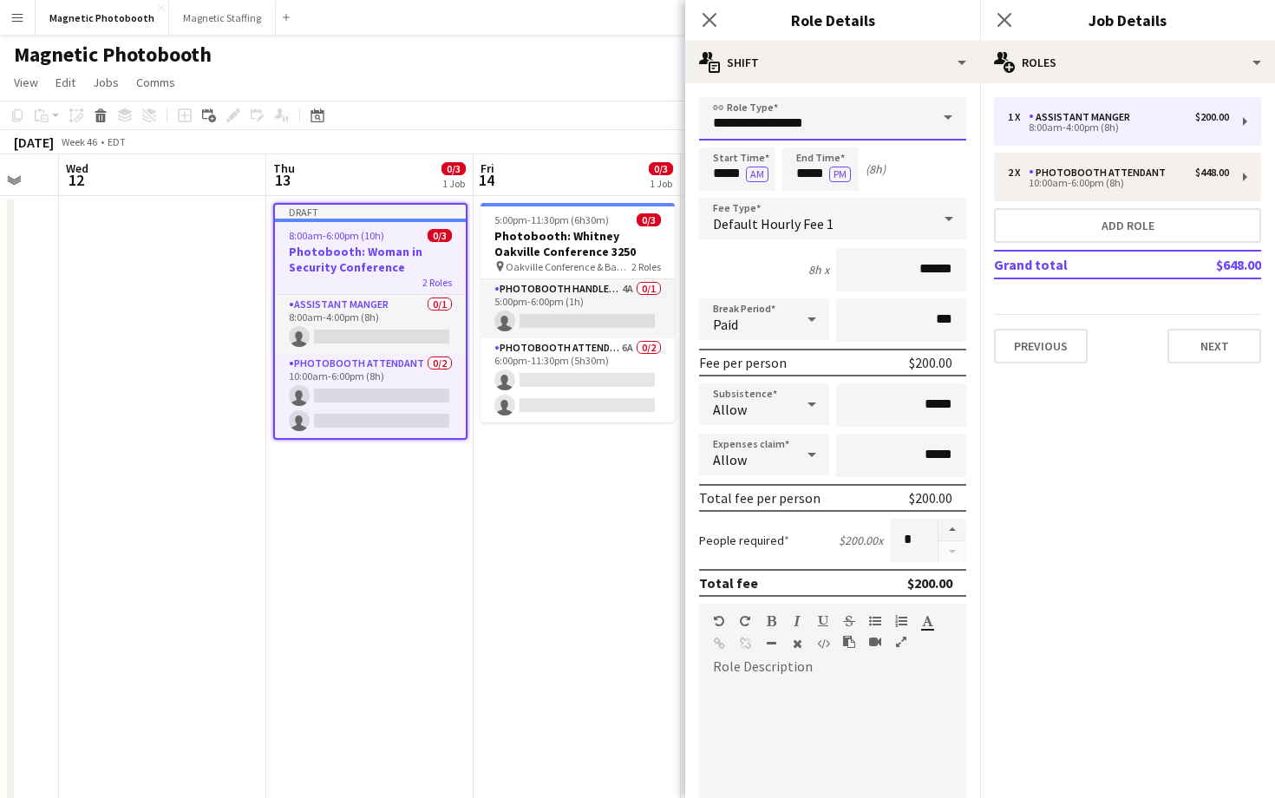
click at [803, 117] on input "**********" at bounding box center [832, 118] width 267 height 43
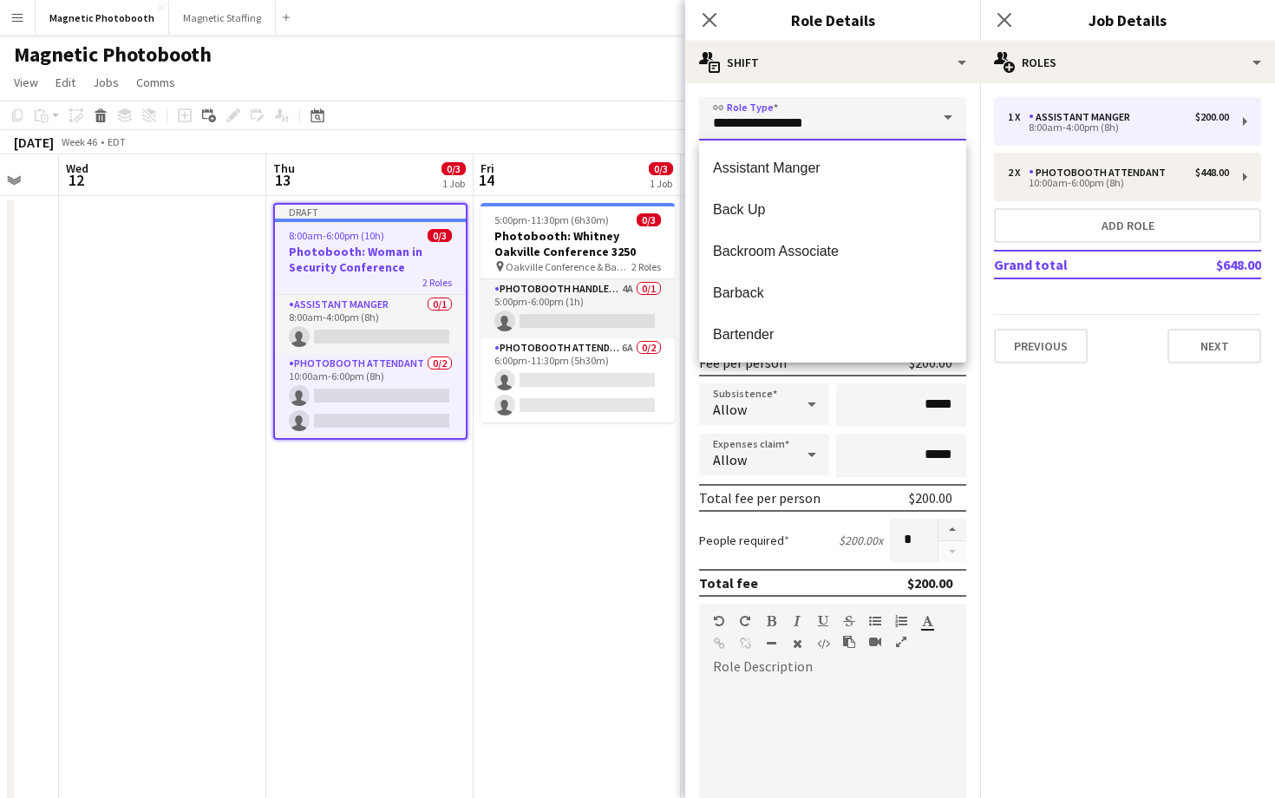
click at [803, 117] on input "**********" at bounding box center [832, 118] width 267 height 43
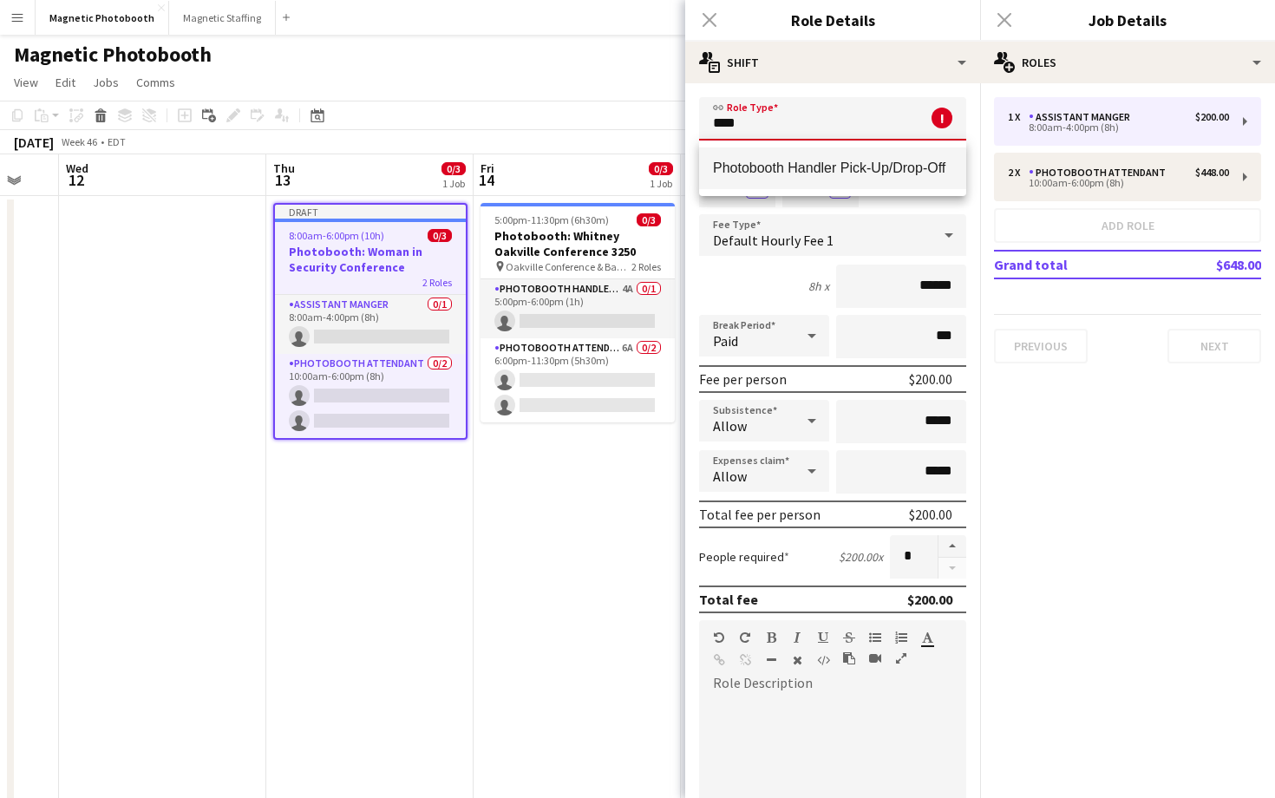
click at [784, 165] on span "Photobooth Handler Pick-Up/Drop-Off" at bounding box center [832, 168] width 239 height 16
type input "**********"
type input "******"
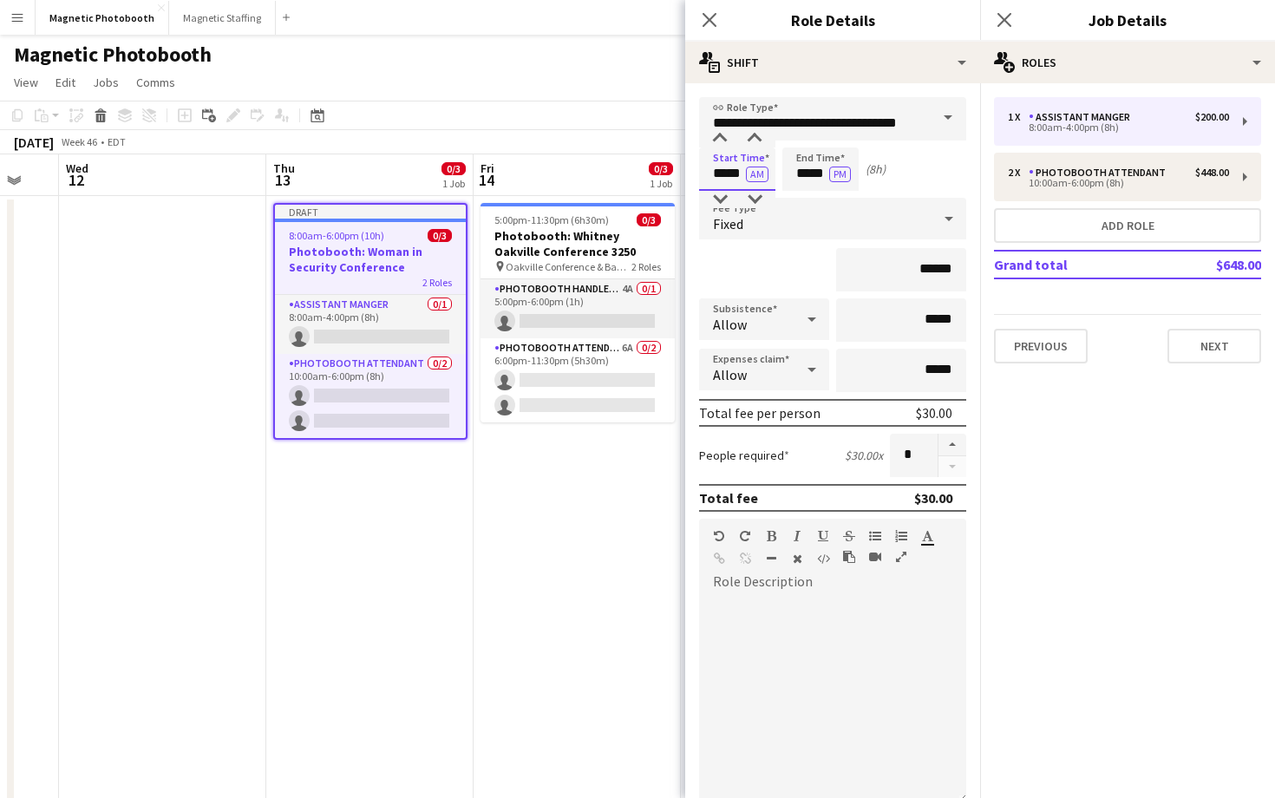
click at [730, 179] on input "*****" at bounding box center [737, 168] width 76 height 43
type input "*****"
click at [727, 145] on div at bounding box center [719, 138] width 35 height 17
click at [794, 163] on input "*****" at bounding box center [820, 168] width 76 height 43
click at [806, 140] on div at bounding box center [803, 138] width 35 height 17
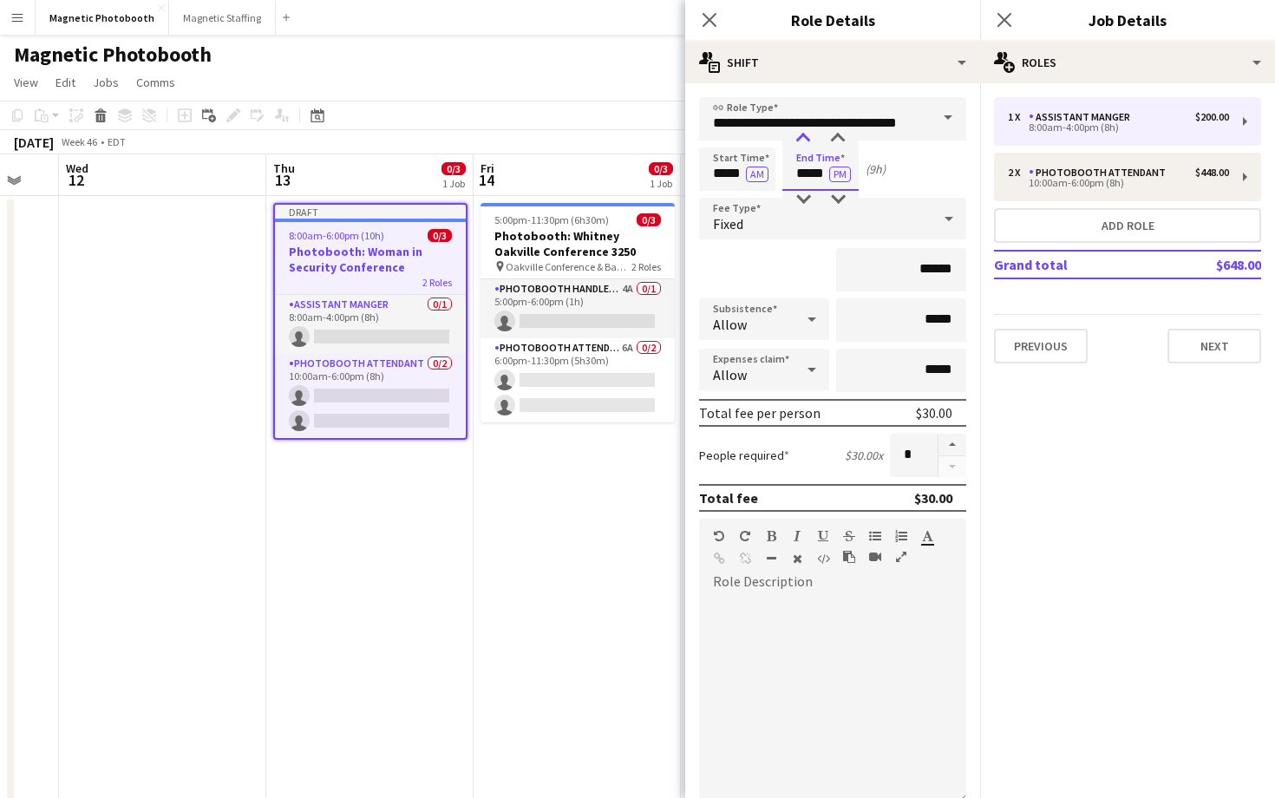
click at [806, 140] on div at bounding box center [803, 138] width 35 height 17
type input "*****"
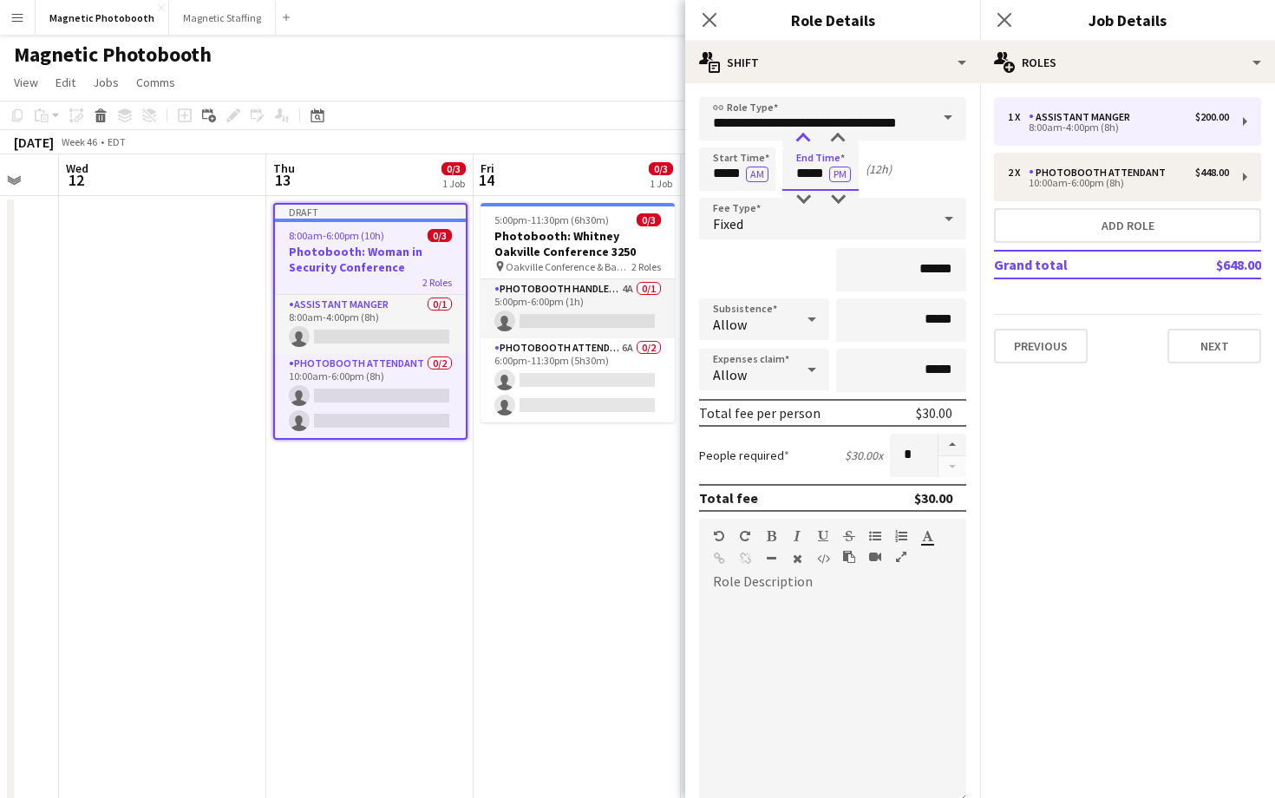
click at [806, 140] on div at bounding box center [803, 138] width 35 height 17
click at [838, 180] on button "PM" at bounding box center [840, 174] width 22 height 16
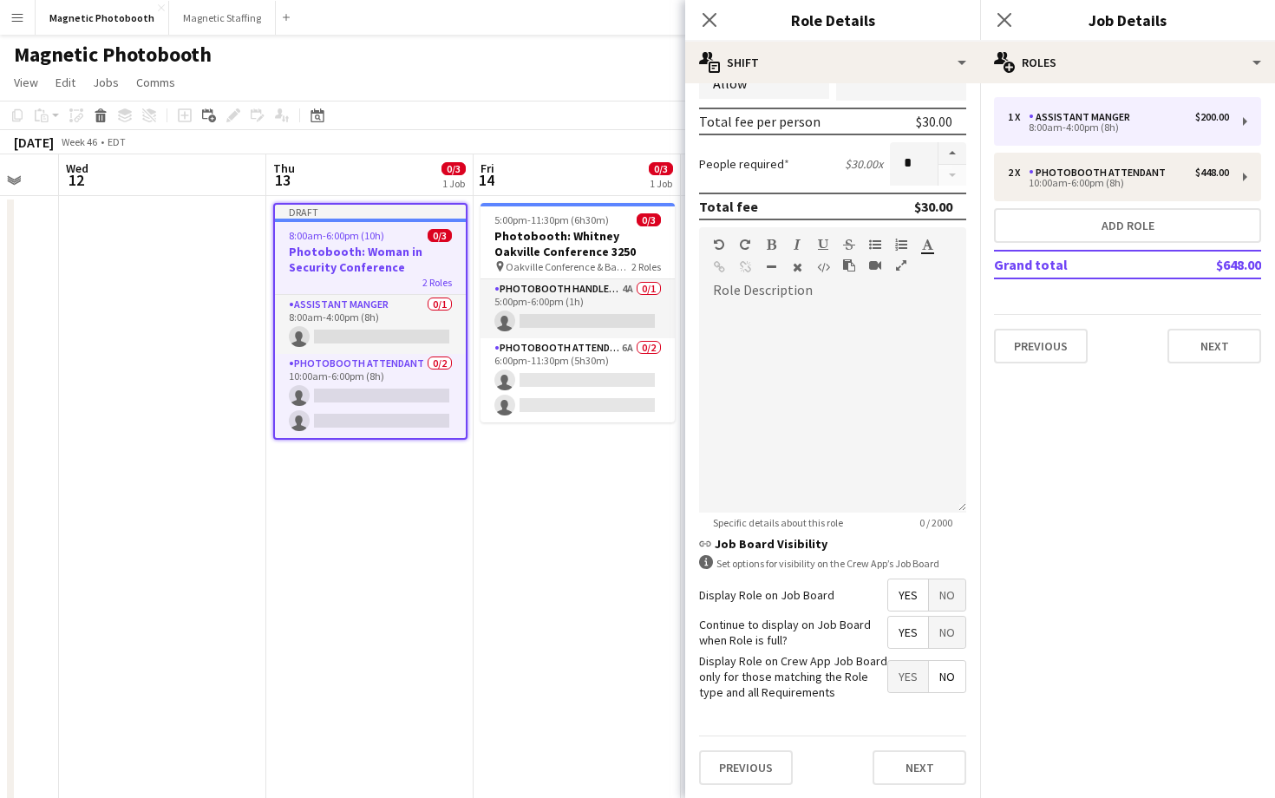
click at [944, 598] on span "No" at bounding box center [947, 594] width 36 height 31
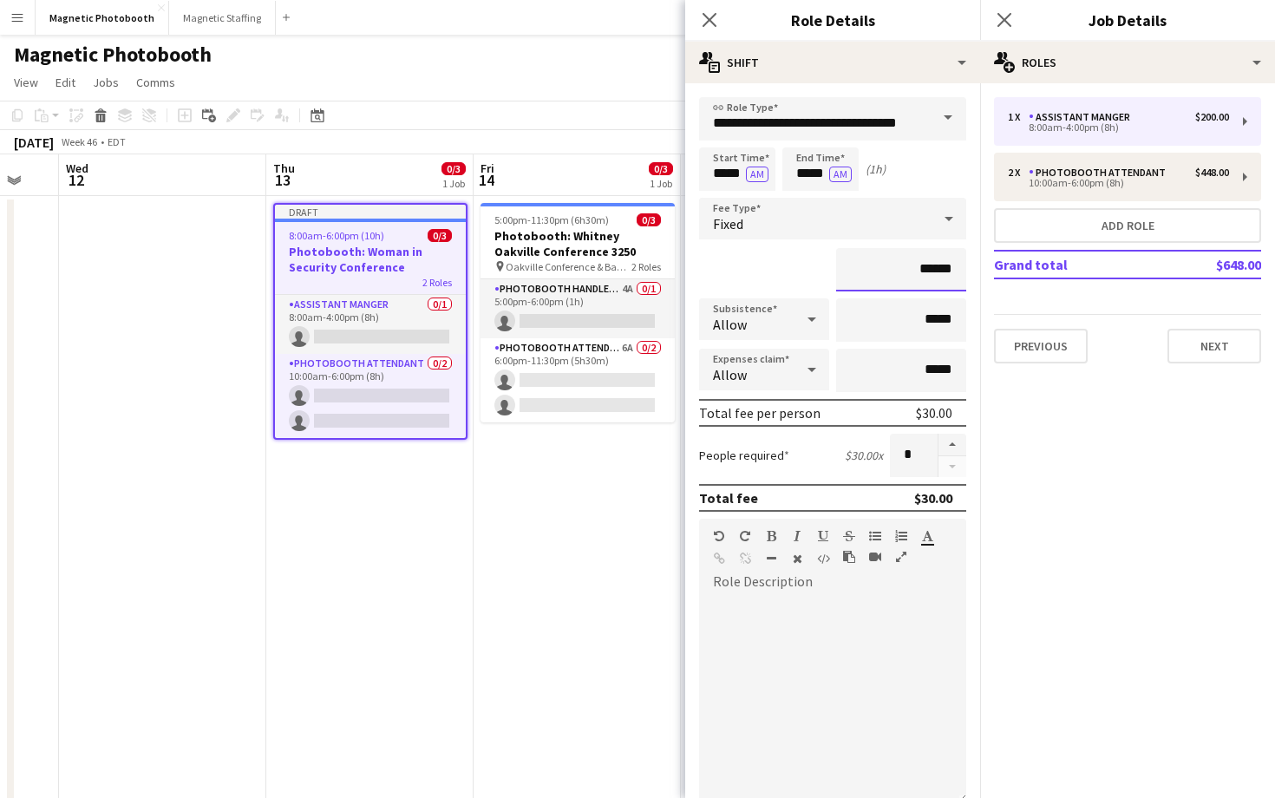
click at [928, 261] on input "******" at bounding box center [901, 269] width 130 height 43
type input "***"
click at [792, 266] on div "***" at bounding box center [832, 269] width 267 height 43
click at [1220, 333] on button "Next" at bounding box center [1214, 346] width 94 height 35
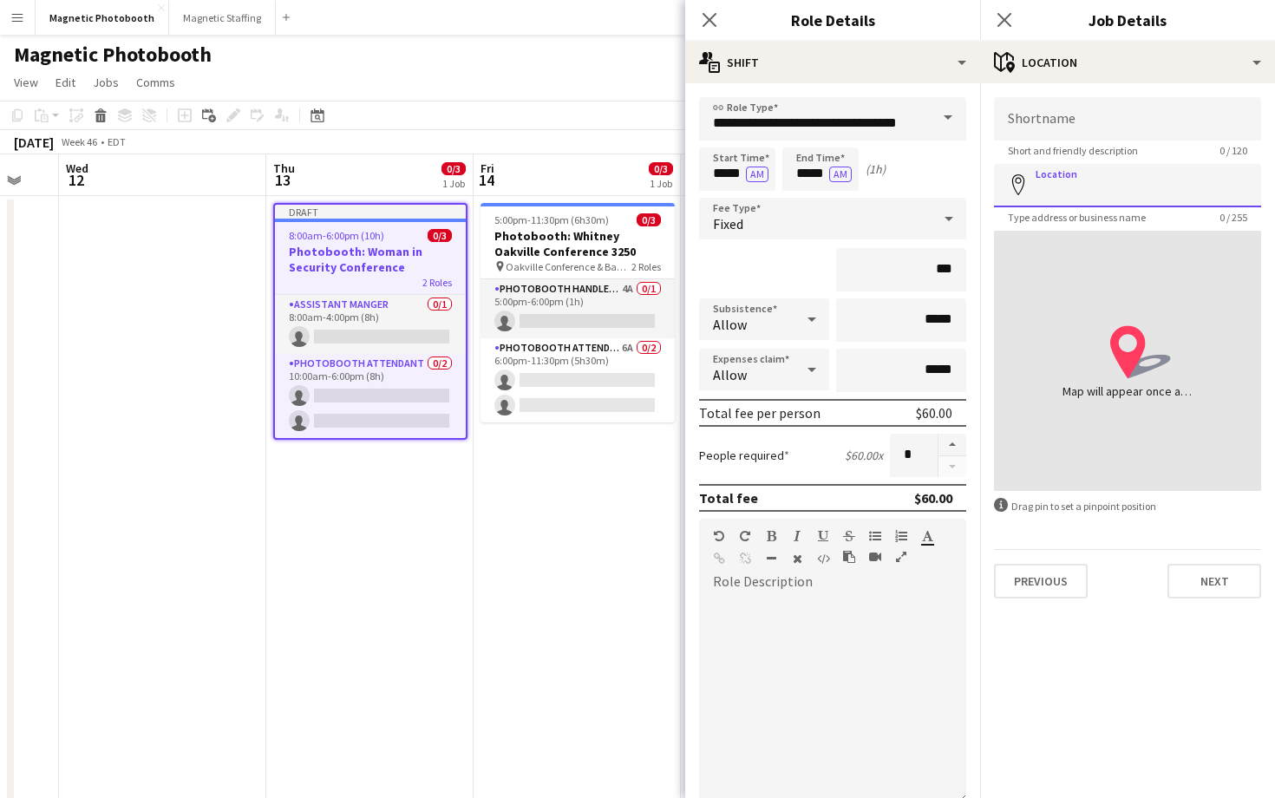
click at [1080, 179] on input "Location" at bounding box center [1127, 185] width 267 height 43
click at [701, 16] on icon "Close pop-in" at bounding box center [709, 19] width 16 height 16
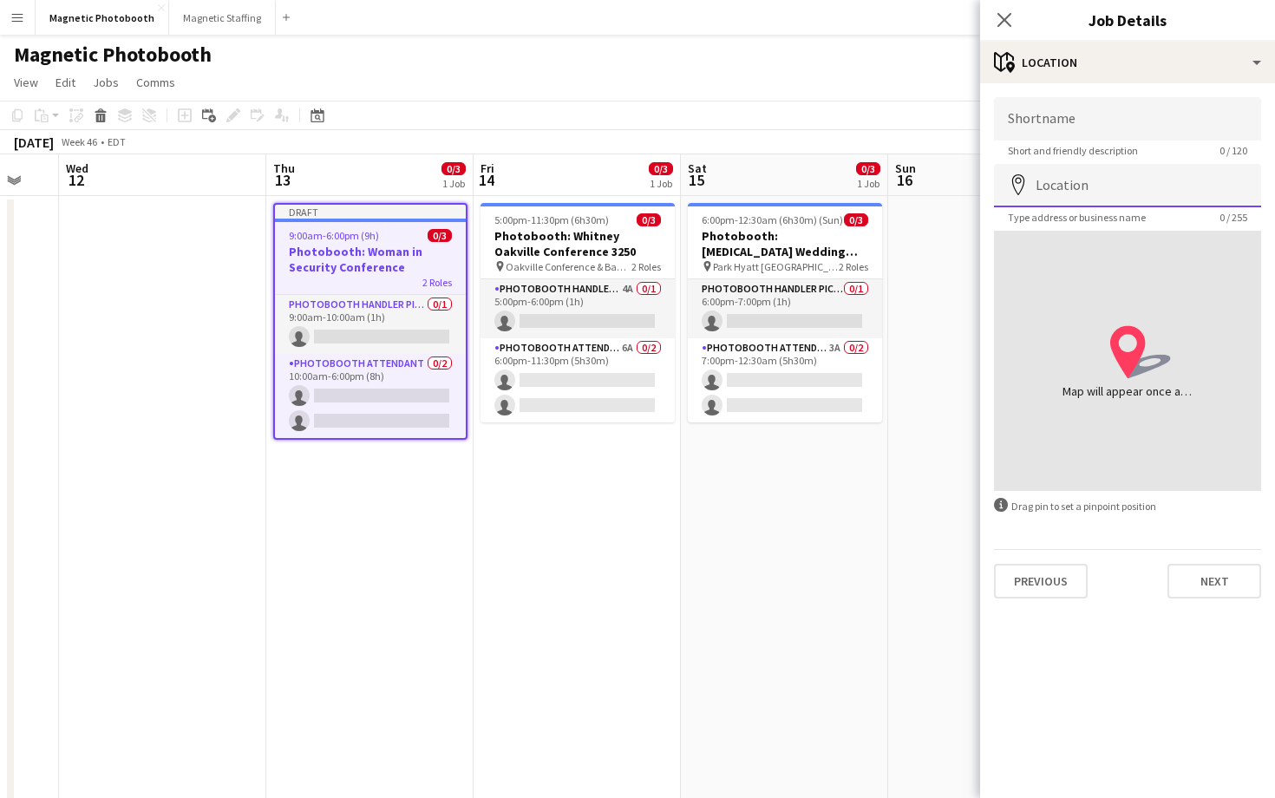
click at [1051, 184] on input "Location" at bounding box center [1127, 185] width 267 height 43
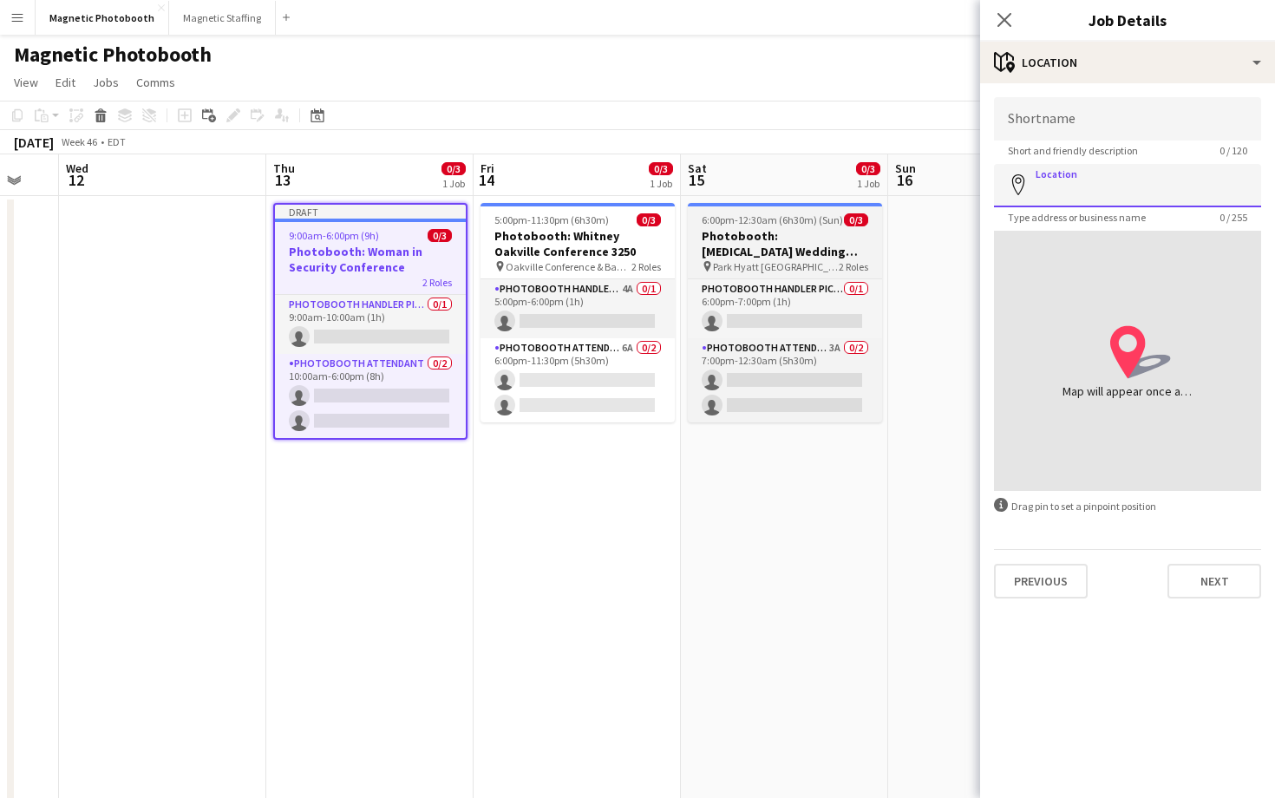
paste input "**********"
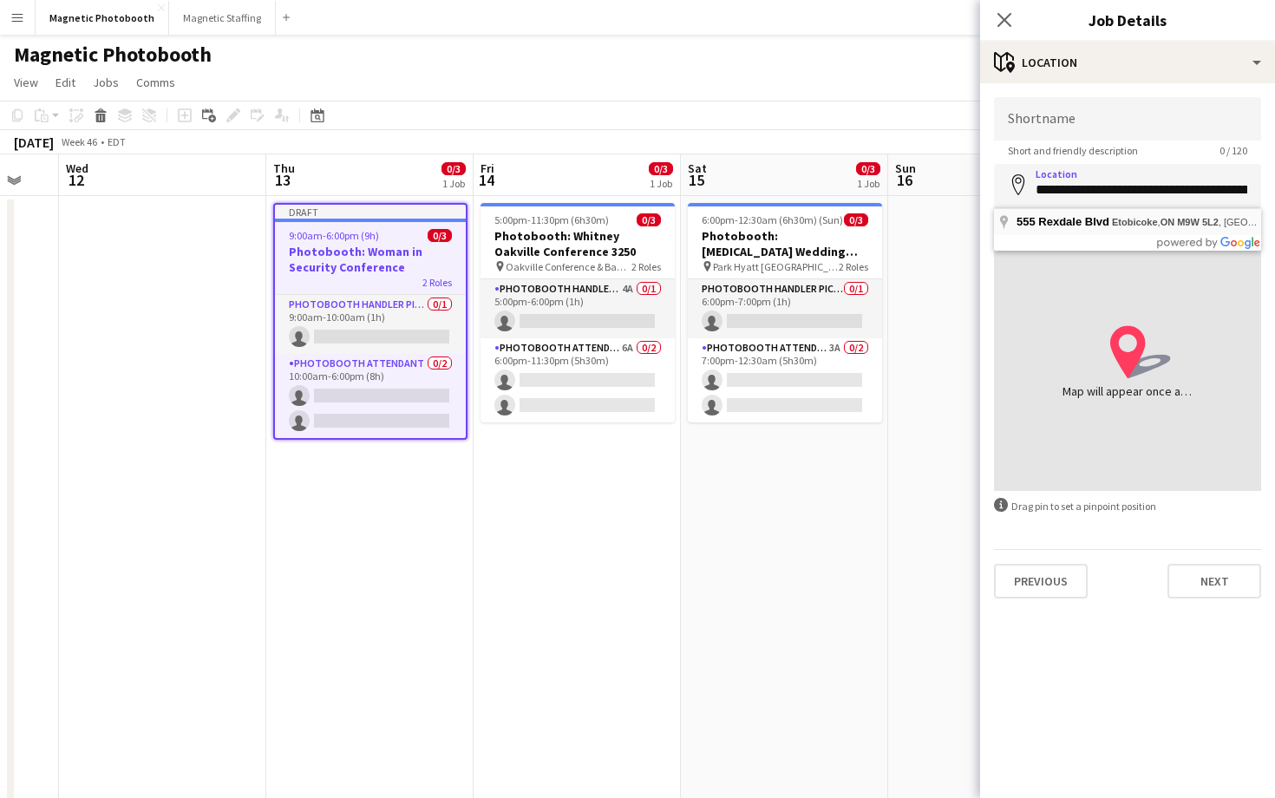
type input "**********"
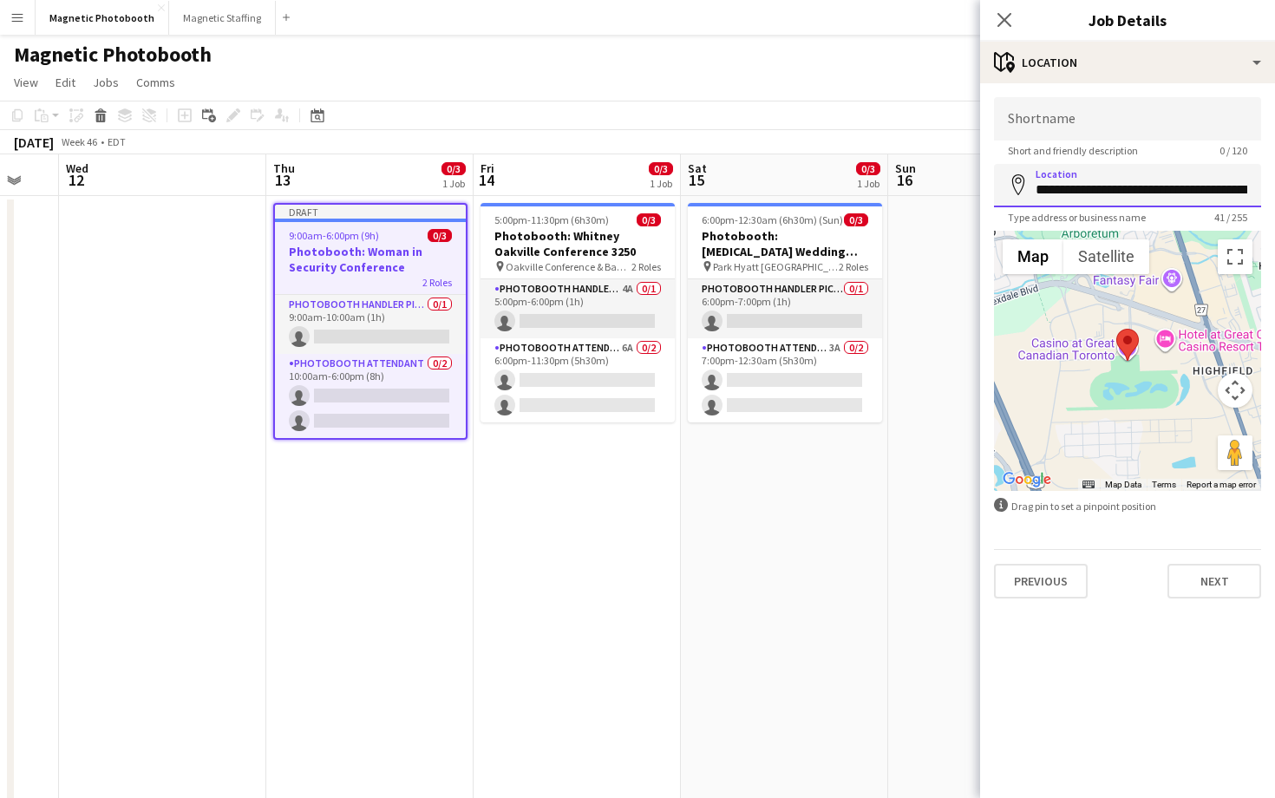
click at [1093, 186] on input "**********" at bounding box center [1127, 185] width 267 height 43
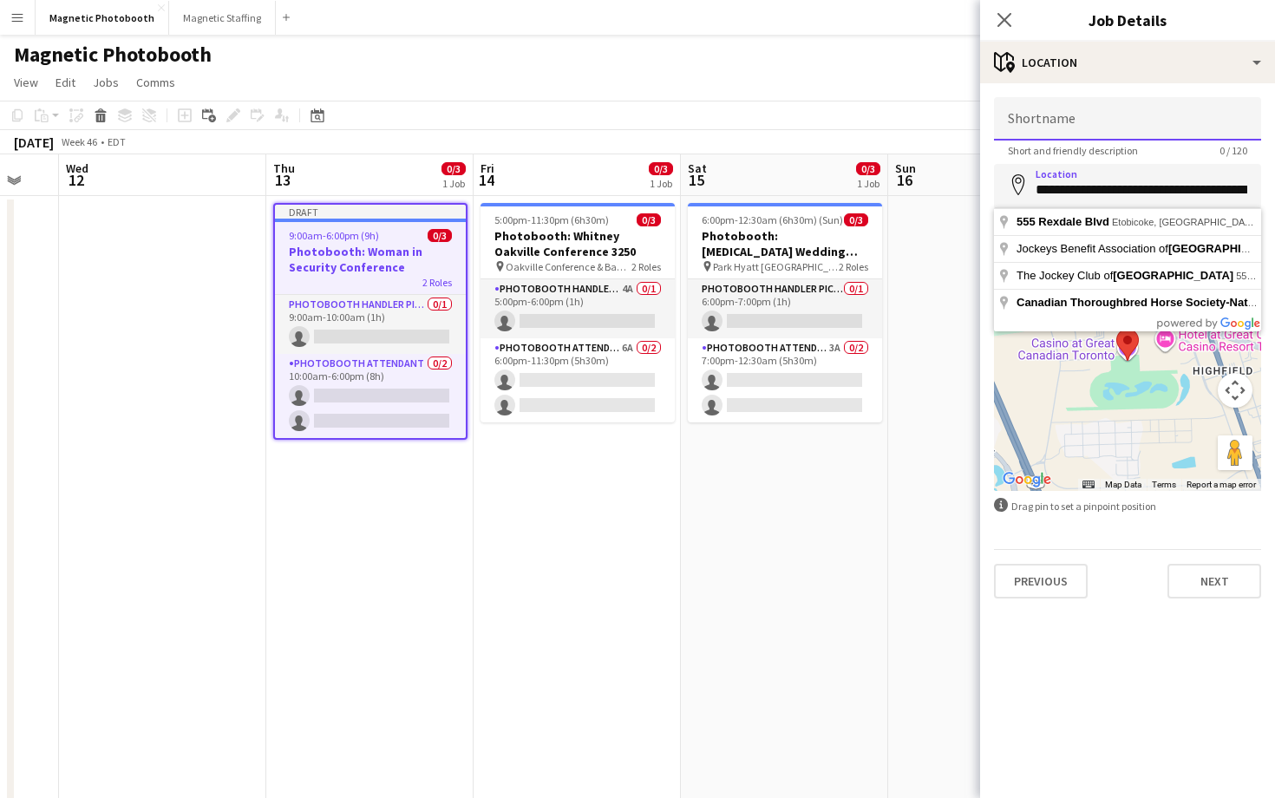
click at [1086, 117] on input "Shortname" at bounding box center [1127, 118] width 267 height 43
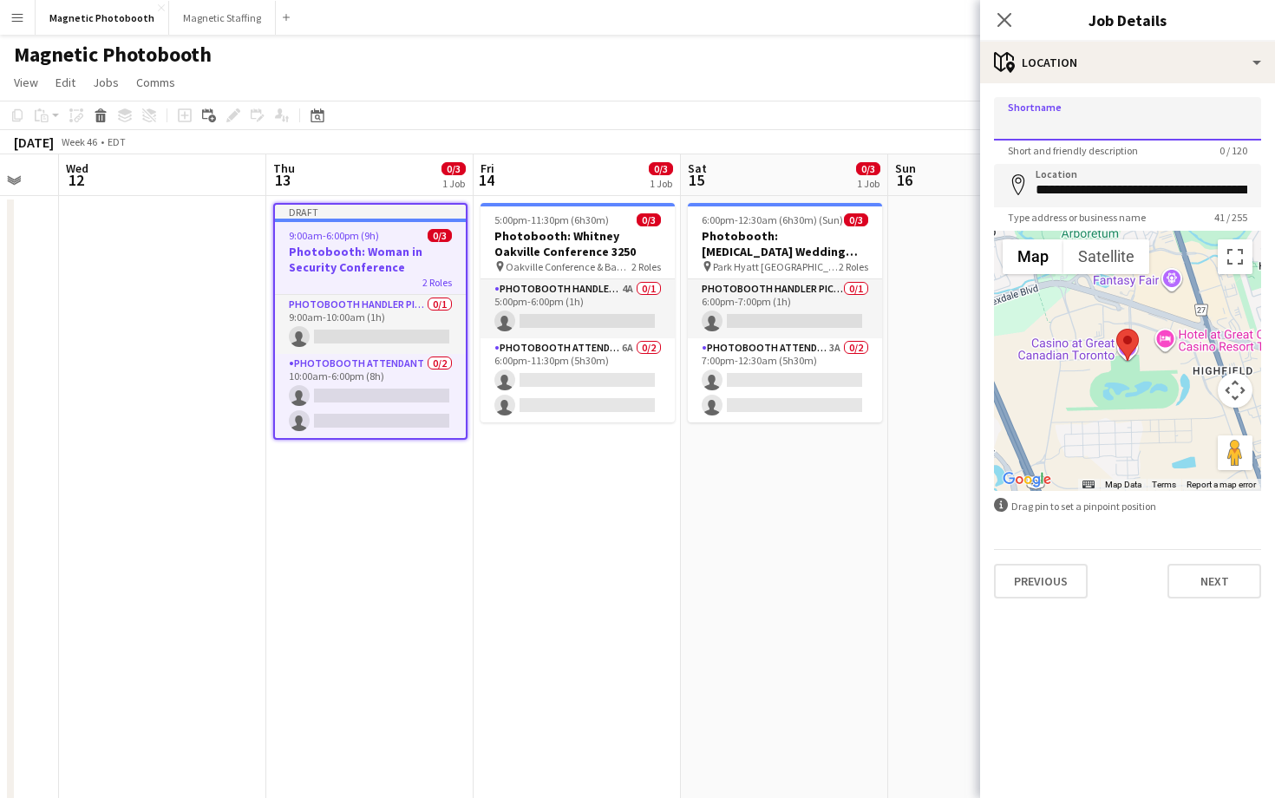
paste input "**********"
type input "**********"
click at [998, 18] on icon "Close pop-in" at bounding box center [1003, 19] width 16 height 16
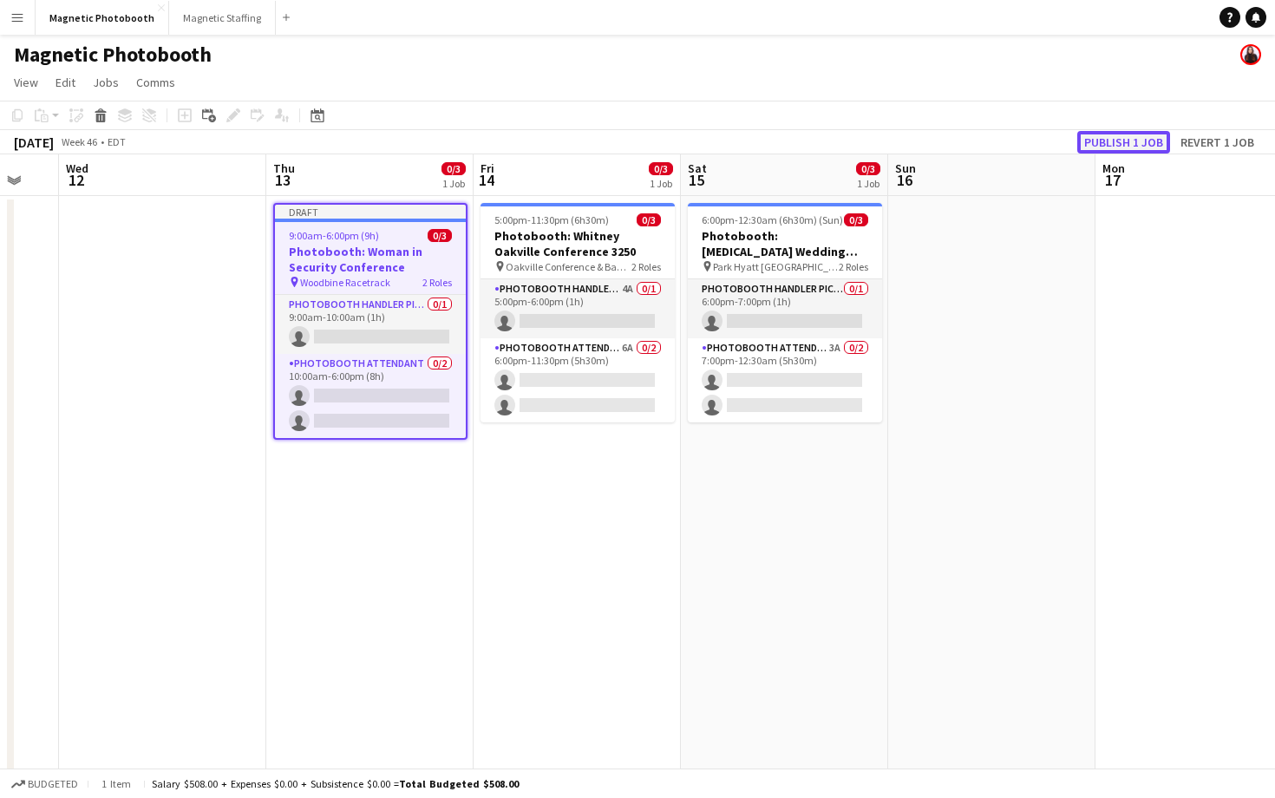
click at [1125, 140] on button "Publish 1 job" at bounding box center [1123, 142] width 93 height 23
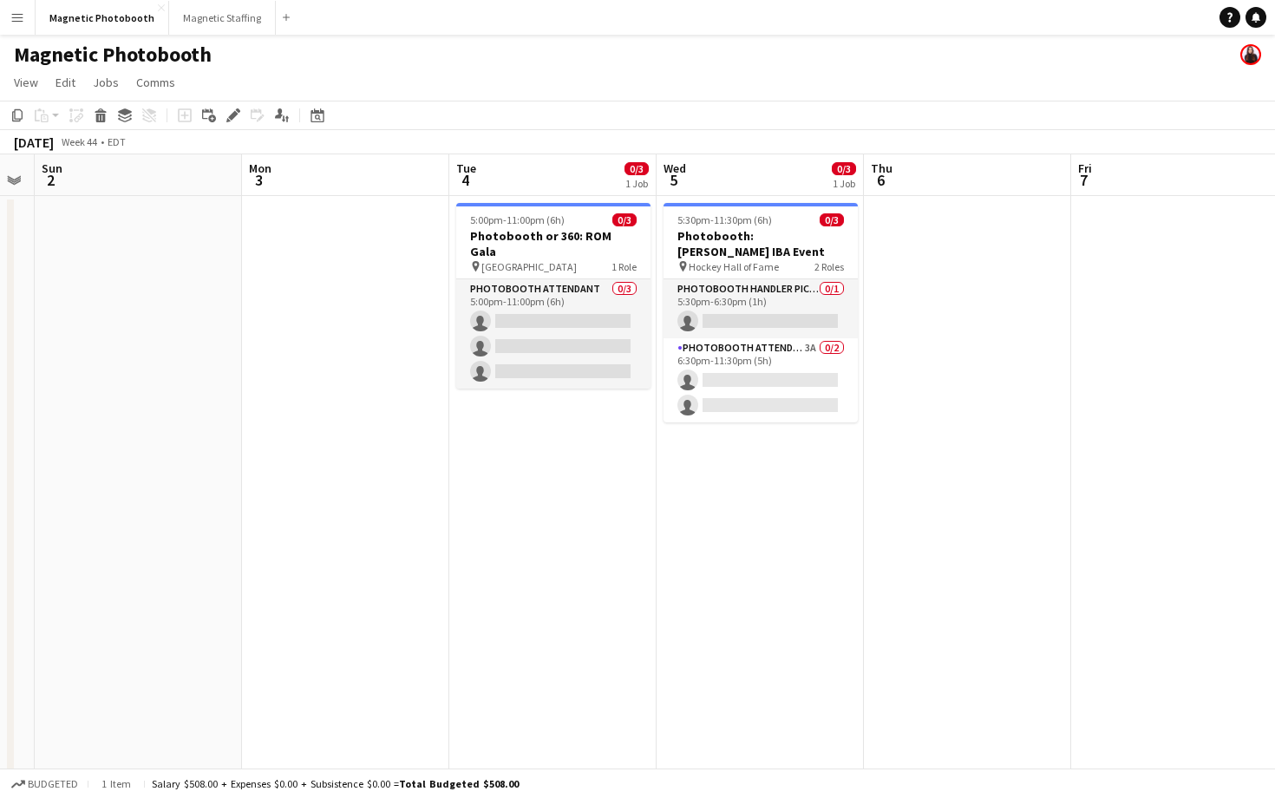
scroll to position [0, 618]
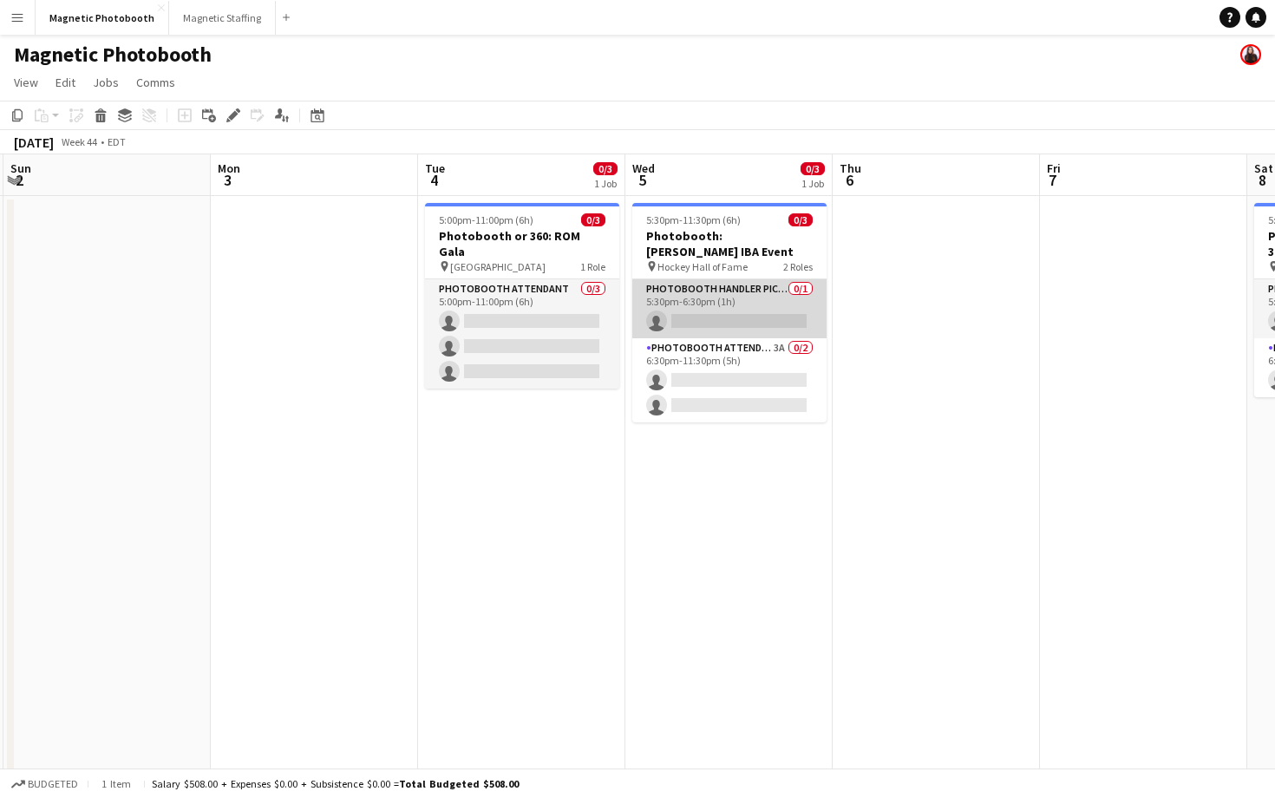
click at [699, 329] on app-card-role "Photobooth Handler Pick-Up/Drop-Off 0/1 5:30pm-6:30pm (1h) single-neutral-actio…" at bounding box center [729, 308] width 194 height 59
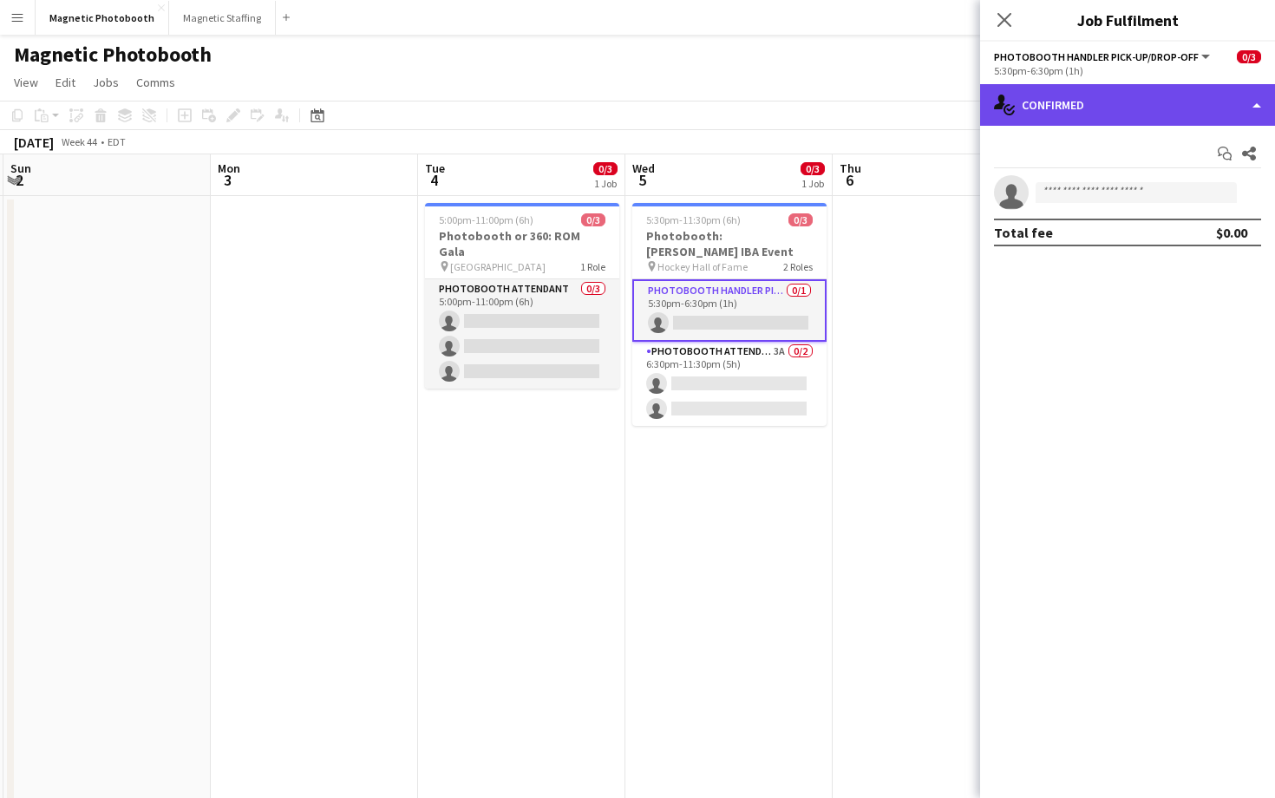
click at [1078, 108] on div "single-neutral-actions-check-2 Confirmed" at bounding box center [1127, 105] width 295 height 42
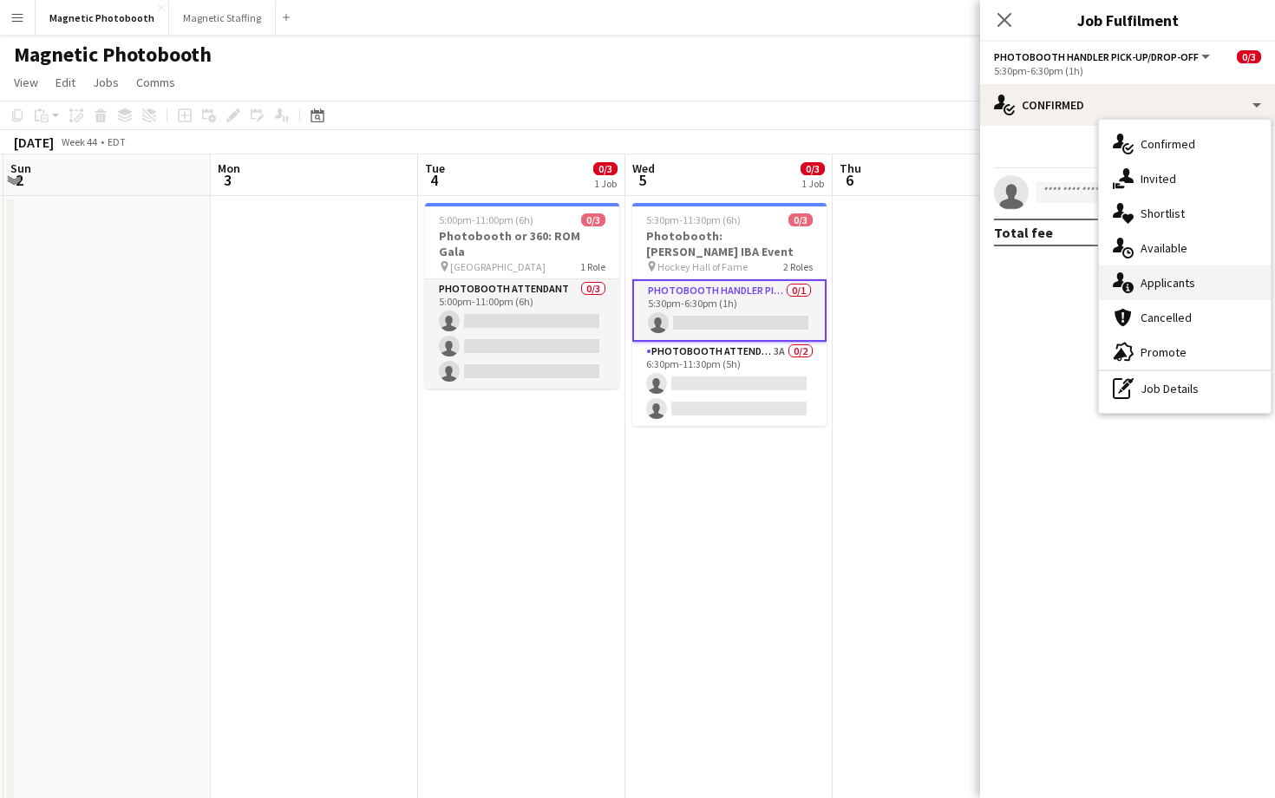
click at [1151, 288] on span "Applicants" at bounding box center [1167, 283] width 55 height 16
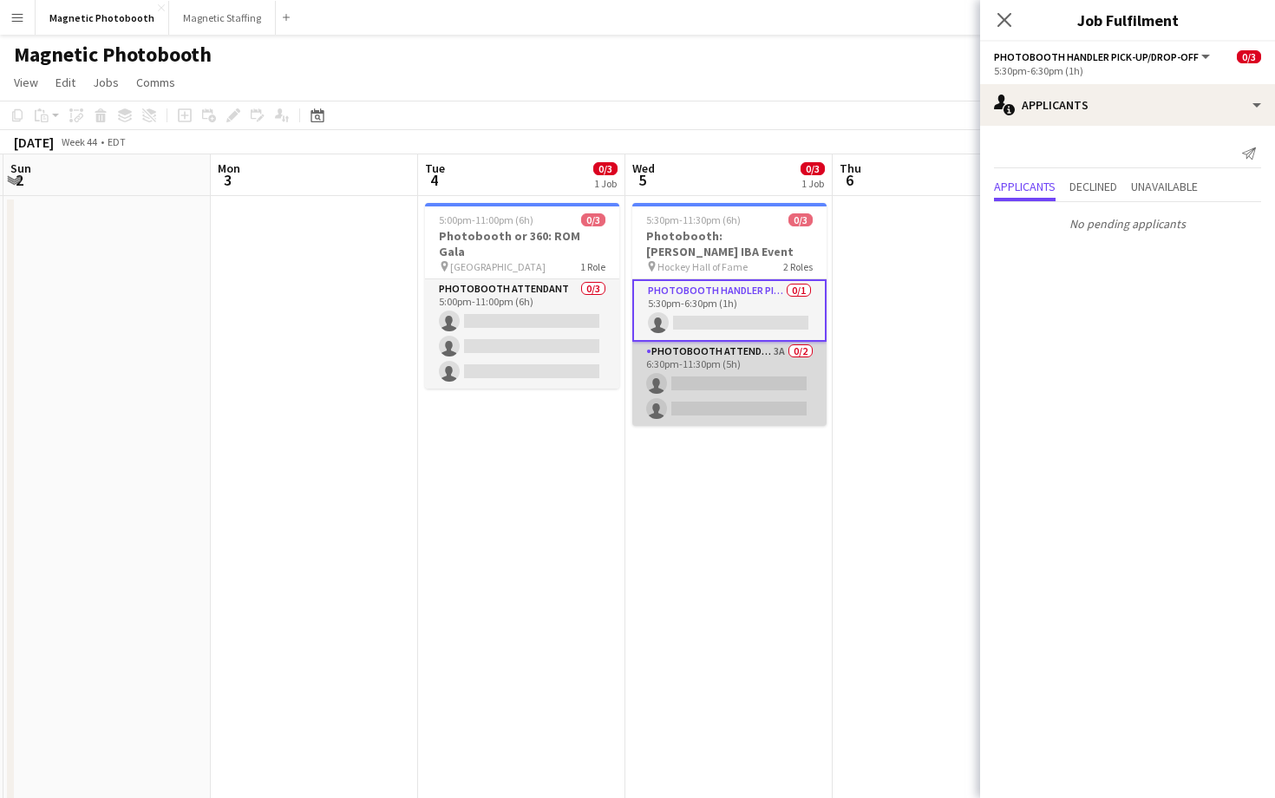
click at [801, 421] on app-card-role "Photobooth Attendant 3A 0/2 6:30pm-11:30pm (5h) single-neutral-actions single-n…" at bounding box center [729, 384] width 194 height 84
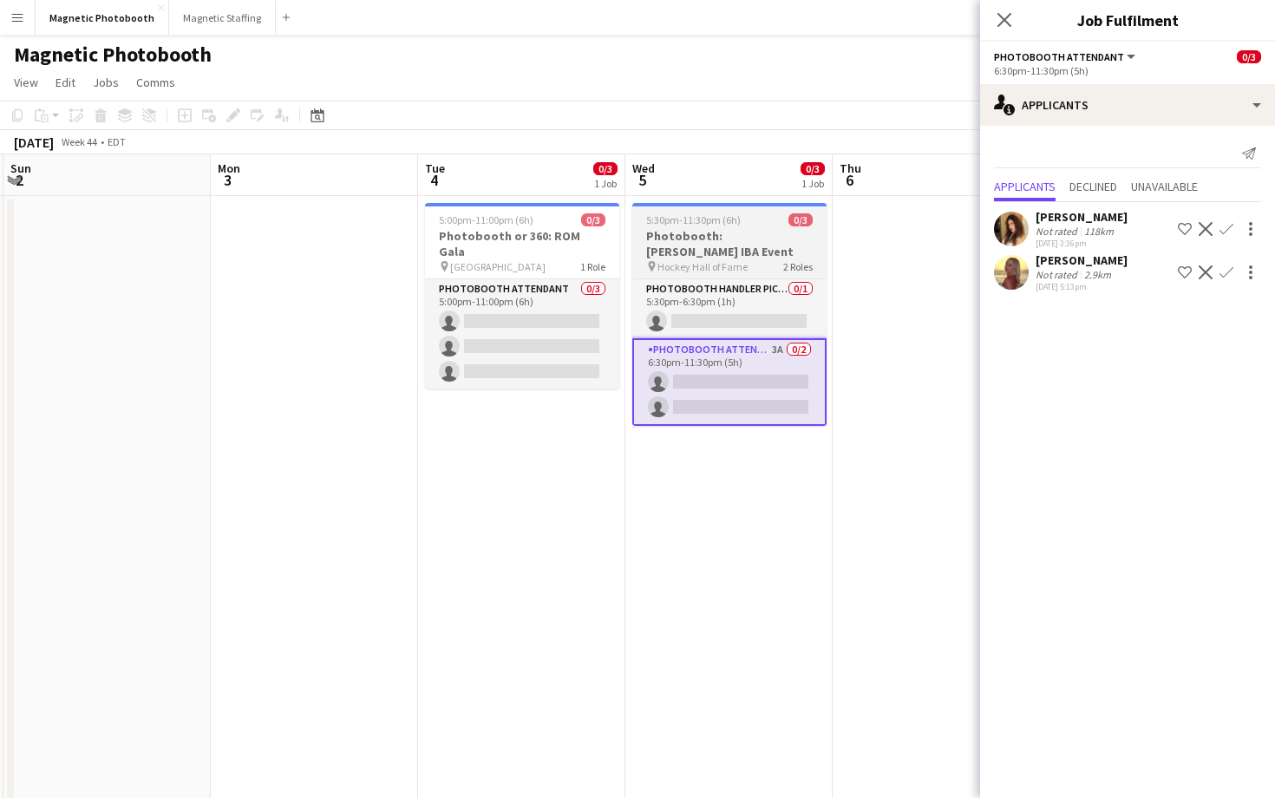
click at [767, 226] on app-job-card "5:30pm-11:30pm (6h) 0/3 Photobooth: [PERSON_NAME] IBA Event pin Hockey Hall of …" at bounding box center [729, 314] width 194 height 223
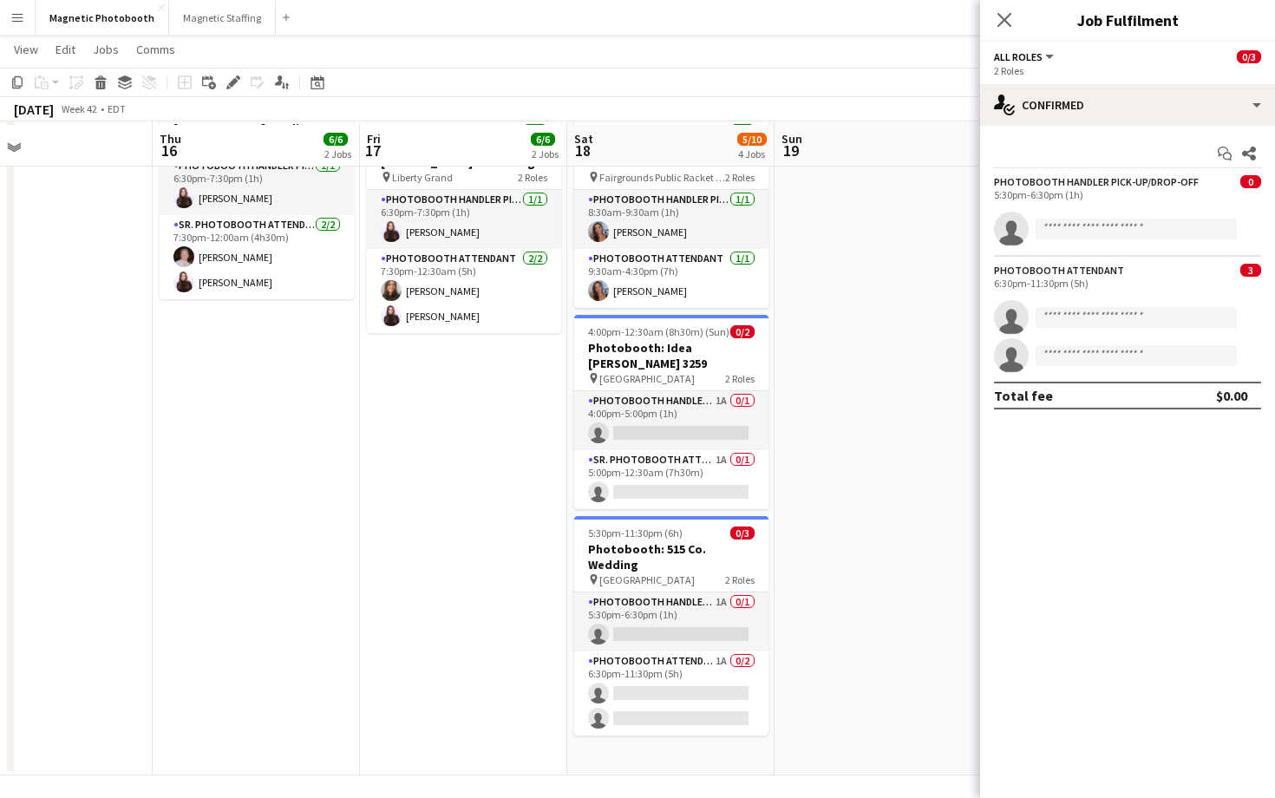
scroll to position [351, 0]
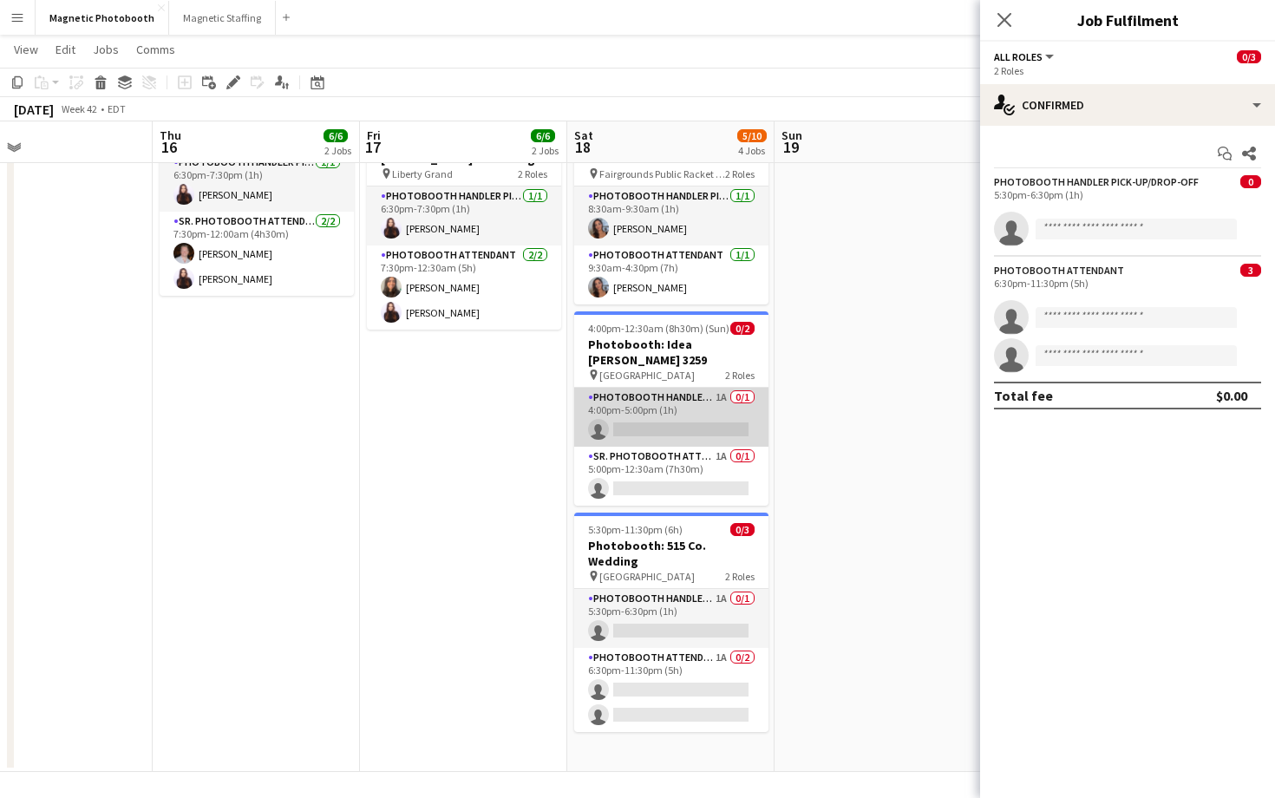
click at [673, 407] on app-card-role "Photobooth Handler Pick-Up/Drop-Off 1A 0/1 4:00pm-5:00pm (1h) single-neutral-ac…" at bounding box center [671, 417] width 194 height 59
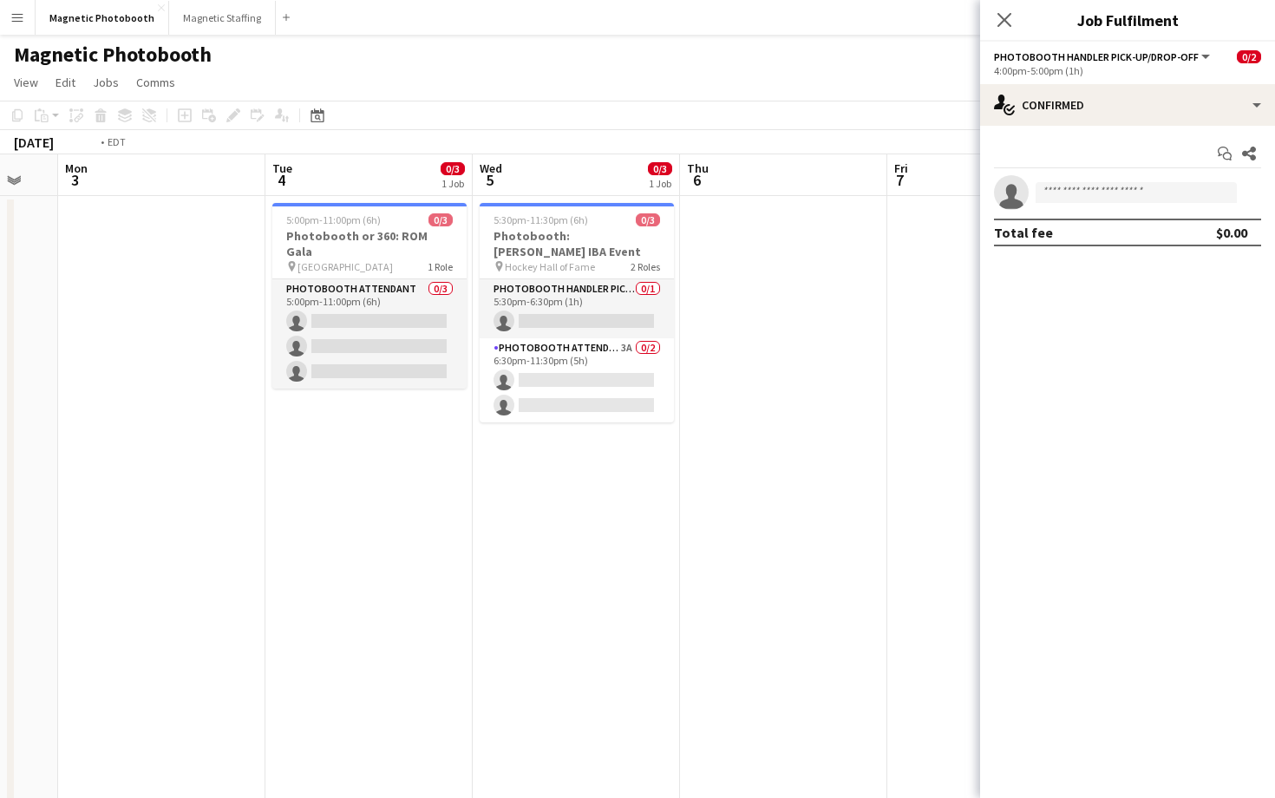
scroll to position [0, 652]
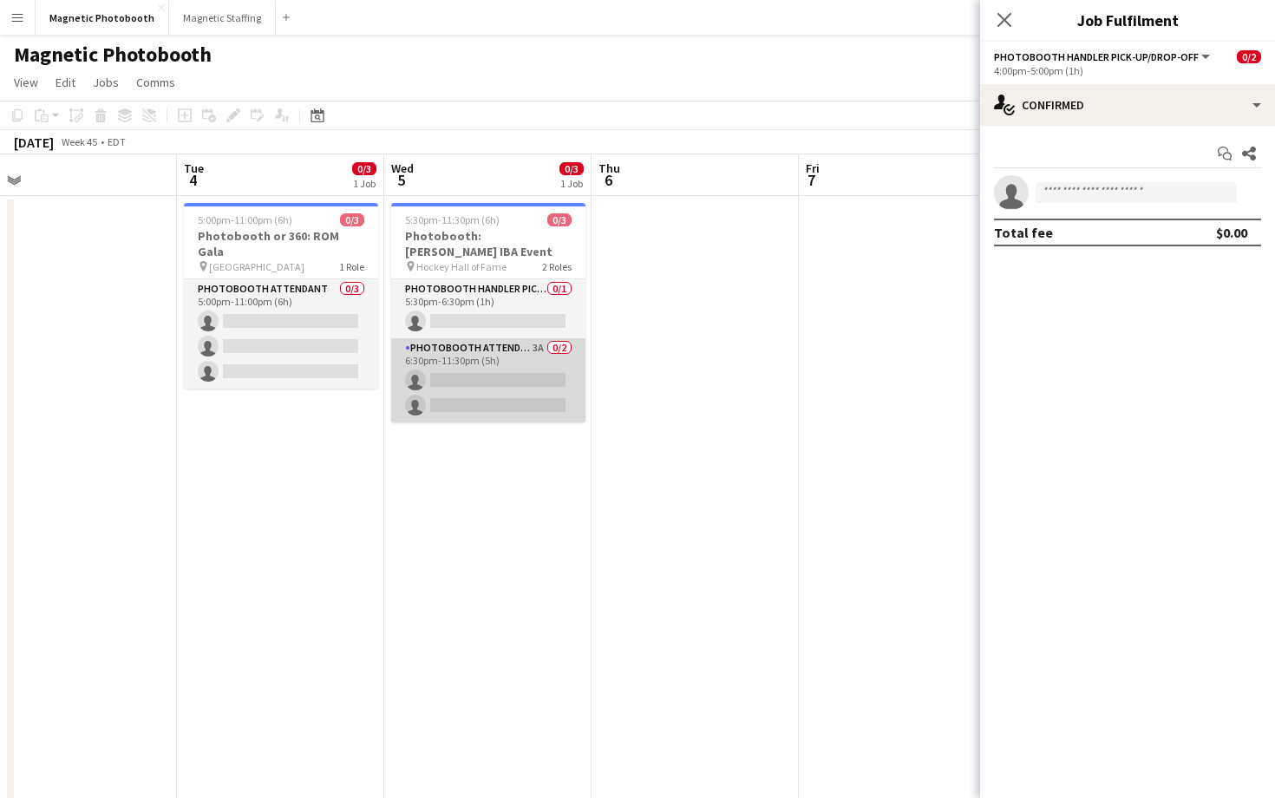
click at [528, 386] on app-card-role "Photobooth Attendant 3A 0/2 6:30pm-11:30pm (5h) single-neutral-actions single-n…" at bounding box center [488, 380] width 194 height 84
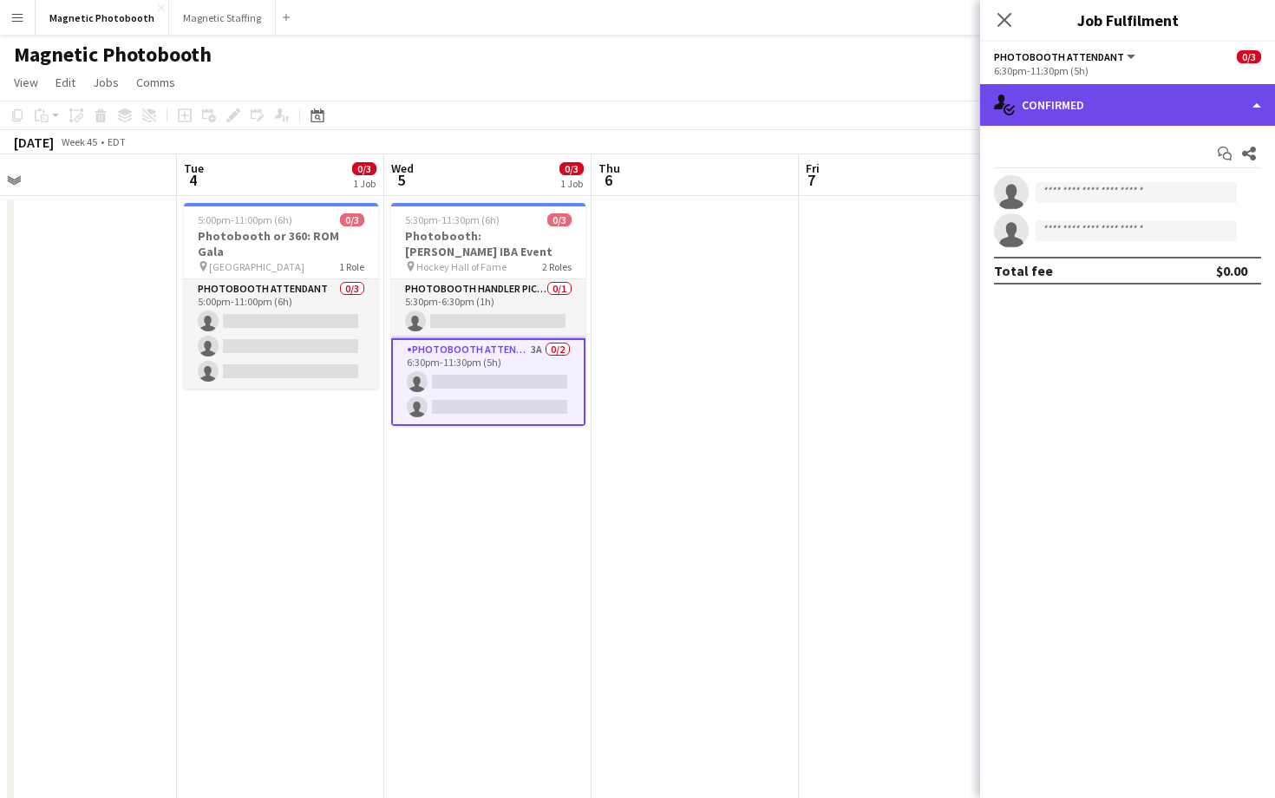
click at [1147, 114] on div "single-neutral-actions-check-2 Confirmed" at bounding box center [1127, 105] width 295 height 42
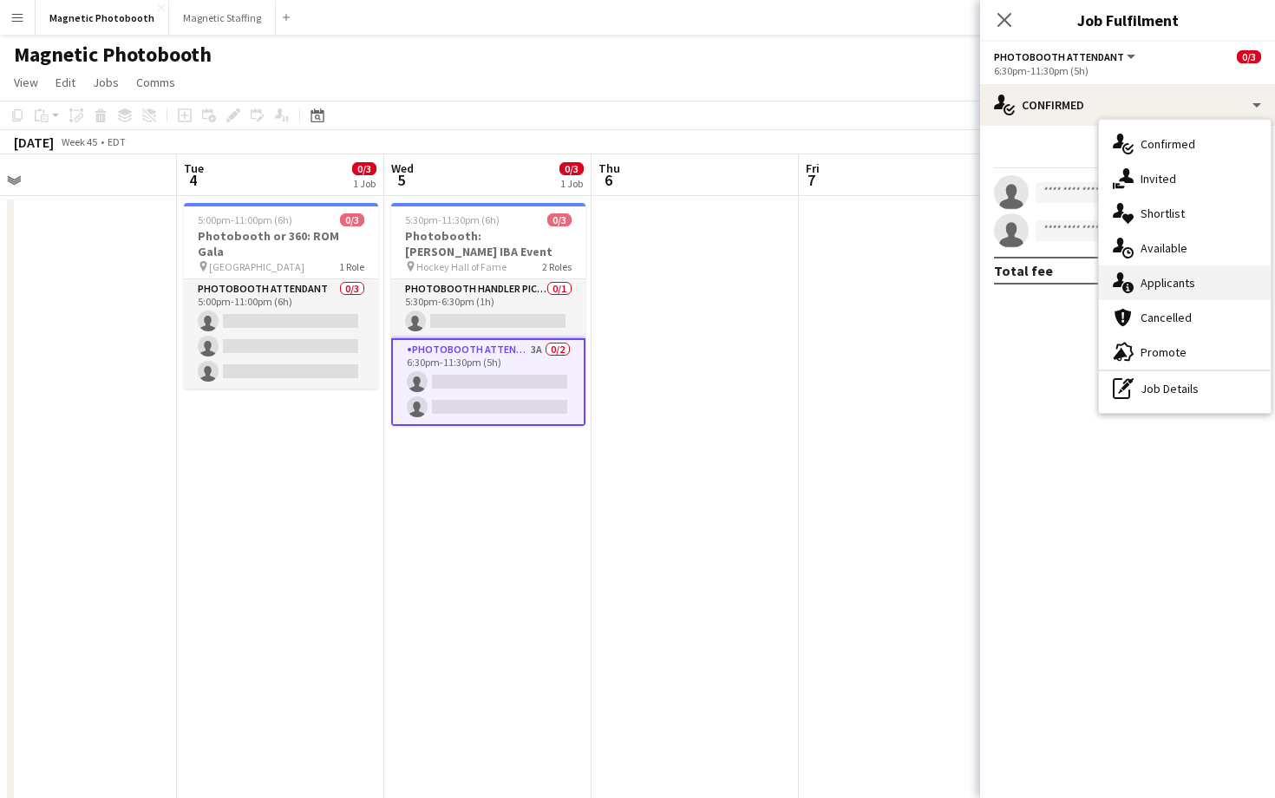
click at [1202, 281] on div "single-neutral-actions-information Applicants" at bounding box center [1185, 282] width 172 height 35
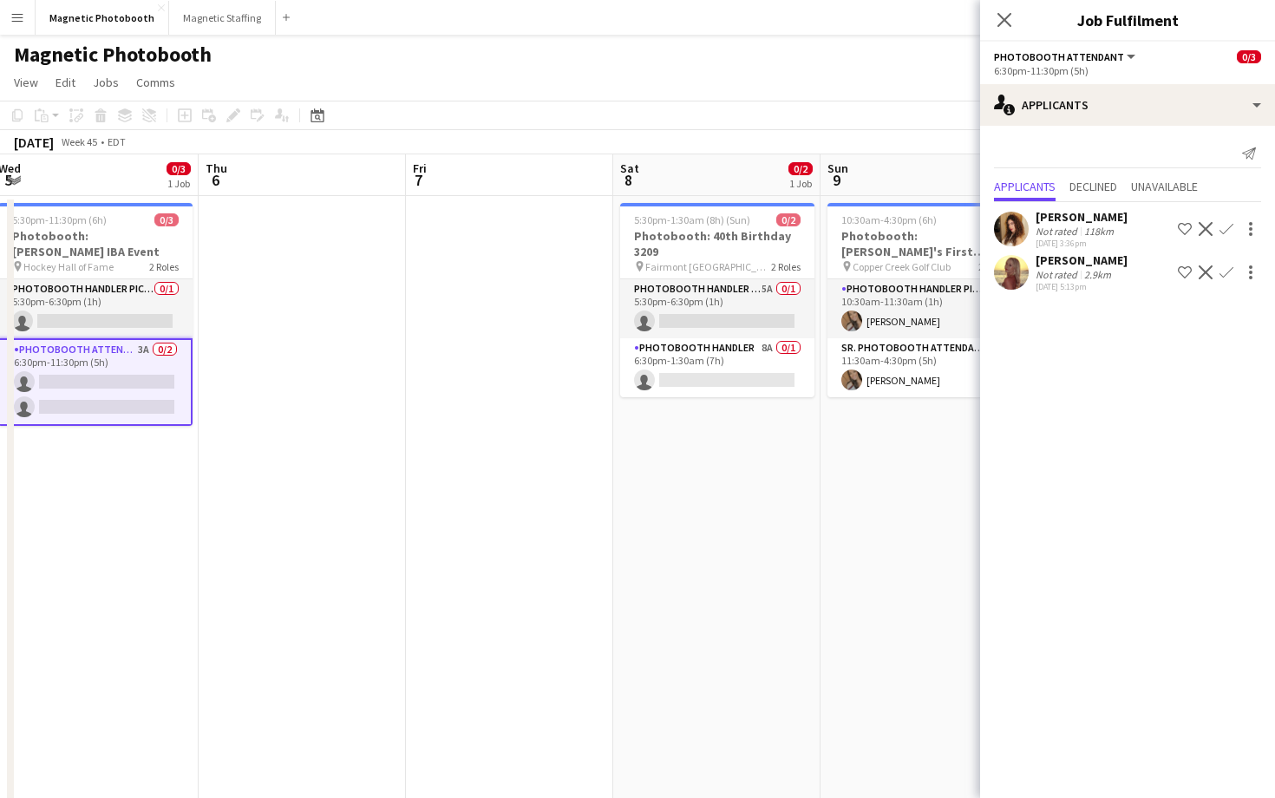
scroll to position [0, 657]
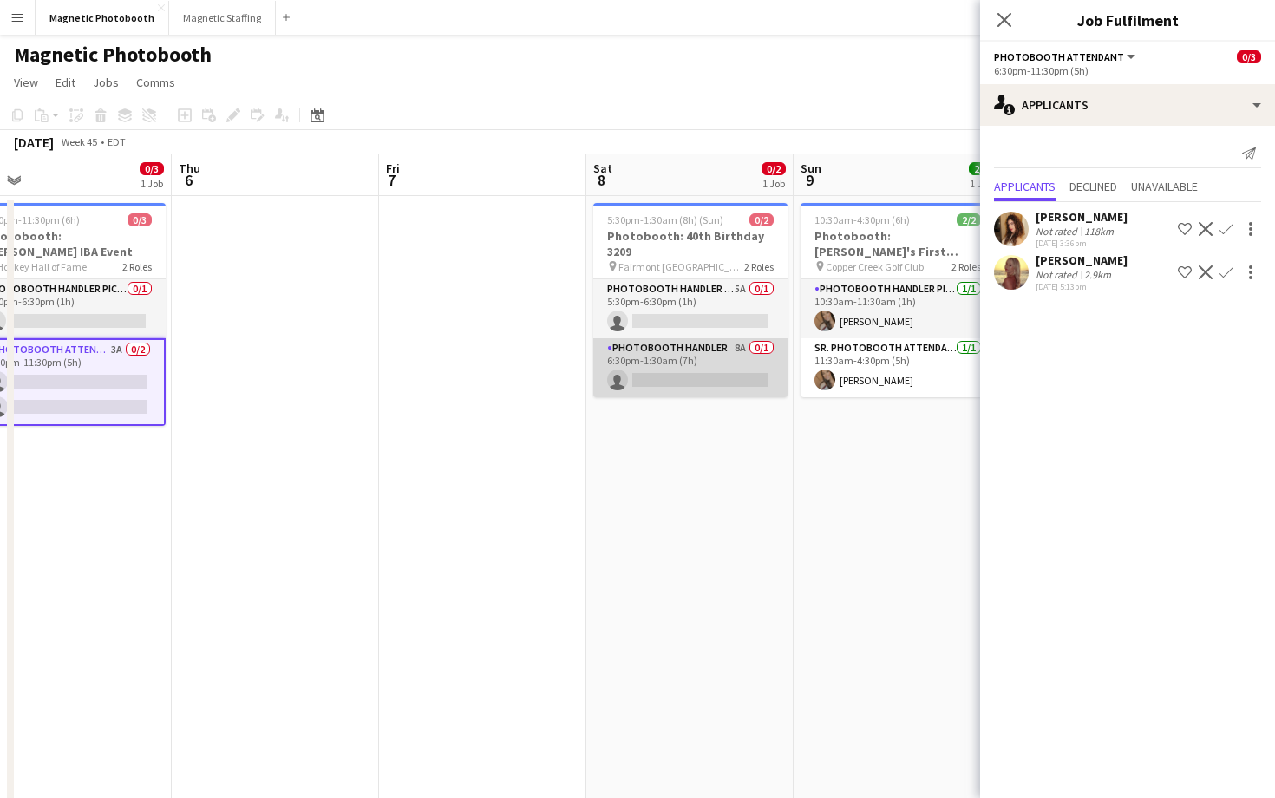
click at [742, 393] on app-card-role "Photobooth Handler 8A 0/1 6:30pm-1:30am (7h) single-neutral-actions" at bounding box center [690, 367] width 194 height 59
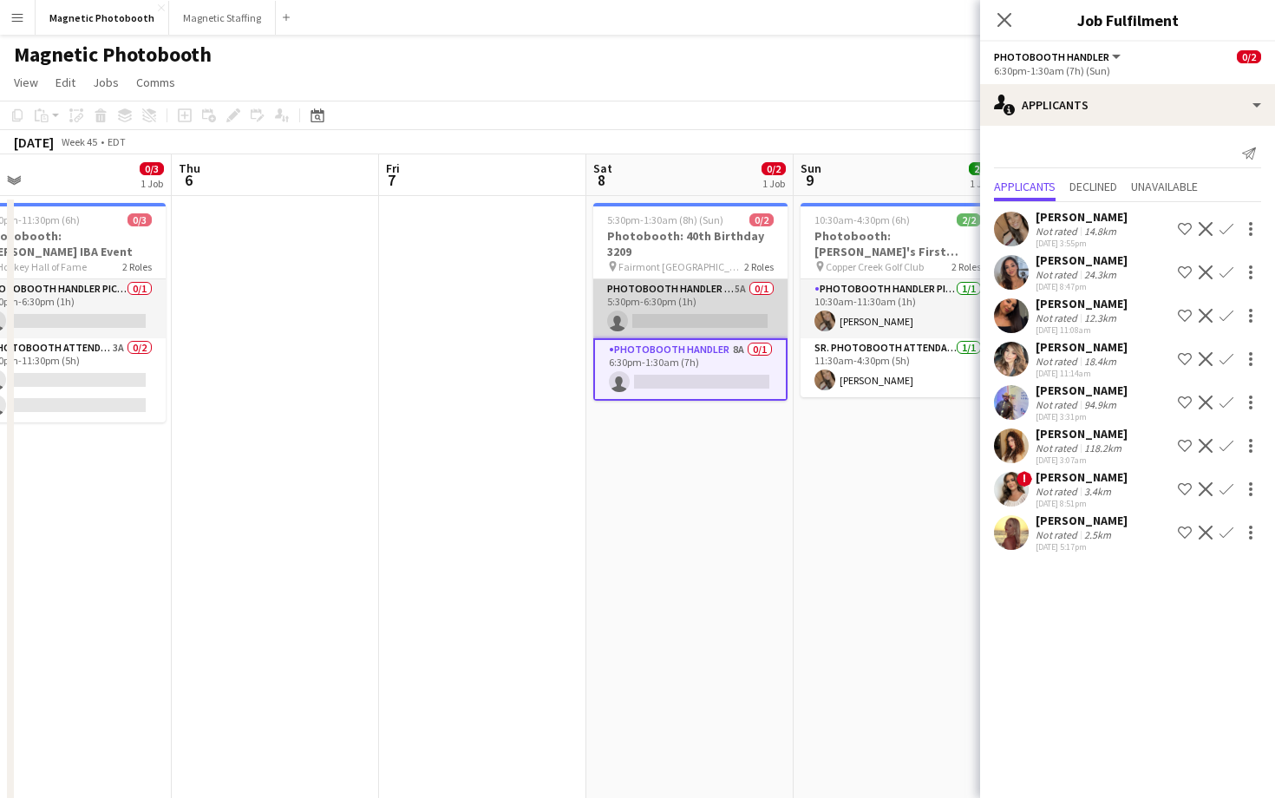
click at [750, 300] on app-card-role "Photobooth Handler Pick-Up/Drop-Off 5A 0/1 5:30pm-6:30pm (1h) single-neutral-ac…" at bounding box center [690, 308] width 194 height 59
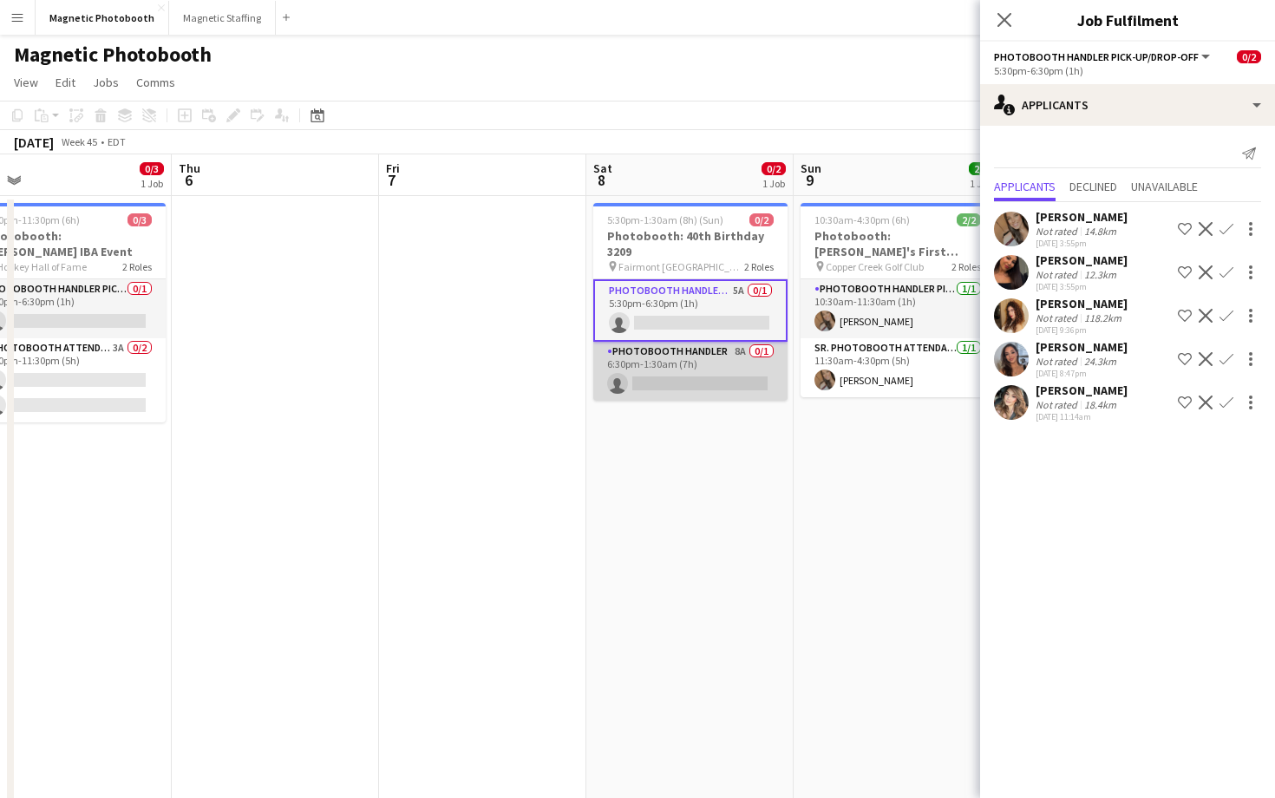
click at [744, 356] on app-card-role "Photobooth Handler 8A 0/1 6:30pm-1:30am (7h) single-neutral-actions" at bounding box center [690, 371] width 194 height 59
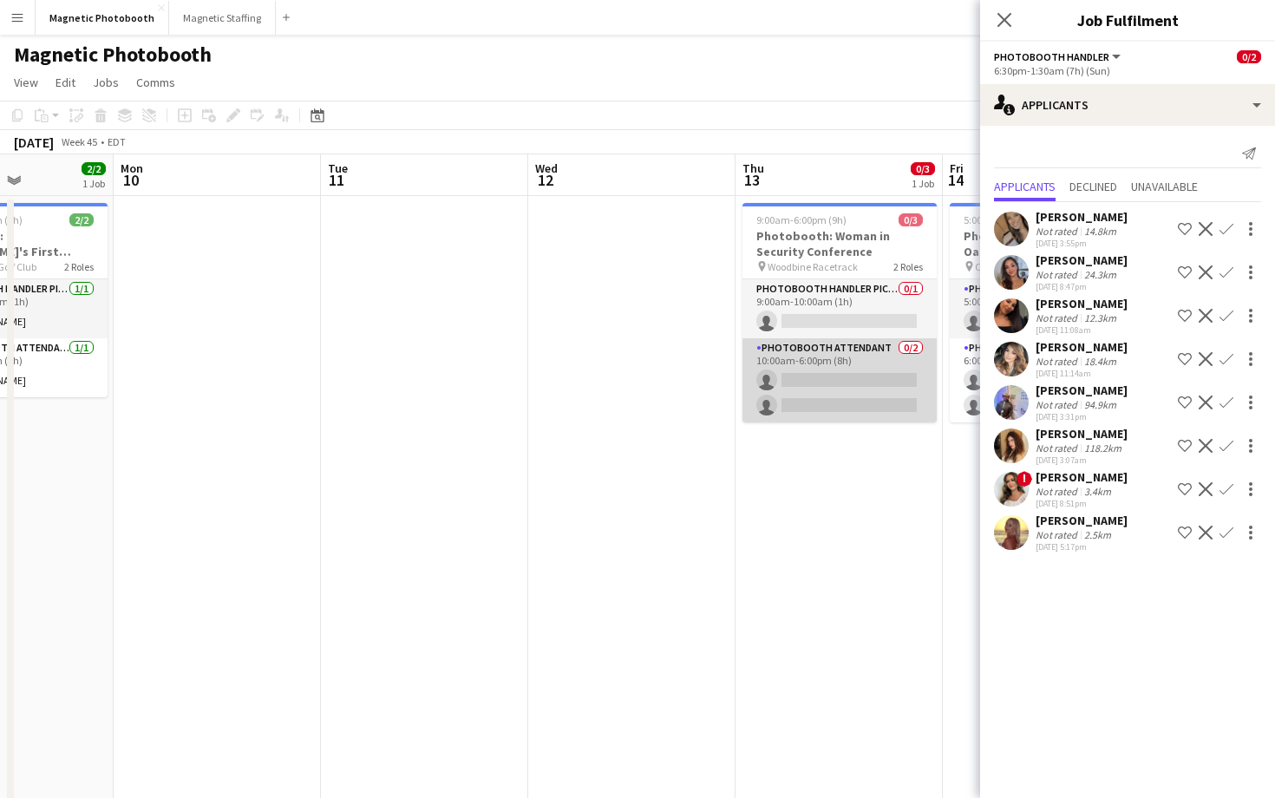
scroll to position [0, 721]
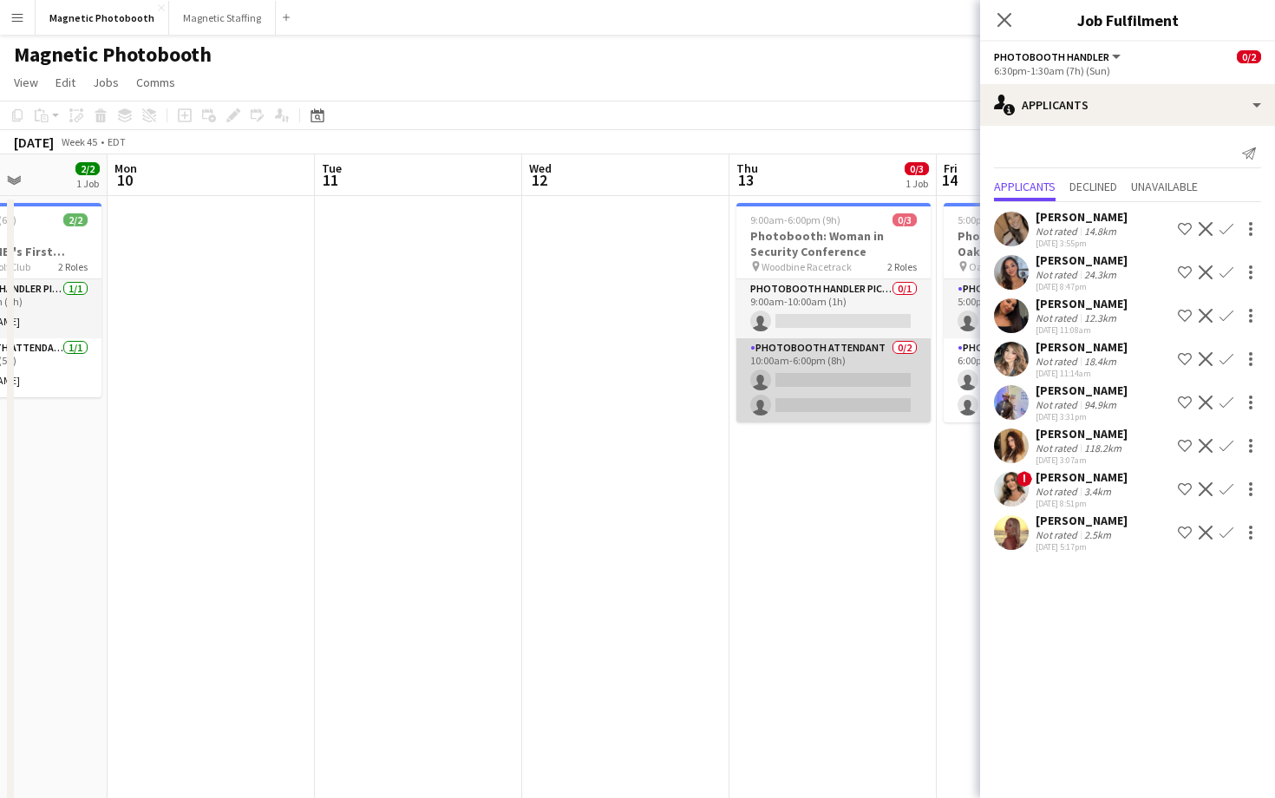
click at [830, 420] on app-card-role "Photobooth Attendant 0/2 10:00am-6:00pm (8h) single-neutral-actions single-neut…" at bounding box center [833, 380] width 194 height 84
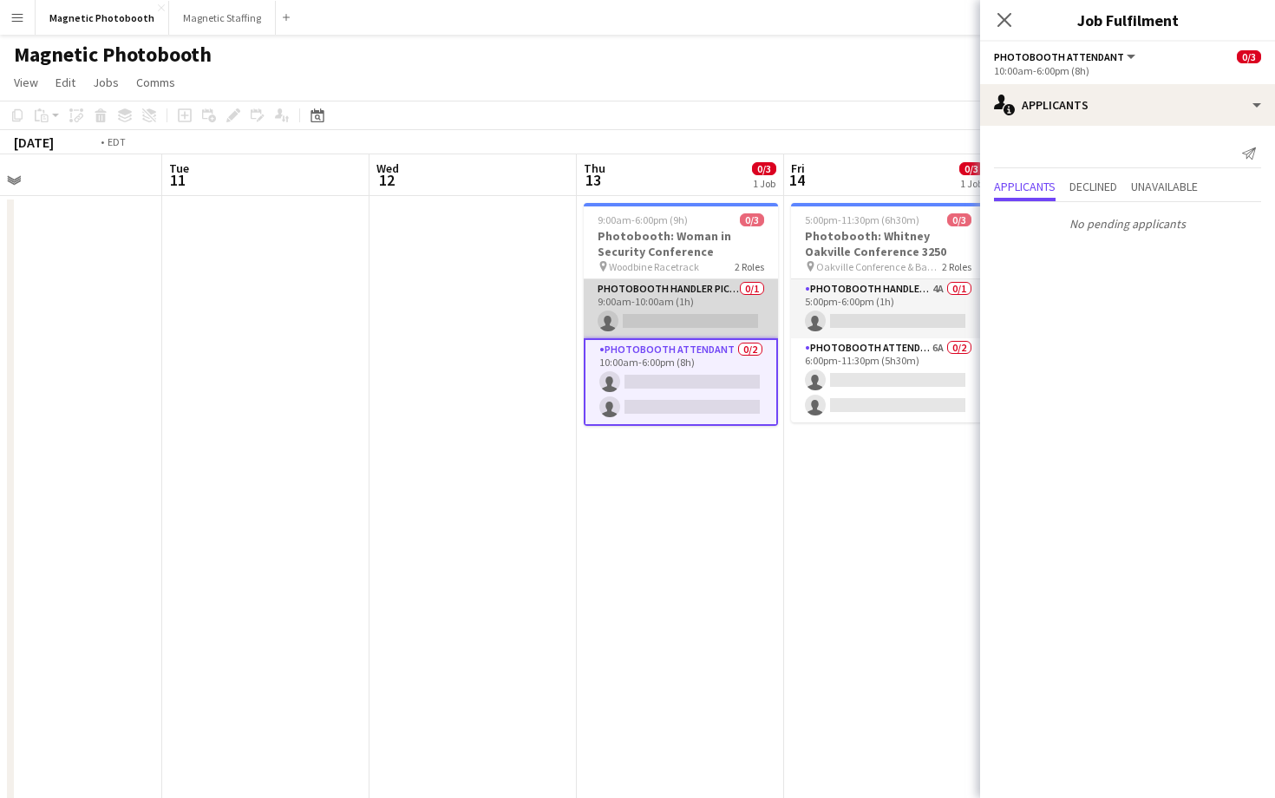
scroll to position [0, 540]
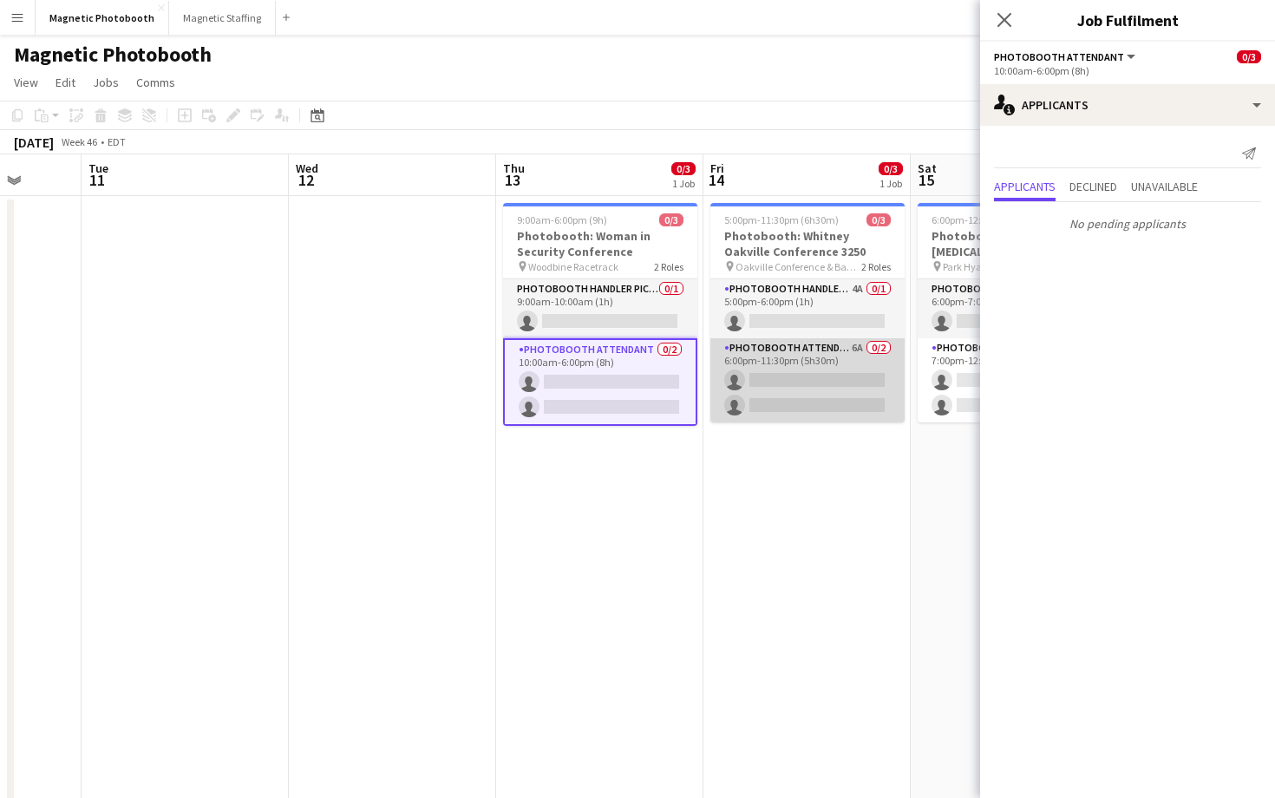
click at [812, 367] on app-card-role "Photobooth Attendant 6A 0/2 6:00pm-11:30pm (5h30m) single-neutral-actions singl…" at bounding box center [807, 380] width 194 height 84
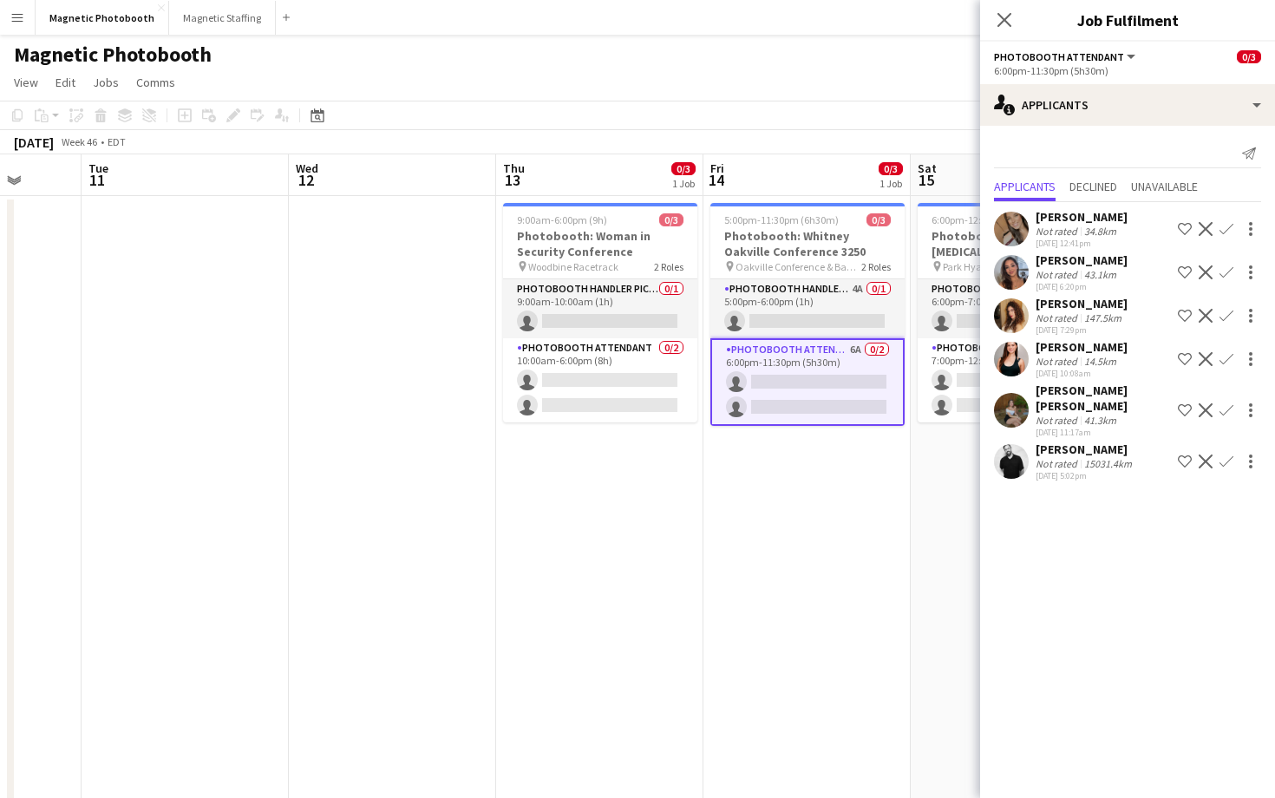
click at [1014, 393] on app-user-avatar at bounding box center [1011, 410] width 35 height 35
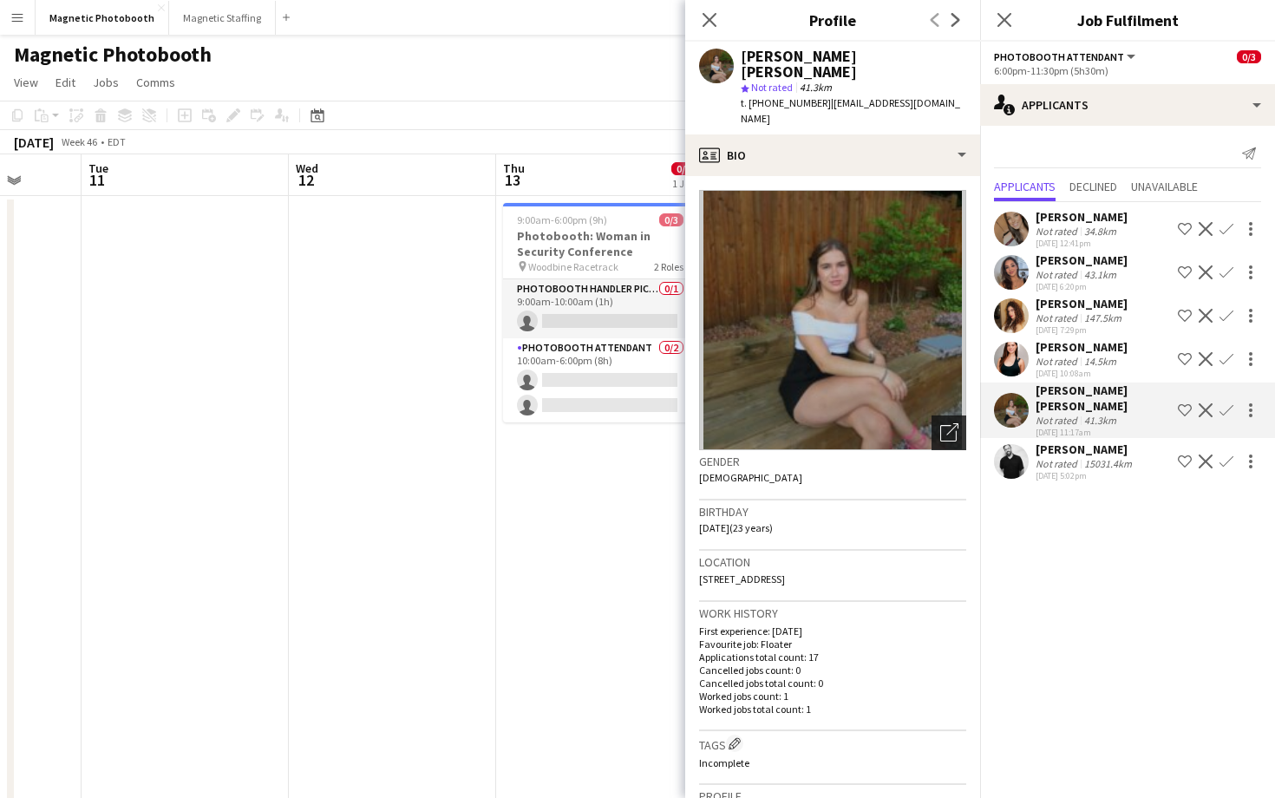
click at [954, 423] on icon "Open photos pop-in" at bounding box center [949, 432] width 18 height 18
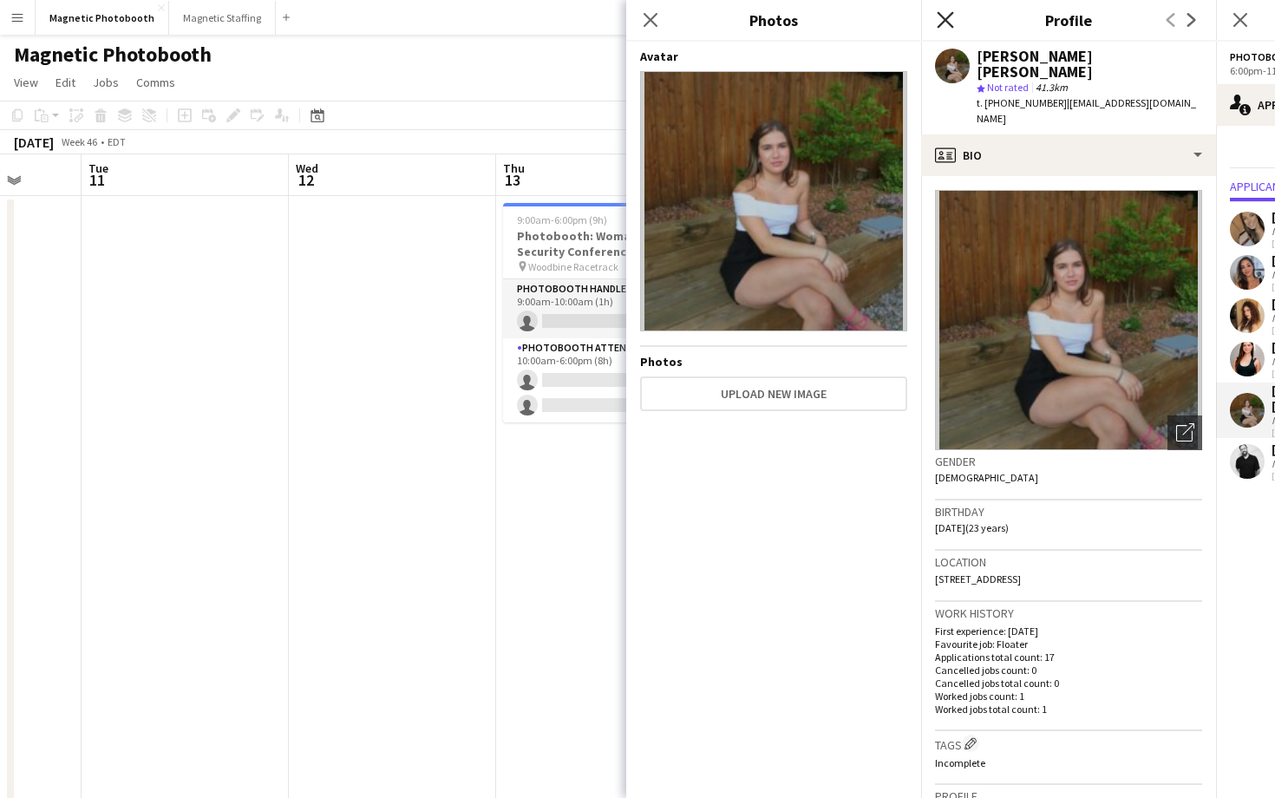
click at [941, 17] on icon "Close pop-in" at bounding box center [944, 19] width 16 height 16
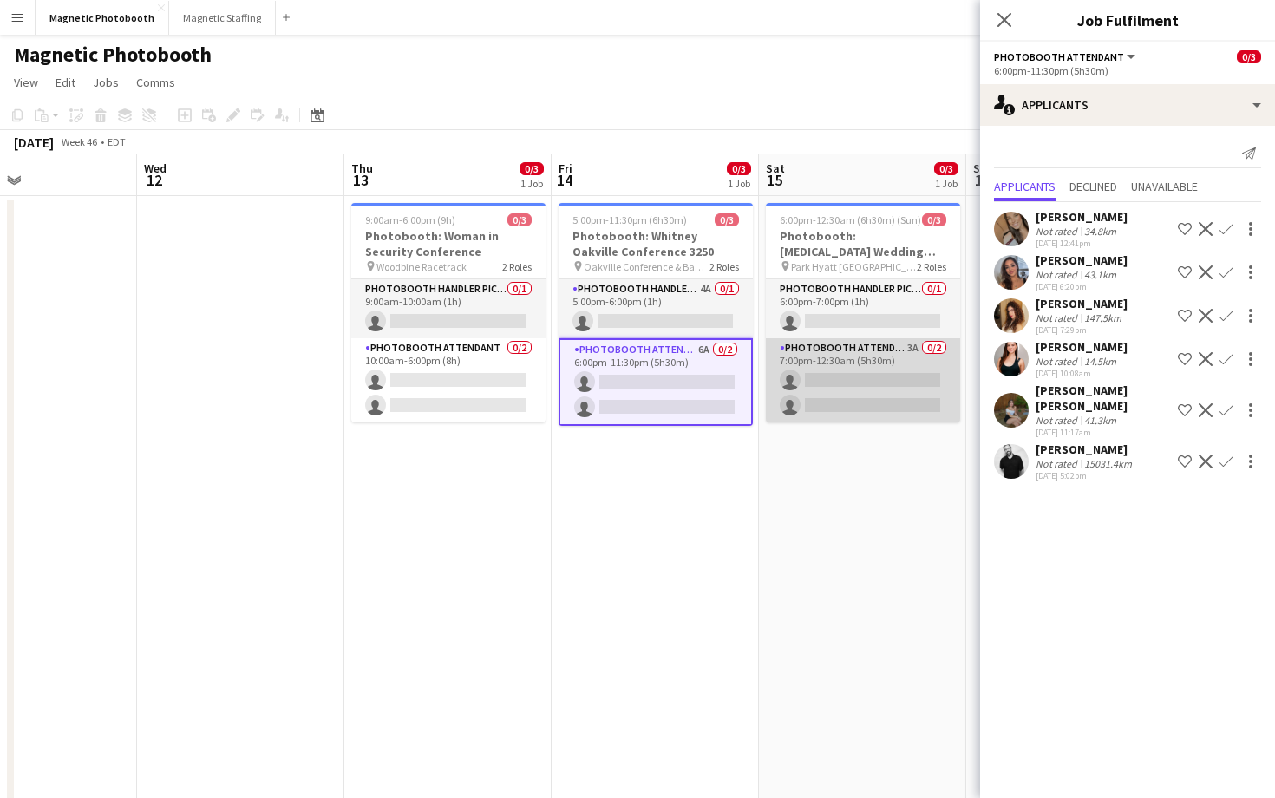
scroll to position [0, 701]
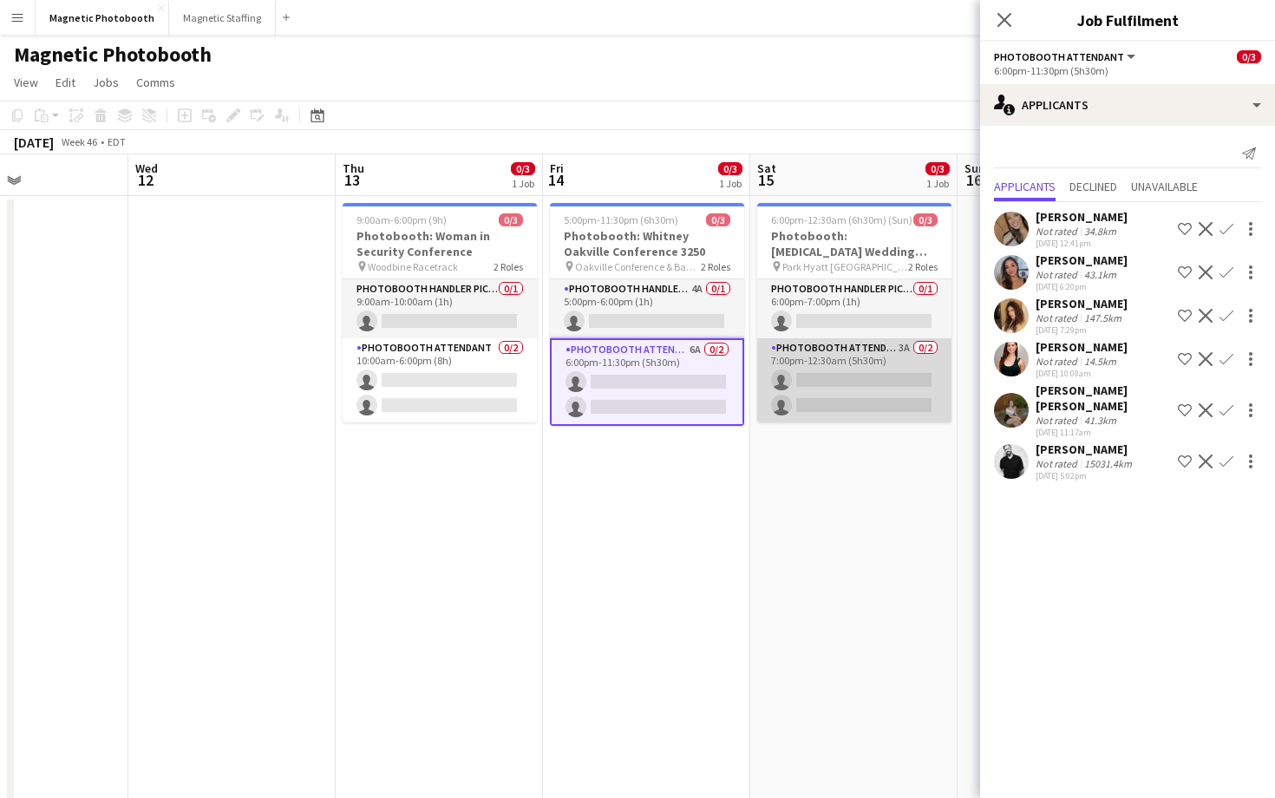
click at [903, 357] on app-card-role "Photobooth Attendant 3A 0/2 7:00pm-12:30am (5h30m) single-neutral-actions singl…" at bounding box center [854, 380] width 194 height 84
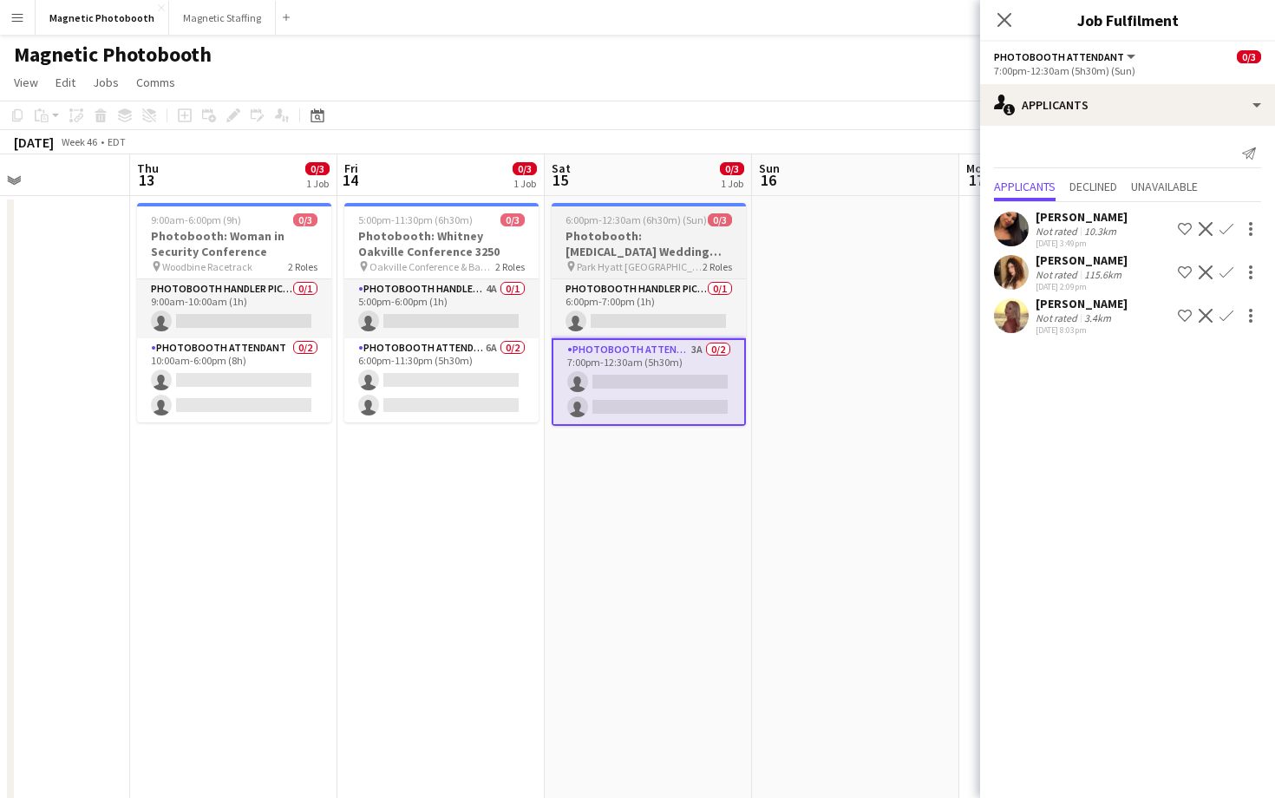
scroll to position [0, 490]
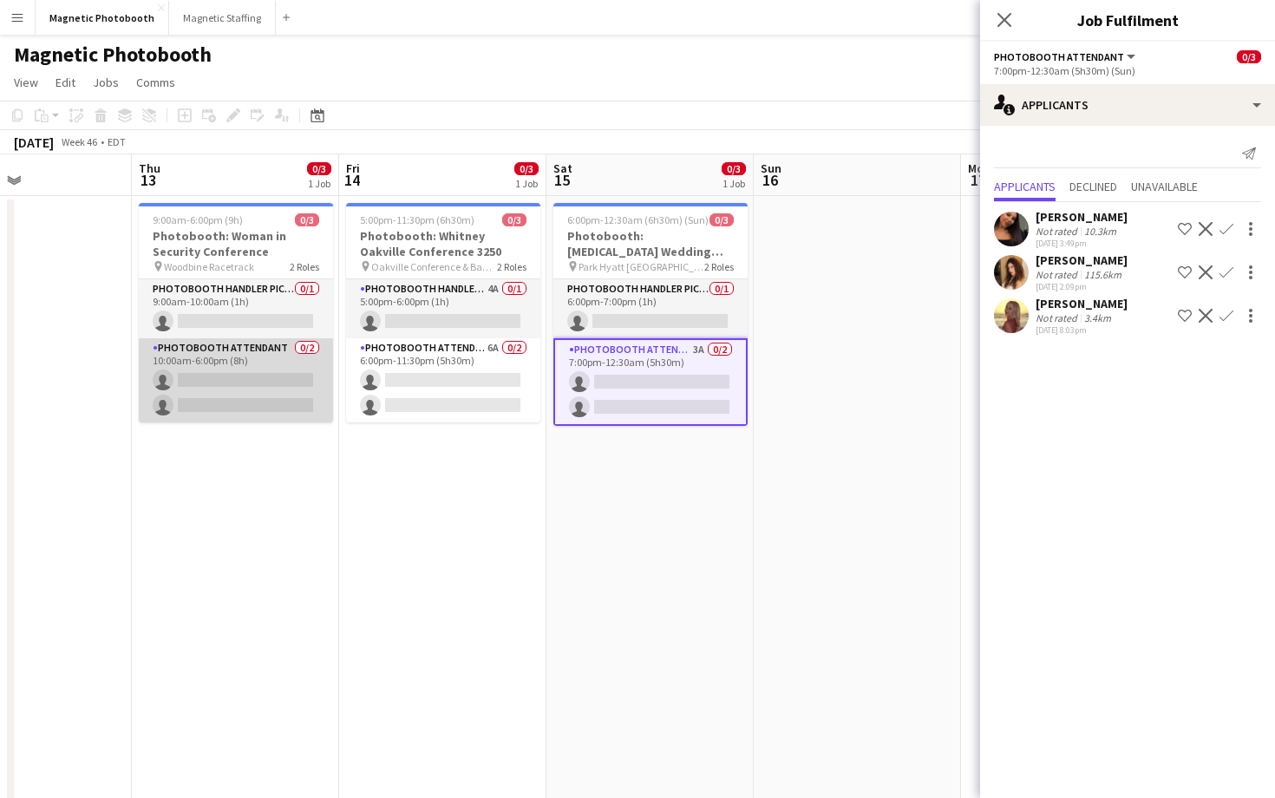
click at [240, 392] on app-card-role "Photobooth Attendant 0/2 10:00am-6:00pm (8h) single-neutral-actions single-neut…" at bounding box center [236, 380] width 194 height 84
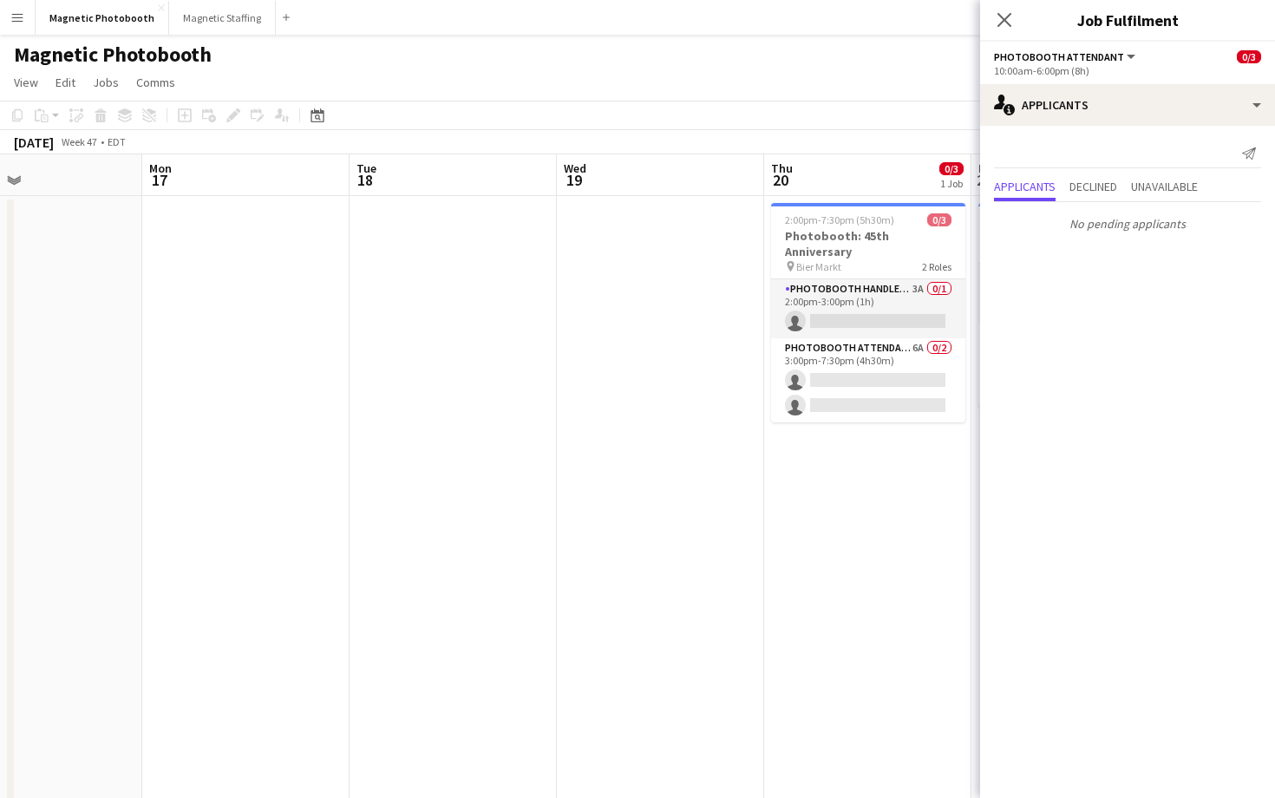
scroll to position [0, 730]
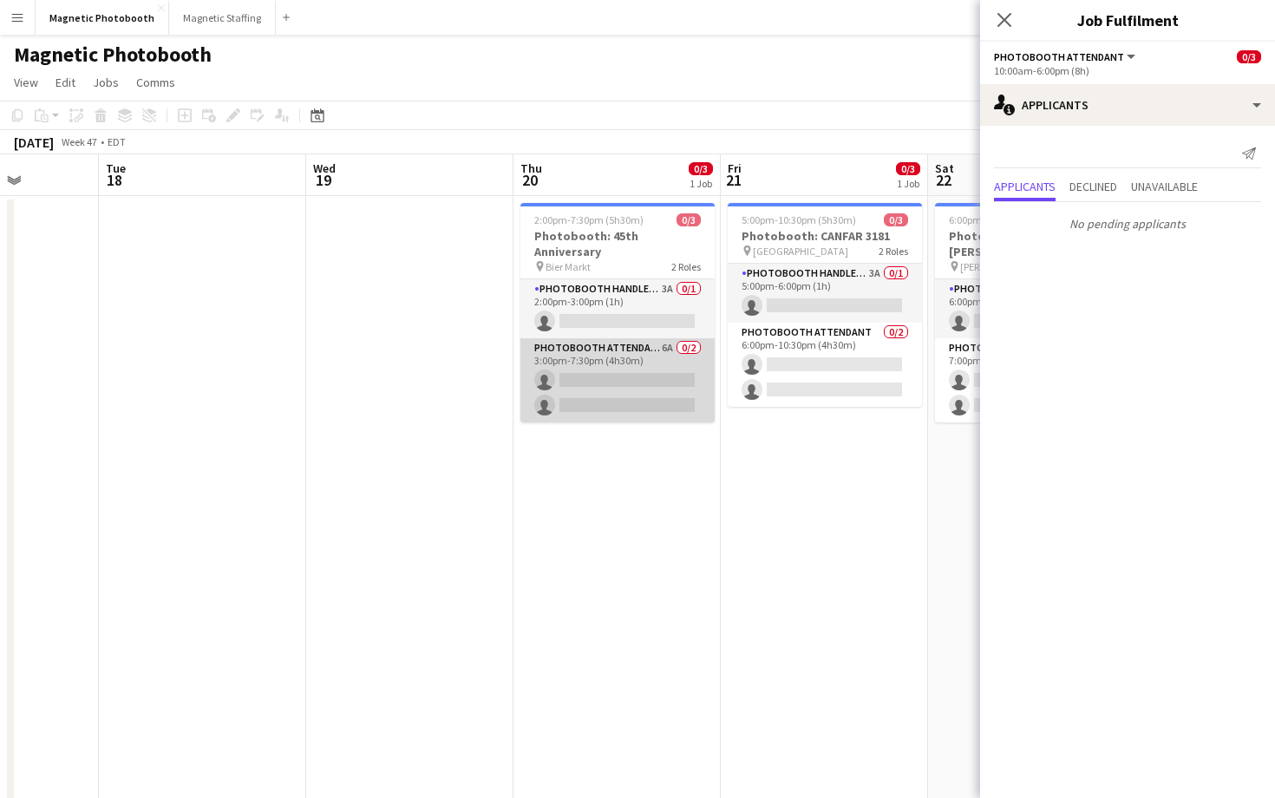
click at [586, 364] on app-card-role "Photobooth Attendant 6A 0/2 3:00pm-7:30pm (4h30m) single-neutral-actions single…" at bounding box center [617, 380] width 194 height 84
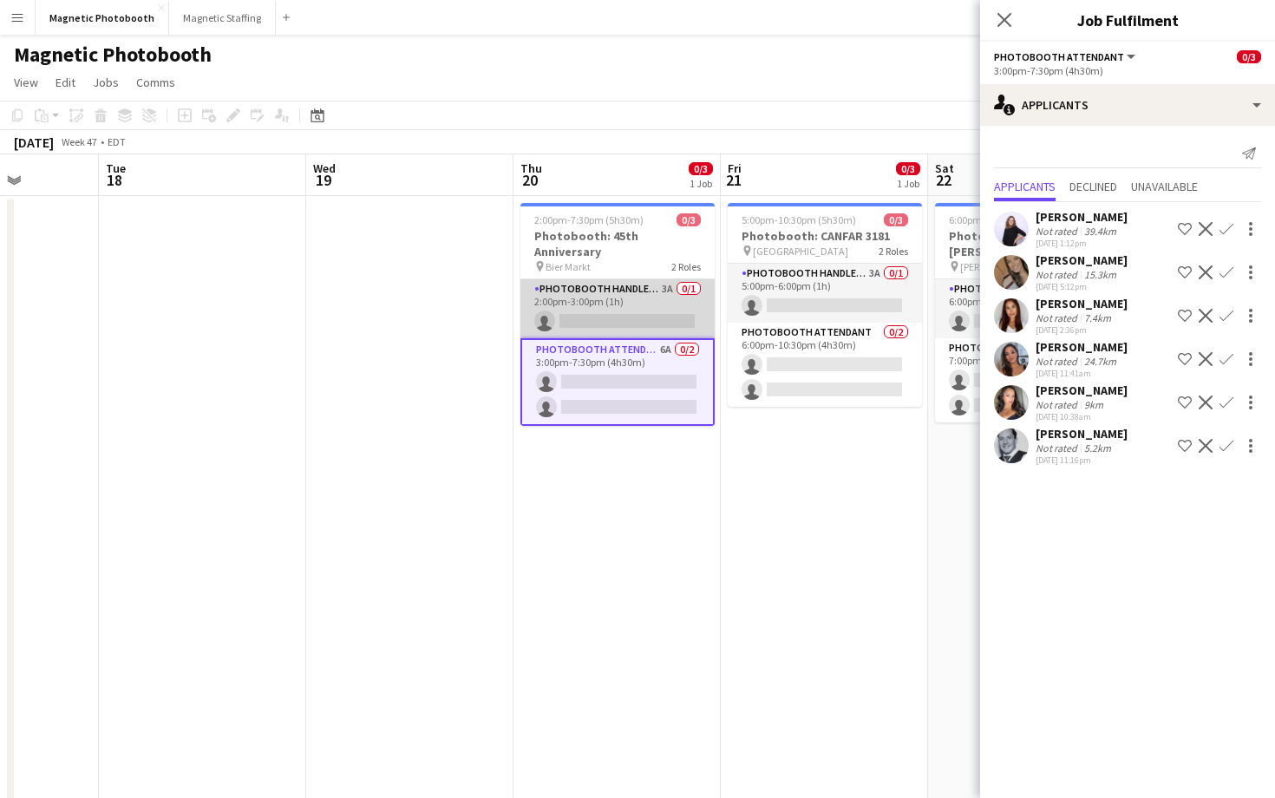
click at [595, 305] on app-card-role "Photobooth Handler Pick-Up/Drop-Off 3A 0/1 2:00pm-3:00pm (1h) single-neutral-ac…" at bounding box center [617, 308] width 194 height 59
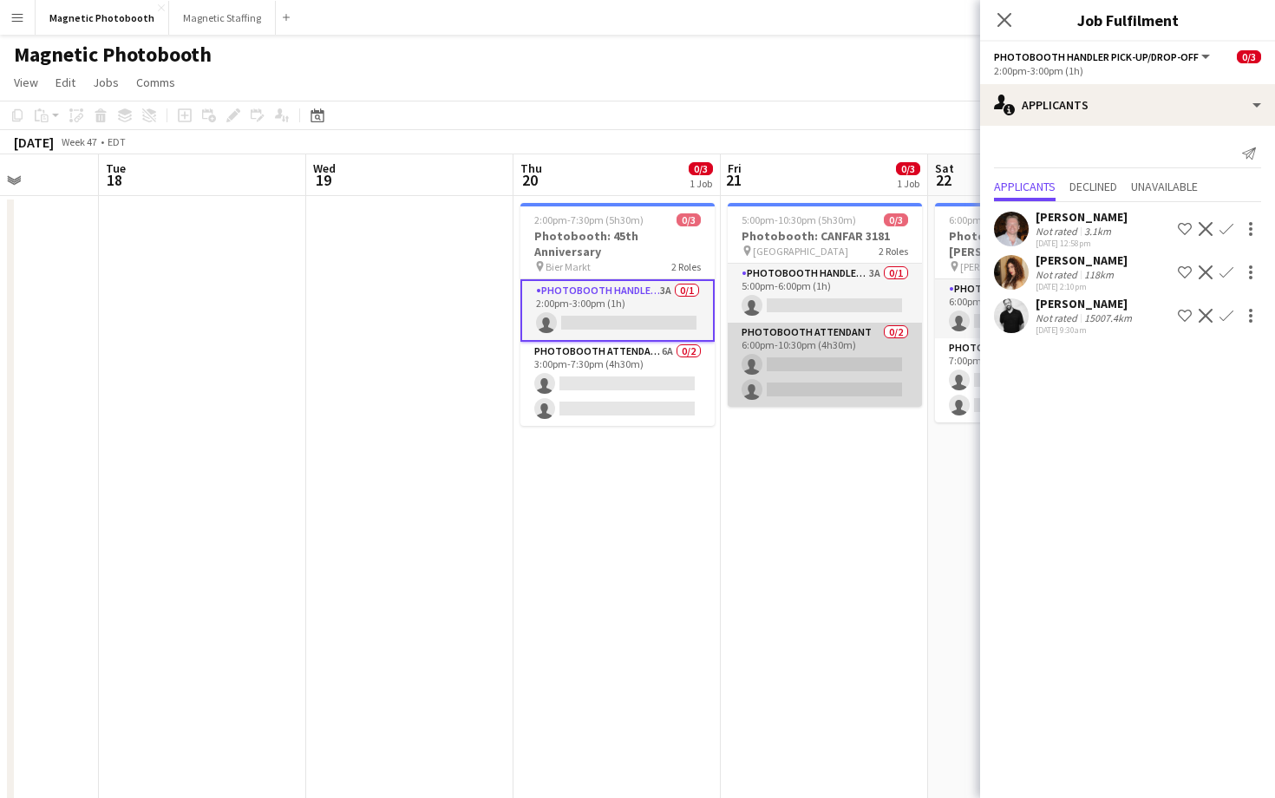
click at [829, 364] on app-card-role "Photobooth Attendant 0/2 6:00pm-10:30pm (4h30m) single-neutral-actions single-n…" at bounding box center [824, 365] width 194 height 84
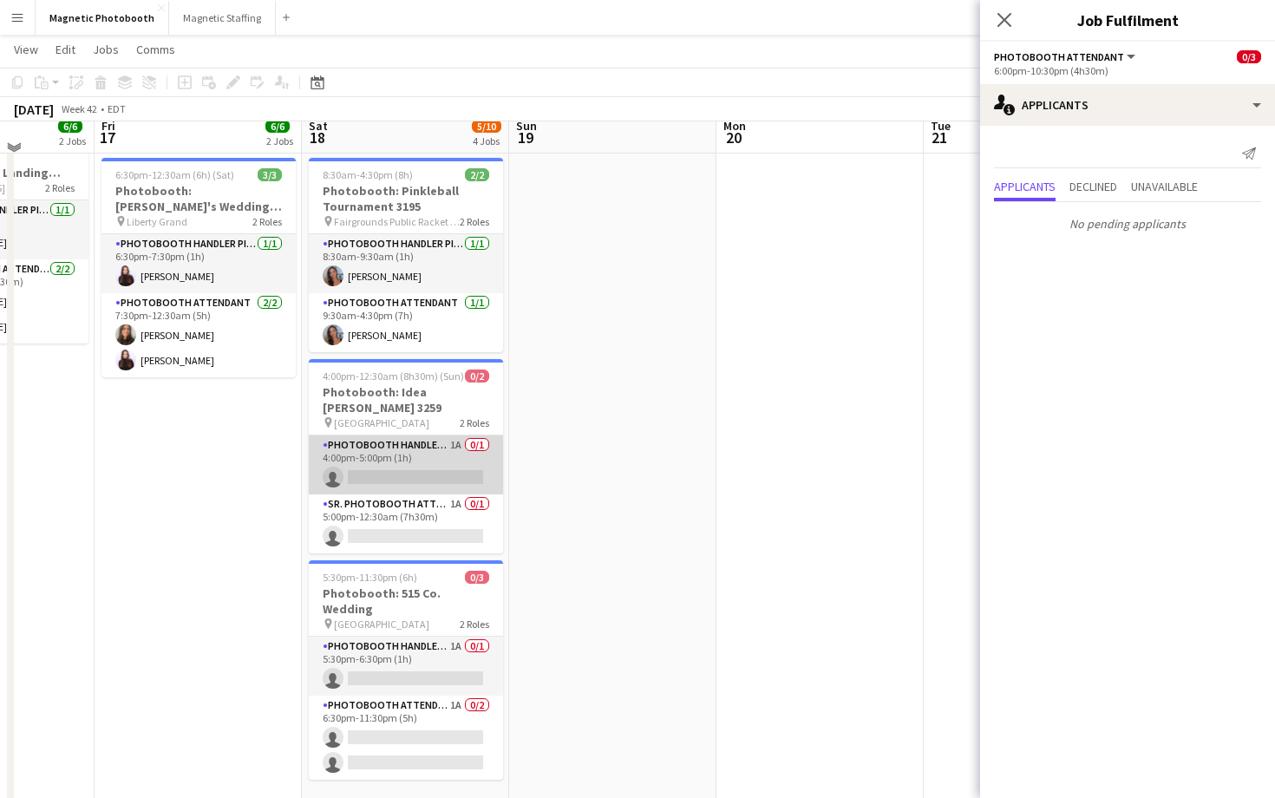
scroll to position [327, 0]
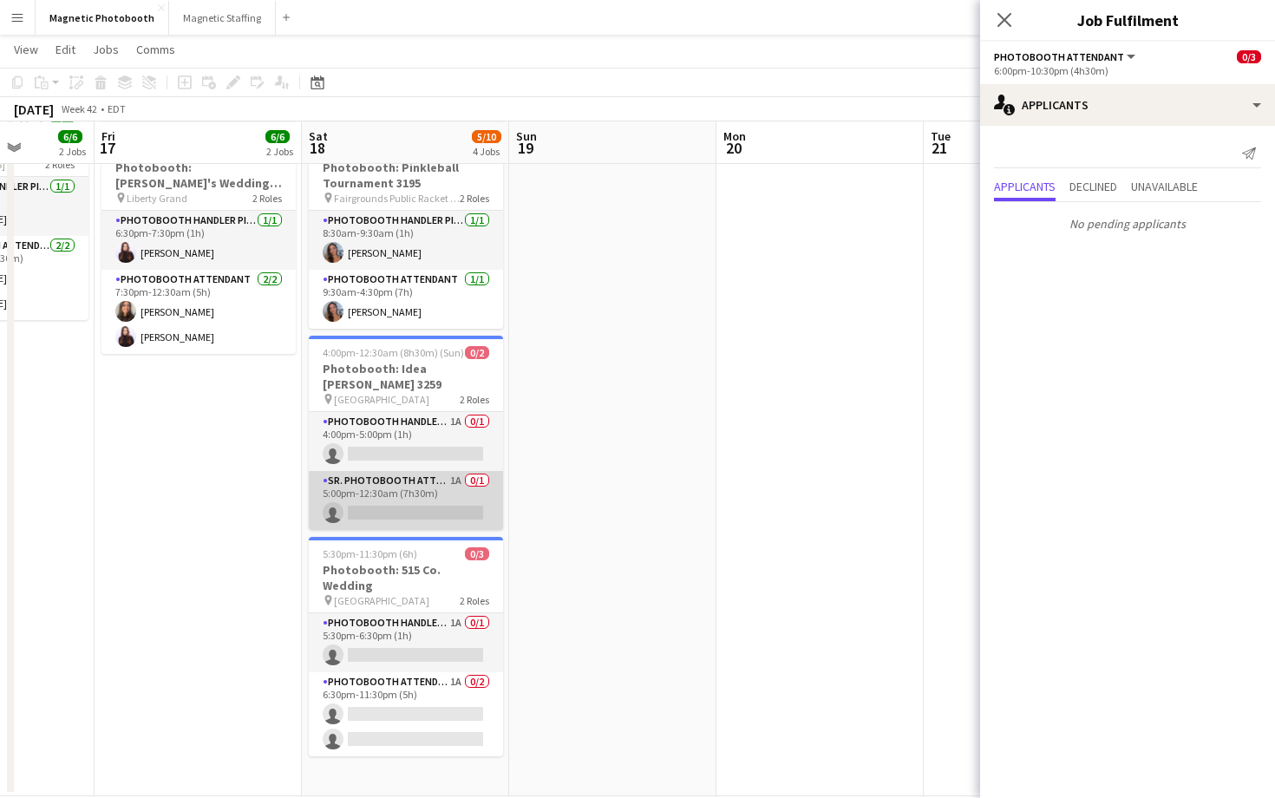
click at [403, 508] on app-card-role "Sr. Photobooth Attendant 1A 0/1 5:00pm-12:30am (7h30m) single-neutral-actions" at bounding box center [406, 500] width 194 height 59
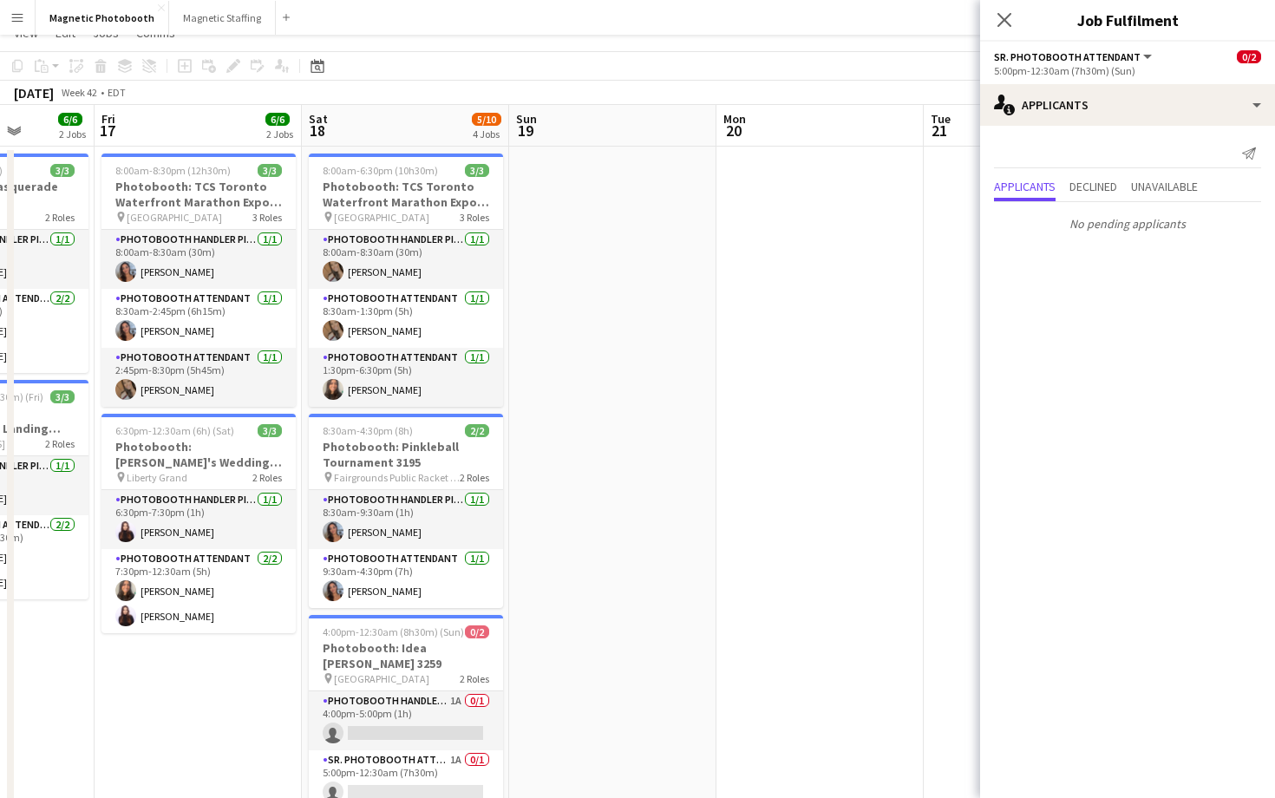
scroll to position [0, 0]
